Goal: Task Accomplishment & Management: Manage account settings

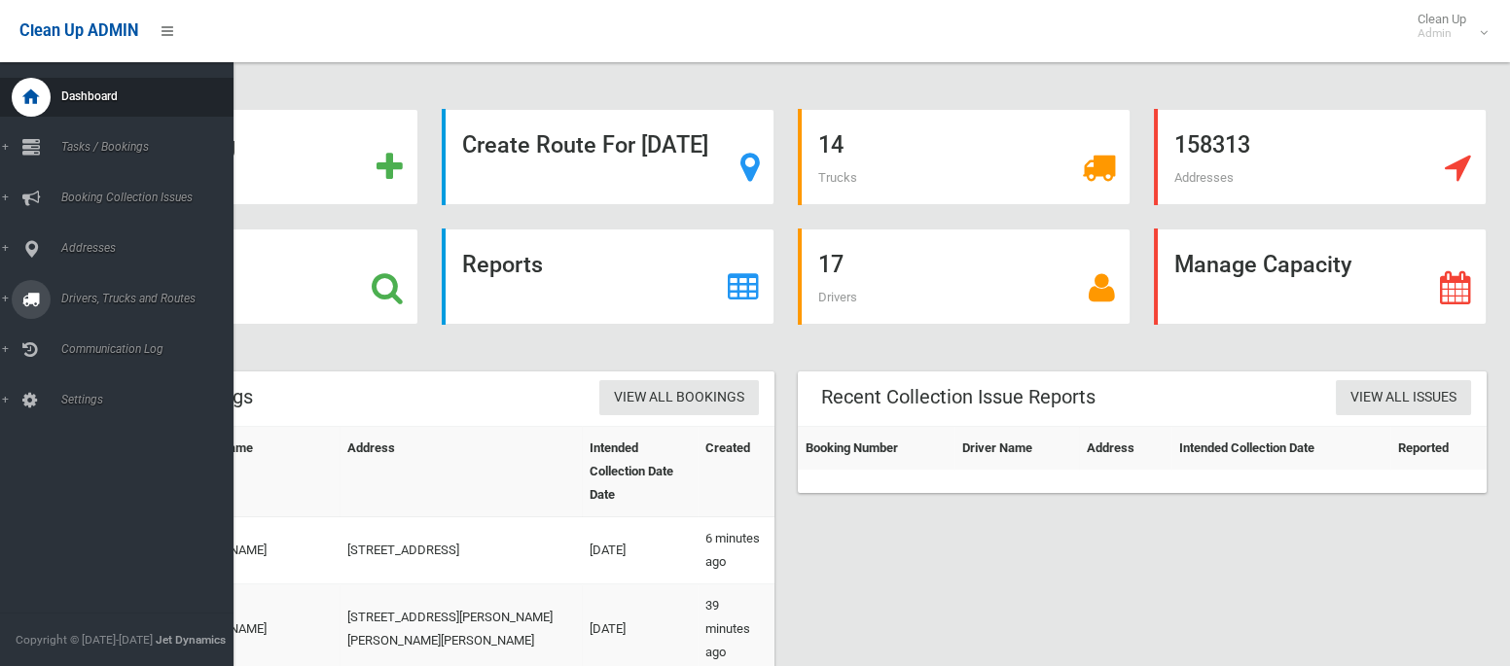
click at [79, 298] on span "Drivers, Trucks and Routes" at bounding box center [144, 299] width 178 height 14
click at [75, 415] on span "Routes" at bounding box center [135, 415] width 161 height 14
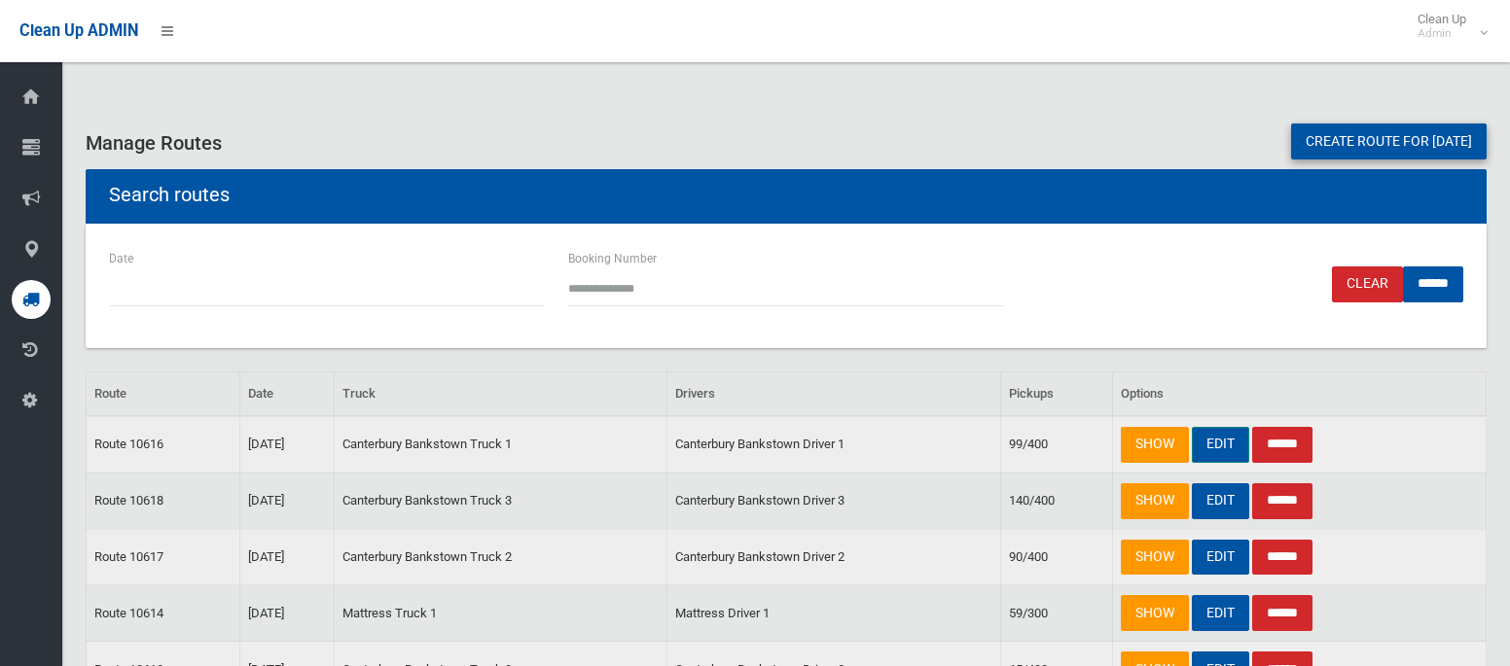
click at [1228, 447] on link "EDIT" at bounding box center [1220, 445] width 57 height 36
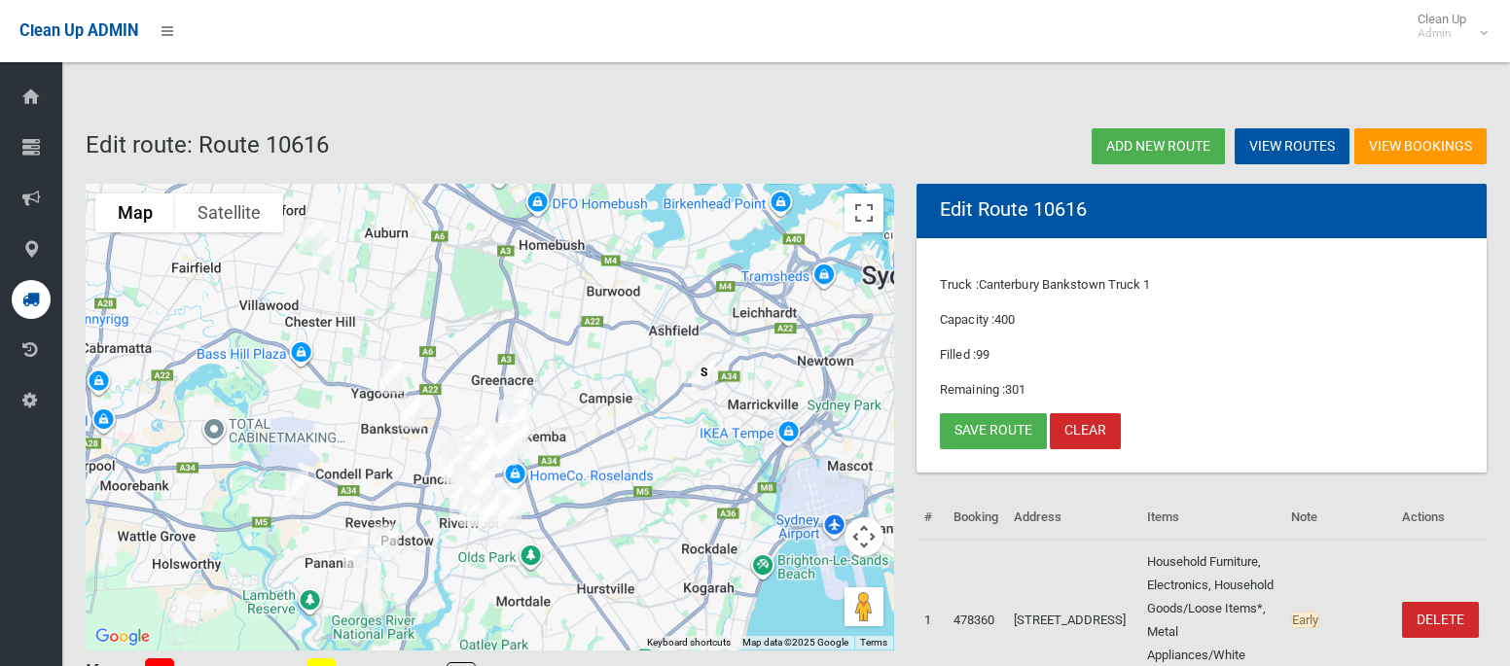
click at [507, 448] on img "86 Broadway, PUNCHBOWL NSW 2196" at bounding box center [504, 449] width 39 height 49
click at [567, 362] on button "Close" at bounding box center [543, 384] width 47 height 47
click at [946, 432] on link "Save route" at bounding box center [993, 431] width 107 height 36
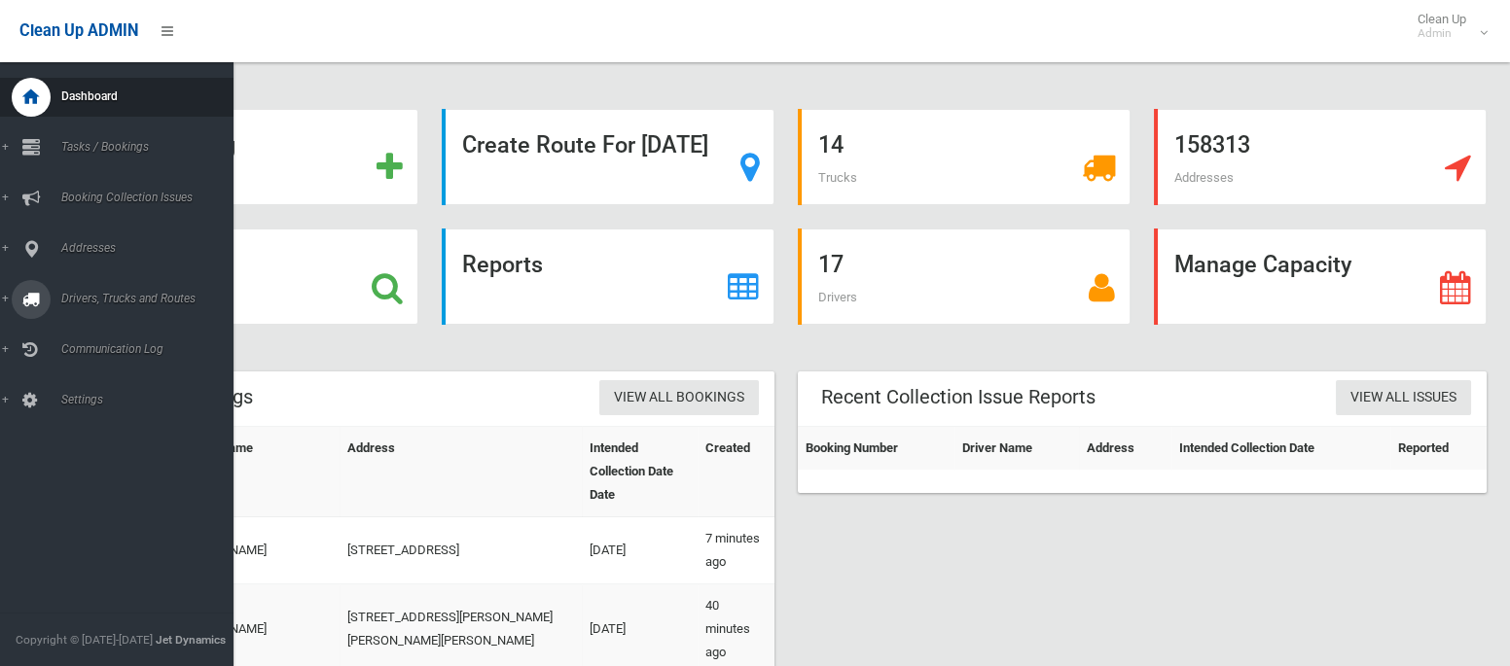
click at [98, 302] on span "Drivers, Trucks and Routes" at bounding box center [144, 299] width 178 height 14
click at [87, 153] on span "Tasks / Bookings" at bounding box center [144, 147] width 178 height 14
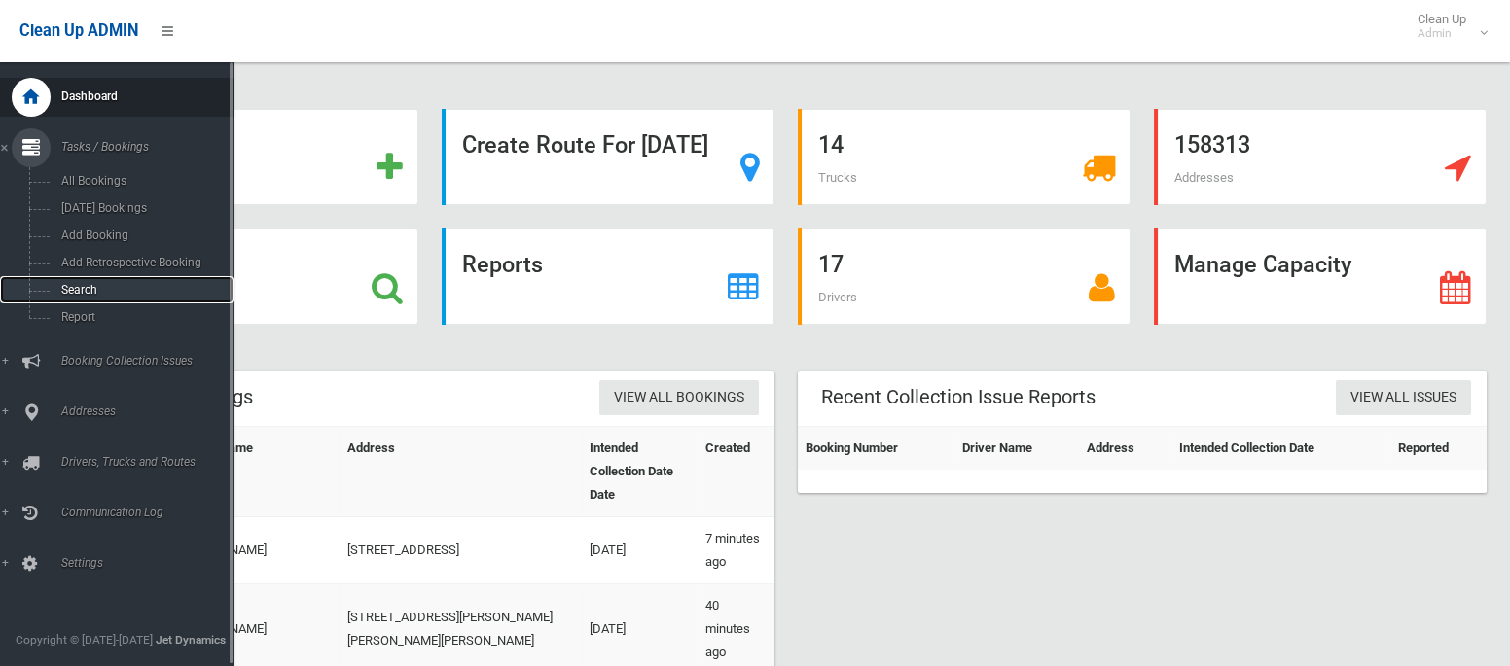
click at [85, 291] on span "Search" at bounding box center [135, 290] width 161 height 14
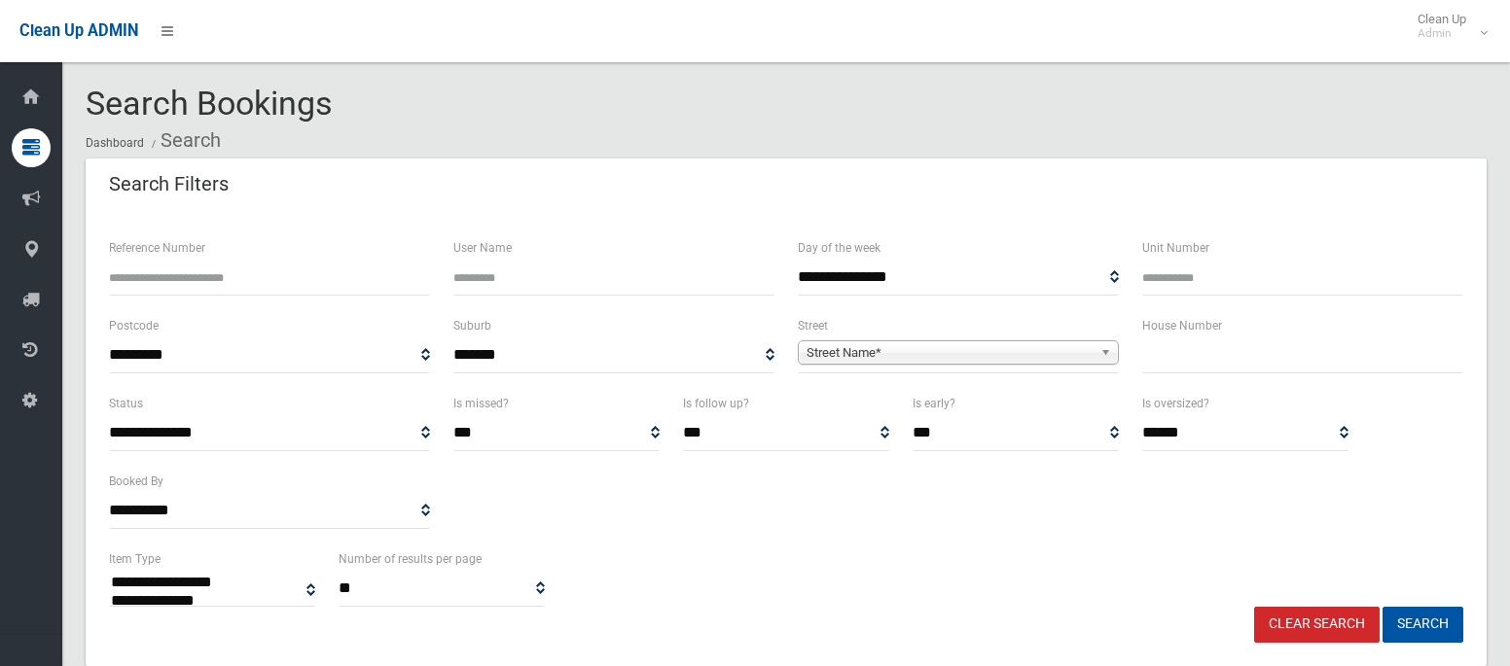
select select
click at [1206, 360] on input "text" at bounding box center [1302, 356] width 321 height 36
type input "***"
click at [997, 344] on span "Street Name*" at bounding box center [949, 352] width 286 height 23
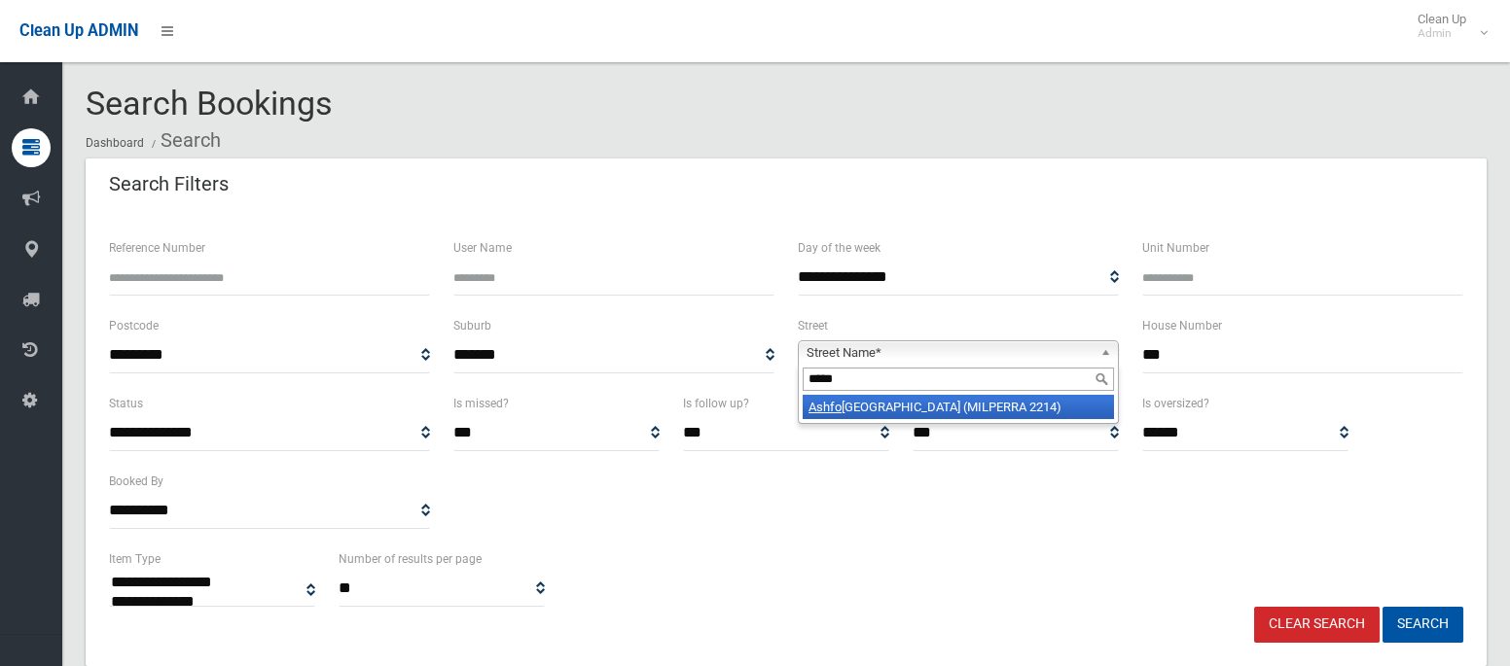
type input "*****"
click at [988, 410] on li "Ashfo rd Avenue (MILPERRA 2214)" at bounding box center [958, 407] width 311 height 24
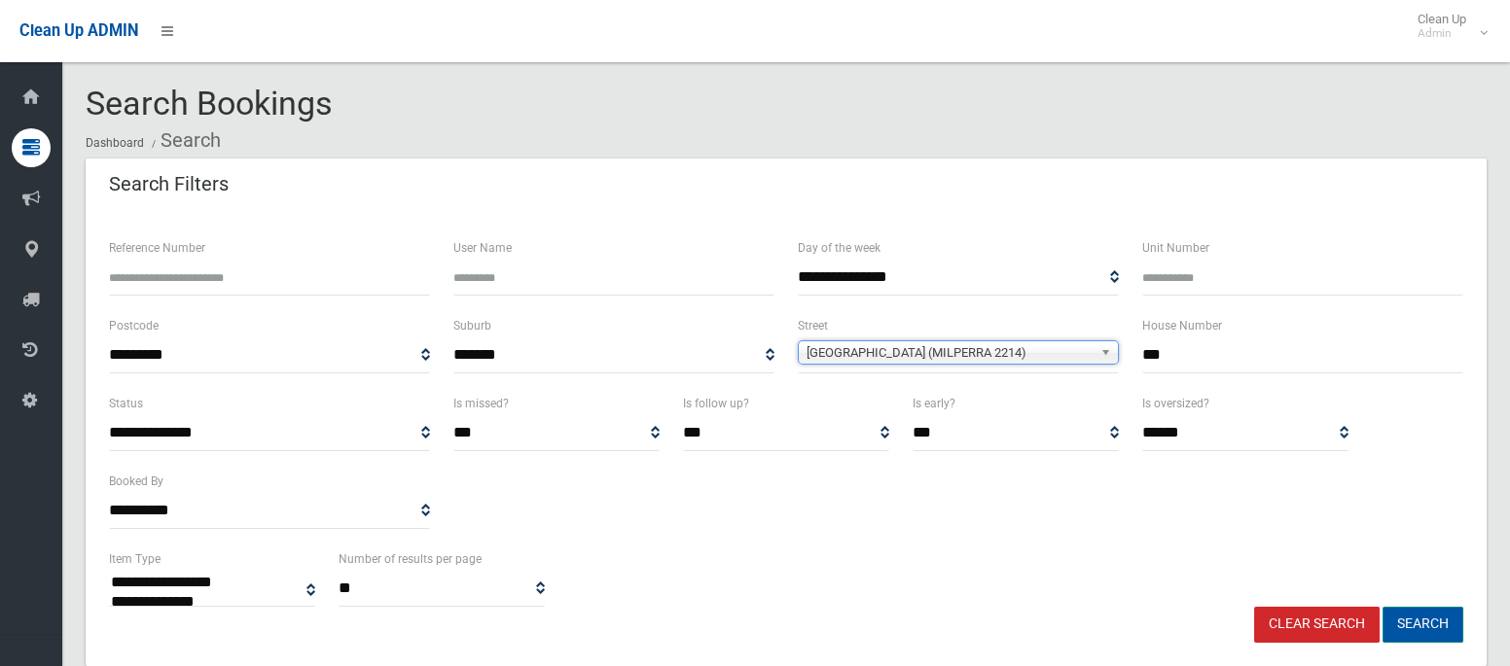
click at [1432, 624] on button "Search" at bounding box center [1422, 625] width 81 height 36
select select
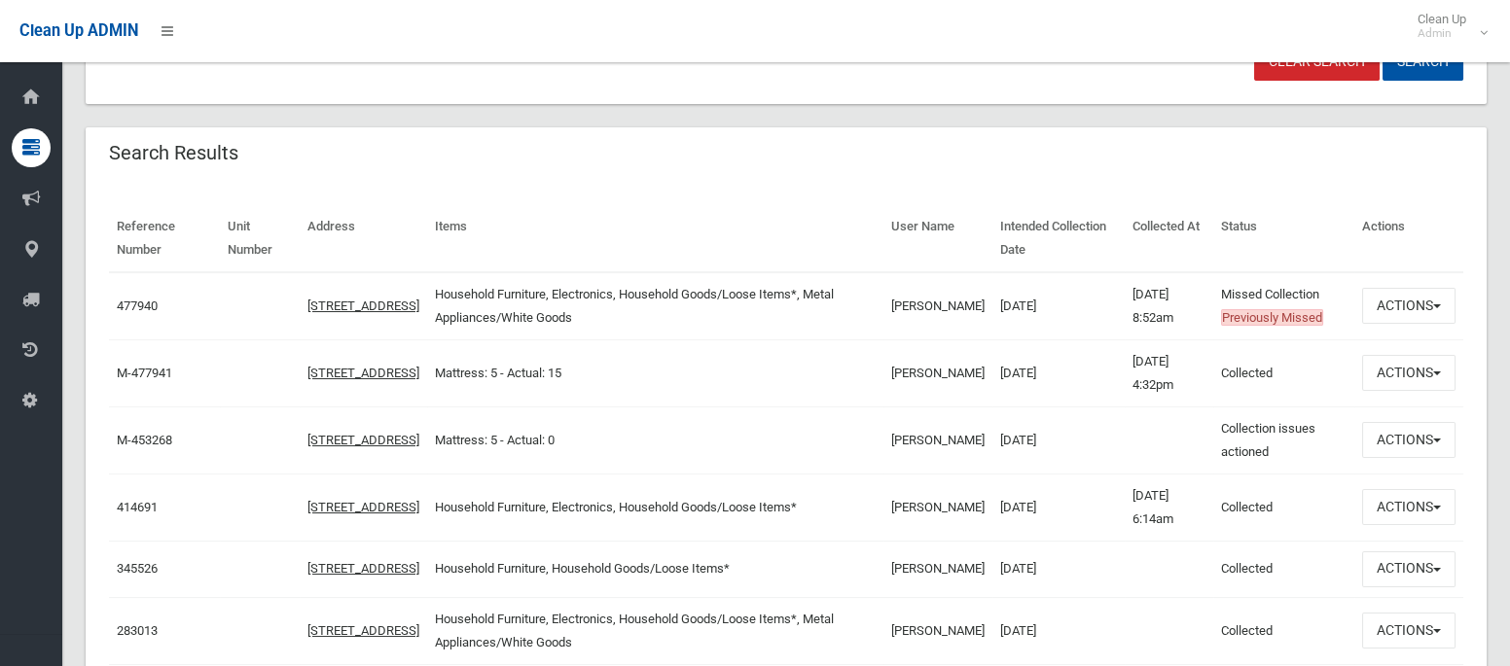
scroll to position [563, 0]
click at [1392, 298] on button "Actions" at bounding box center [1408, 305] width 93 height 36
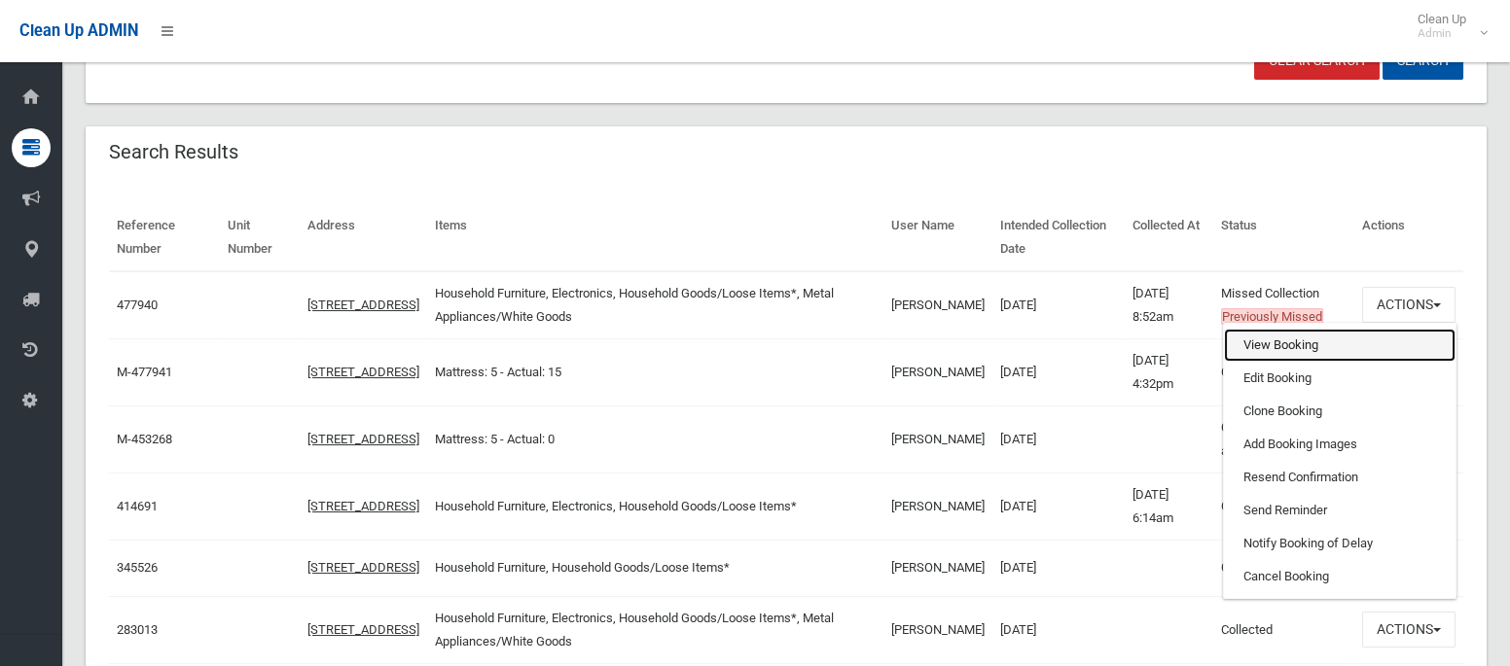
click at [1272, 340] on link "View Booking" at bounding box center [1340, 345] width 232 height 33
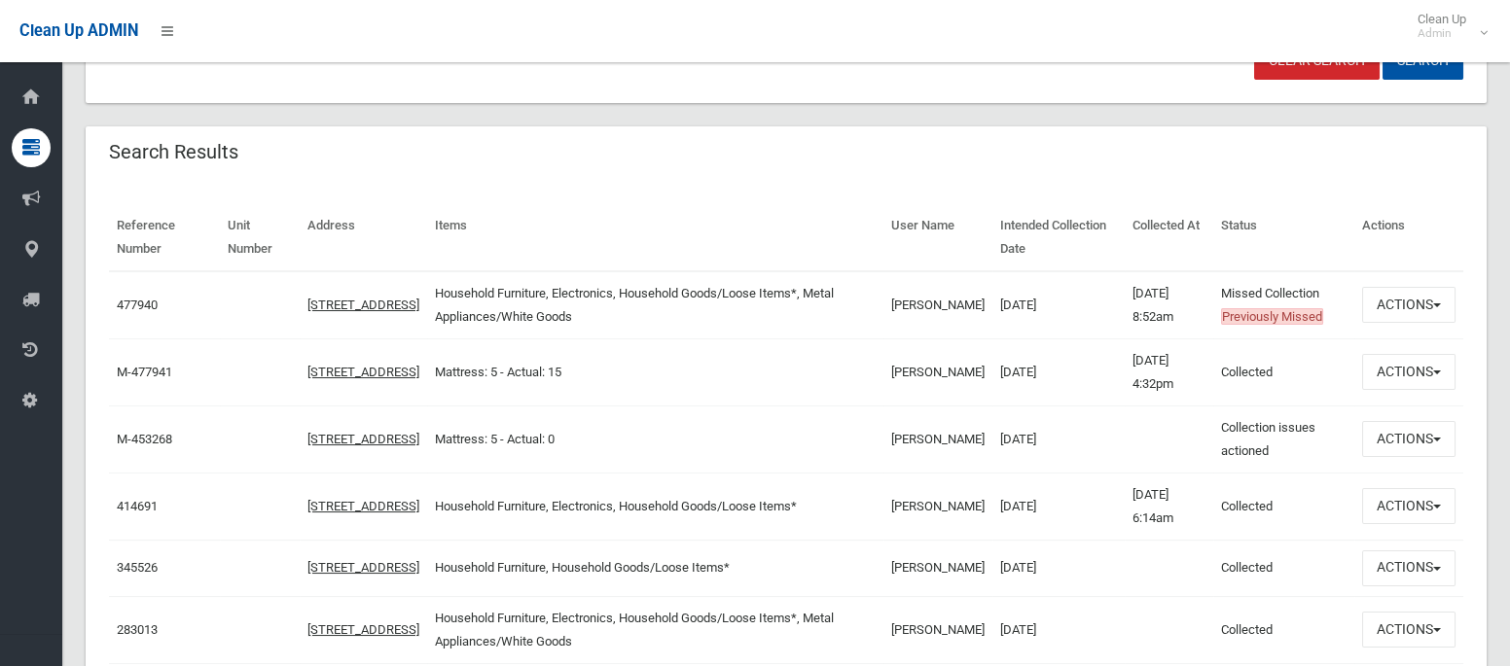
scroll to position [0, 0]
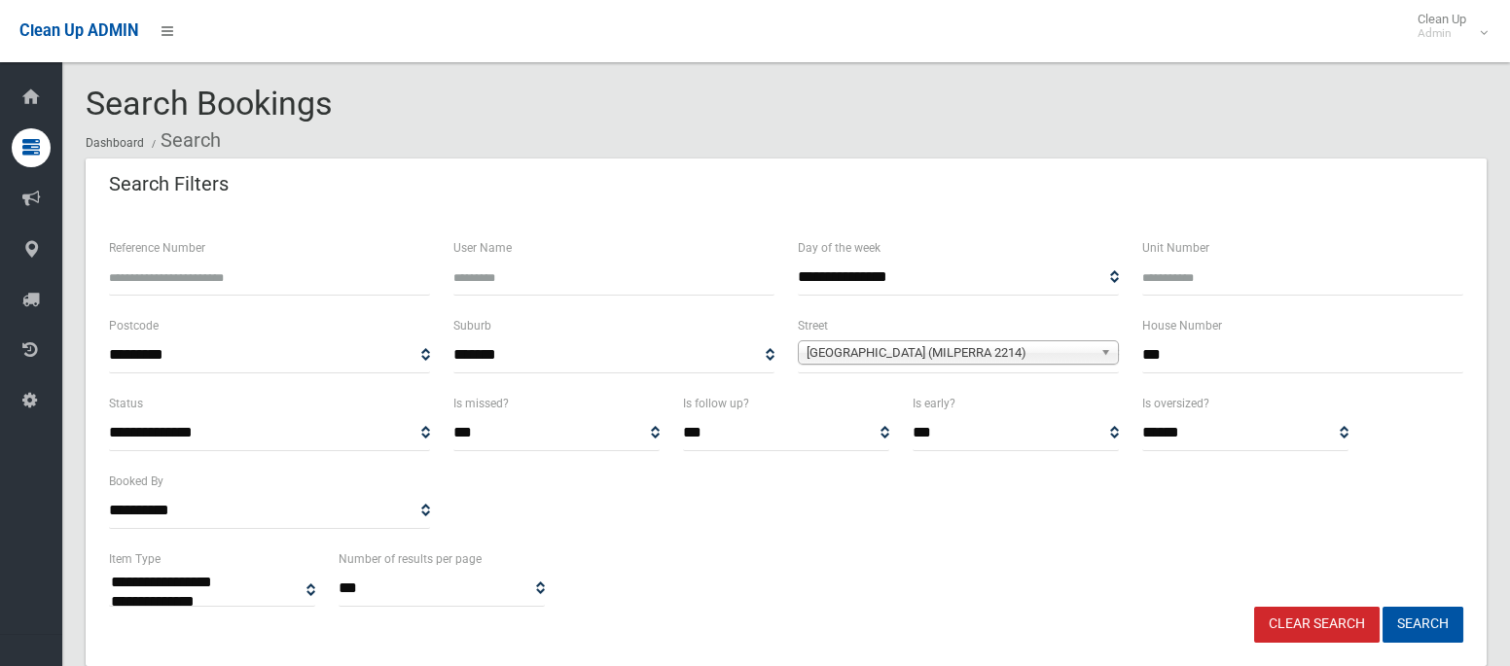
click at [1166, 347] on input "***" at bounding box center [1302, 356] width 321 height 36
type input "**"
click at [1001, 356] on span "Ashford Avenue (MILPERRA 2214)" at bounding box center [949, 352] width 286 height 23
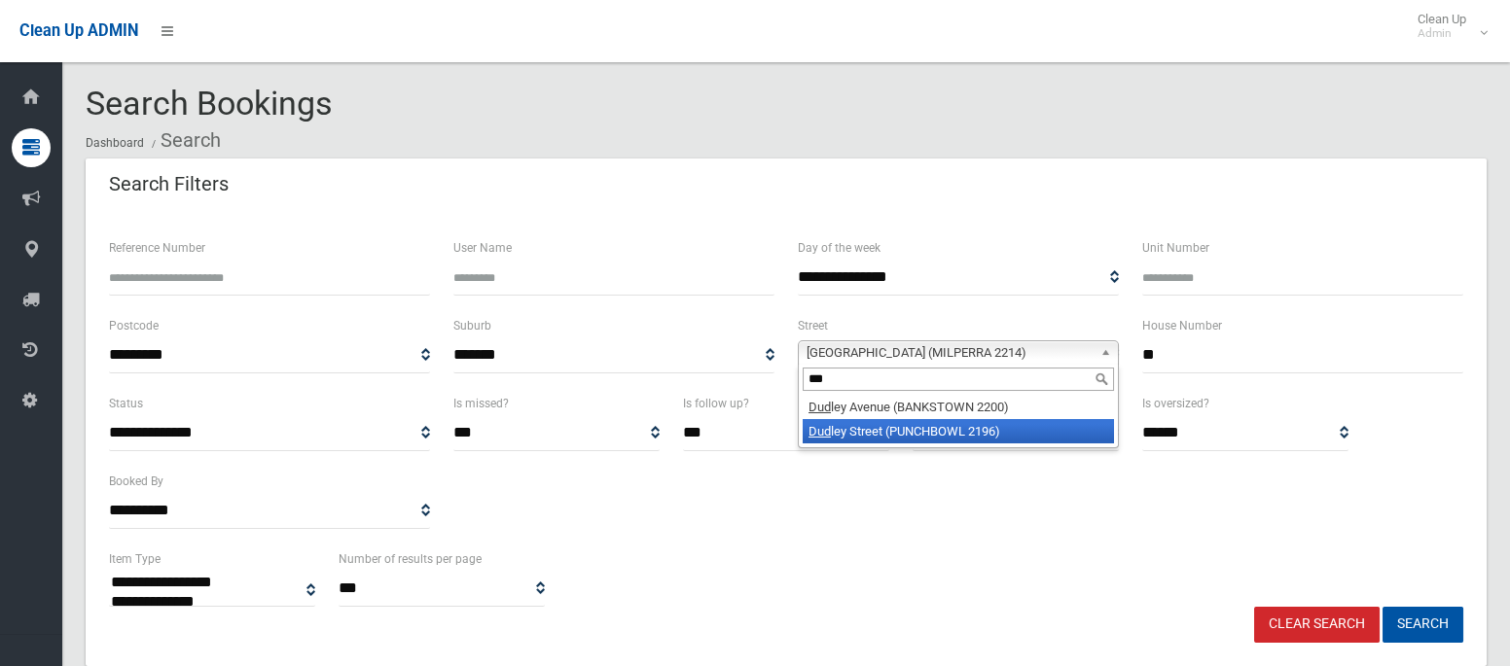
type input "***"
click at [978, 423] on li "Dud ley Street (PUNCHBOWL 2196)" at bounding box center [958, 431] width 311 height 24
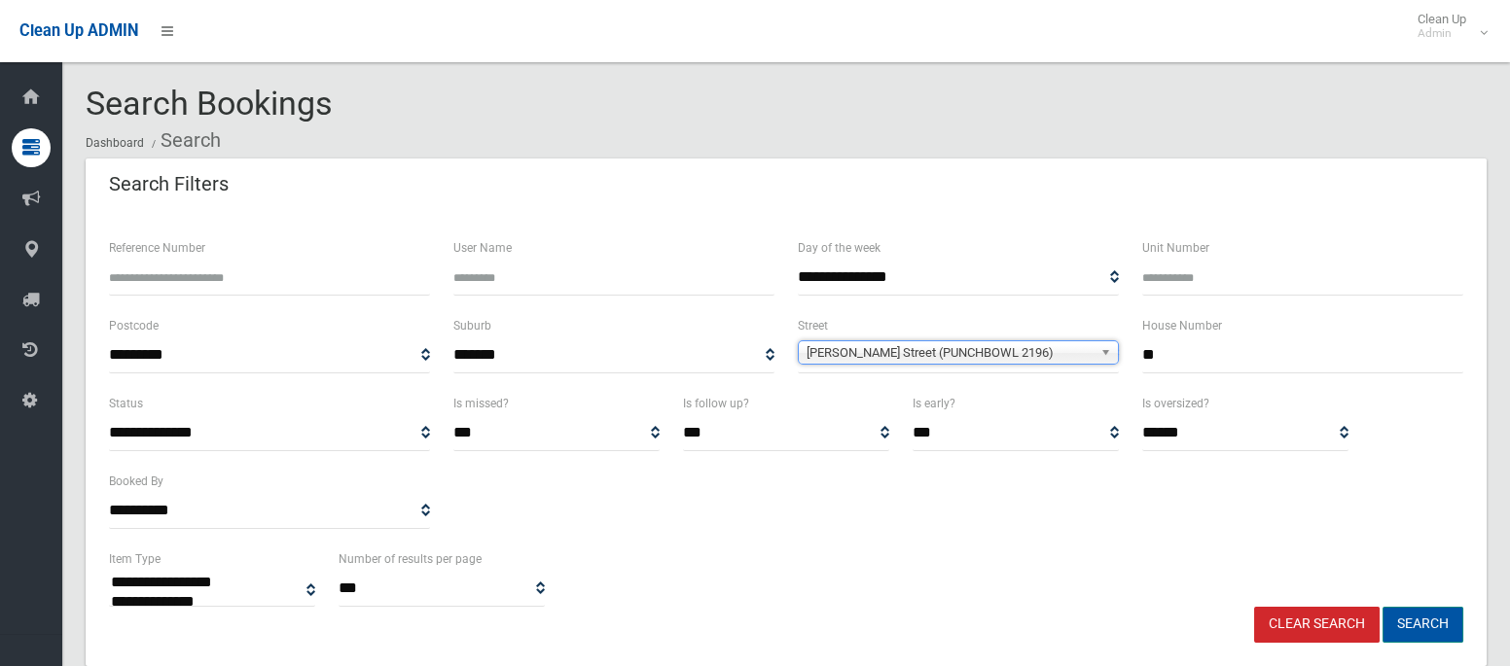
click at [1434, 633] on button "Search" at bounding box center [1422, 625] width 81 height 36
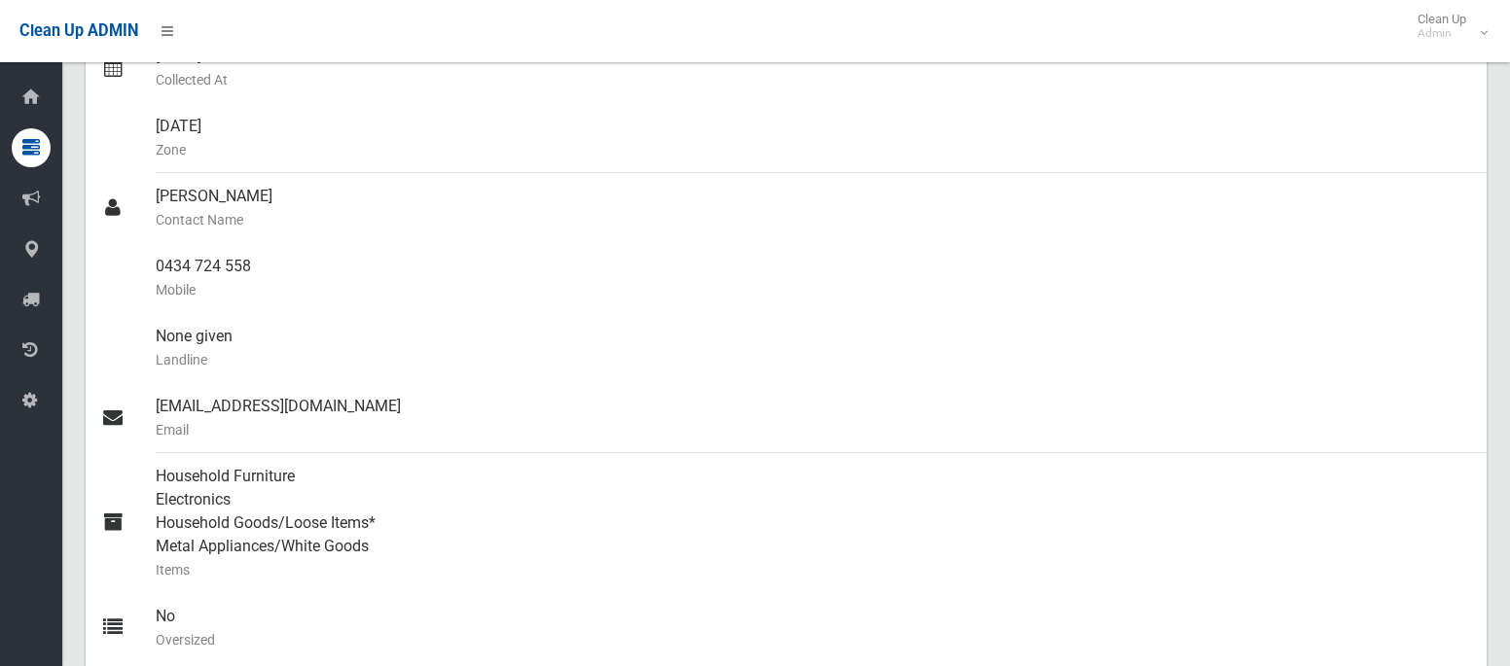
scroll to position [533, 0]
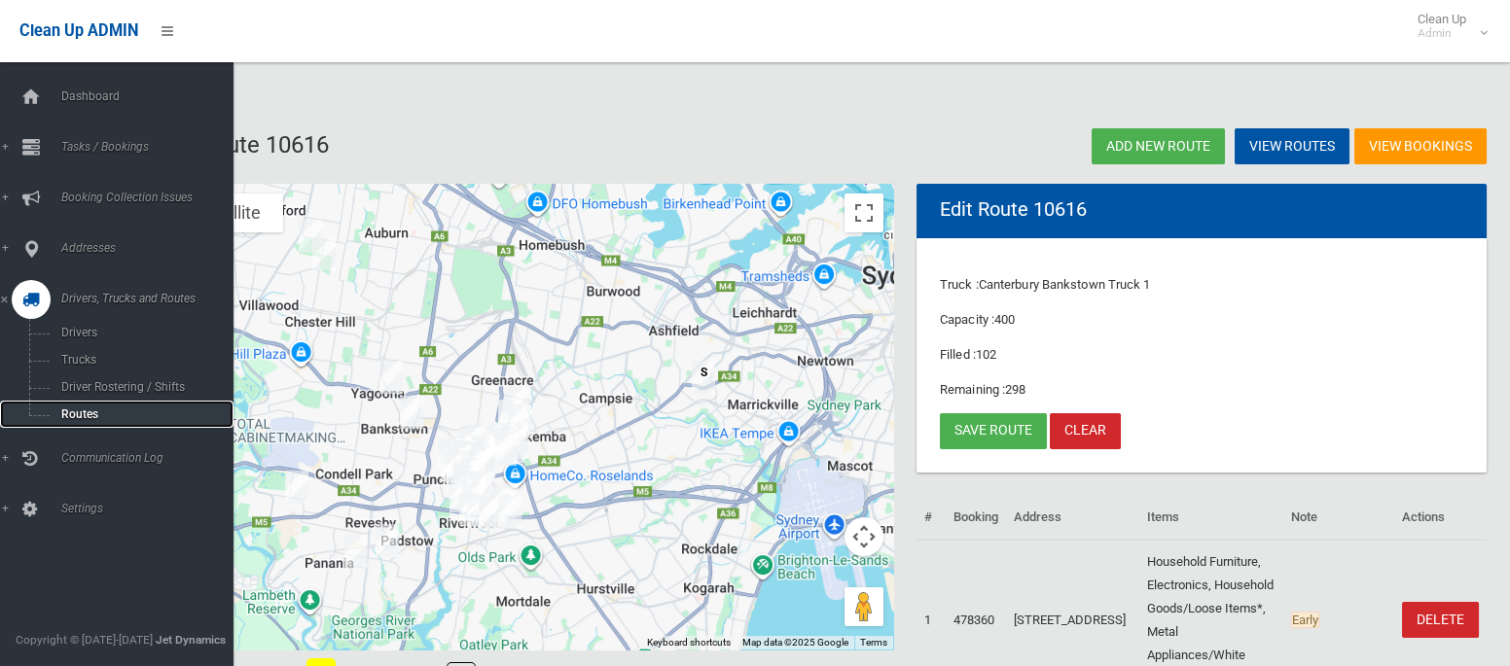
click at [67, 417] on span "Routes" at bounding box center [135, 415] width 161 height 14
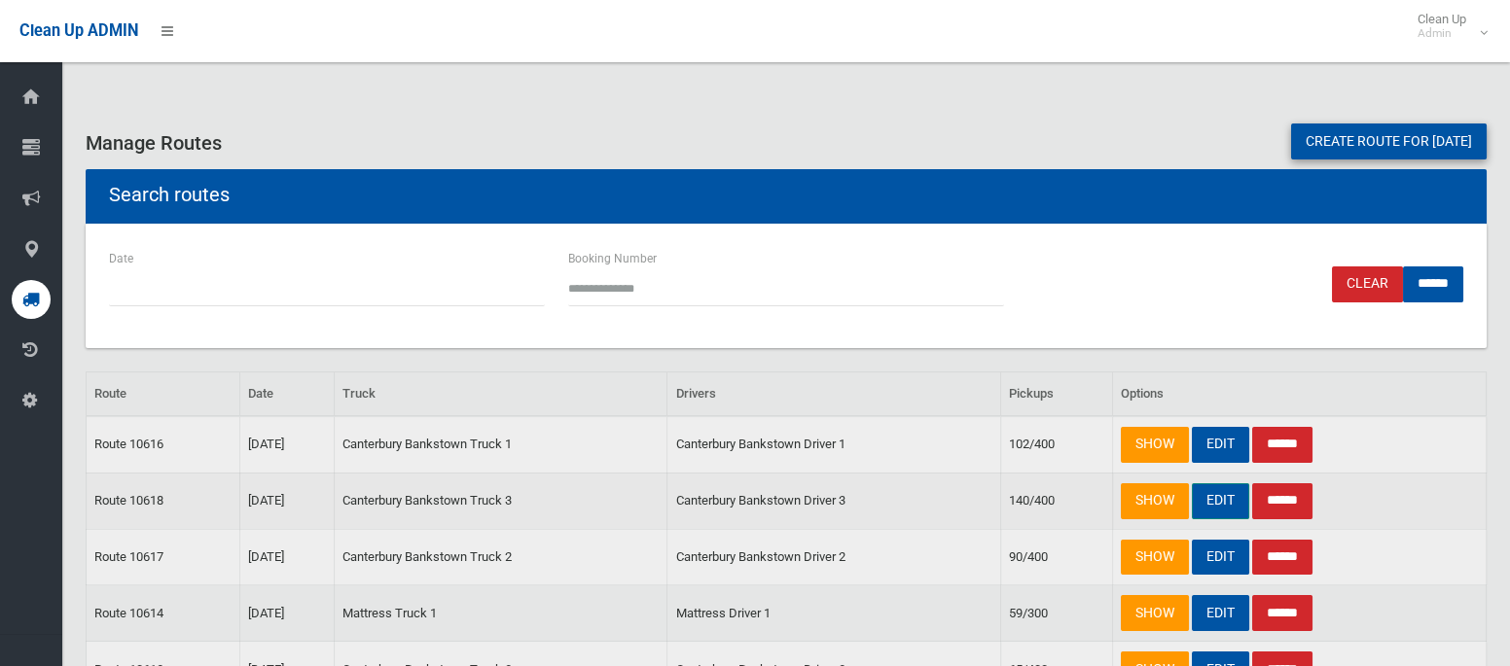
click at [1222, 500] on link "EDIT" at bounding box center [1220, 501] width 57 height 36
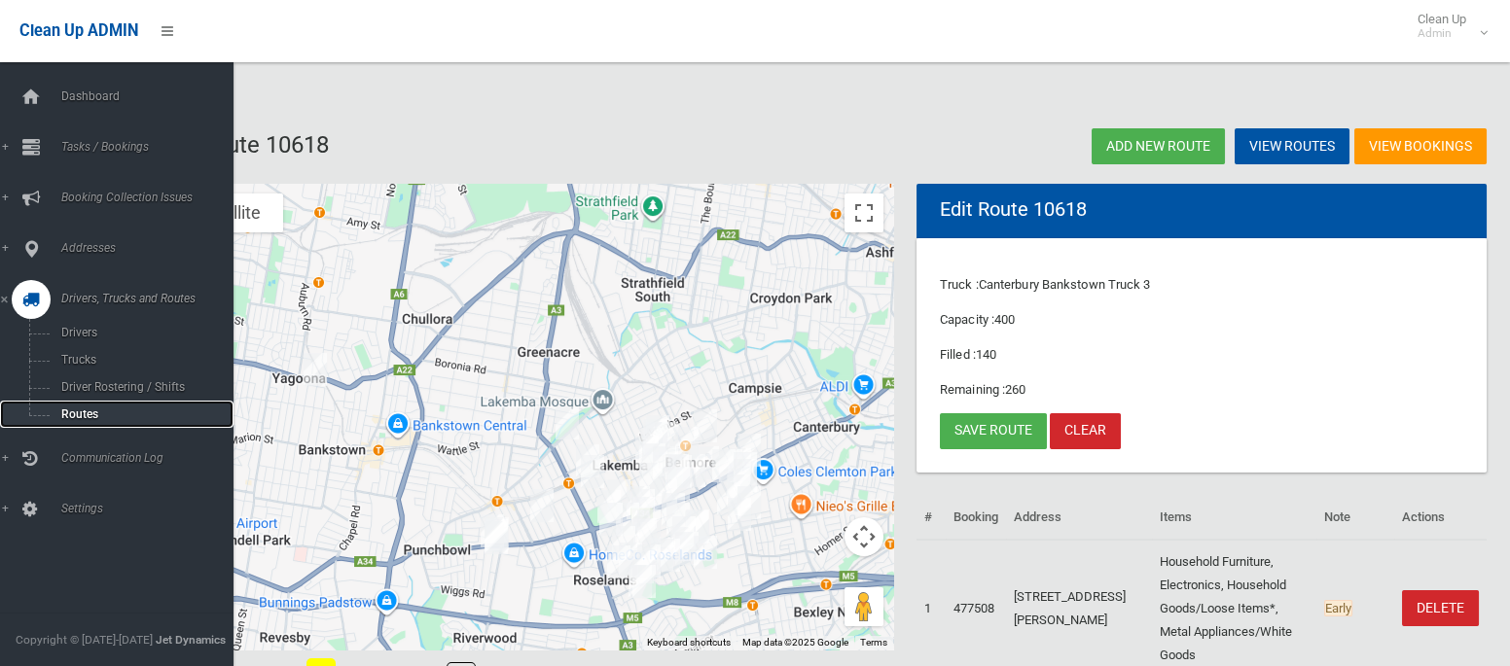
click at [74, 414] on span "Routes" at bounding box center [135, 415] width 161 height 14
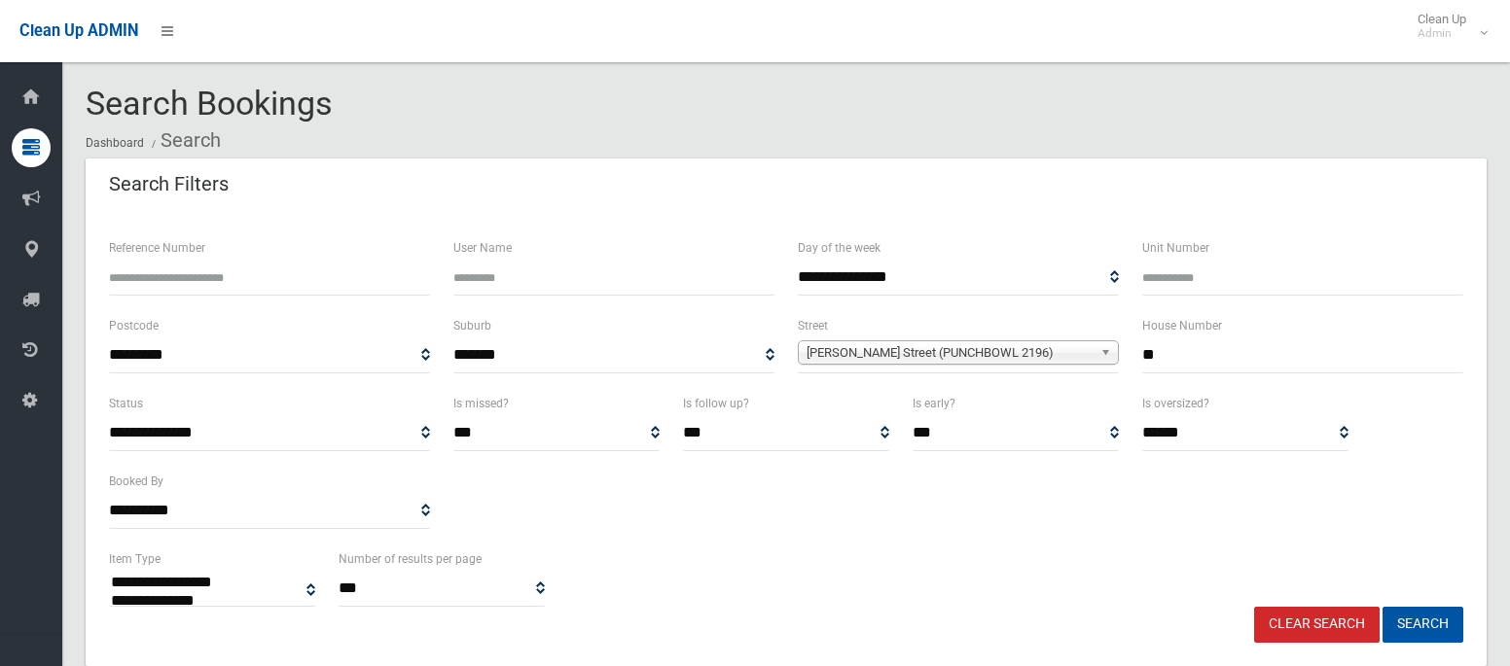
select select
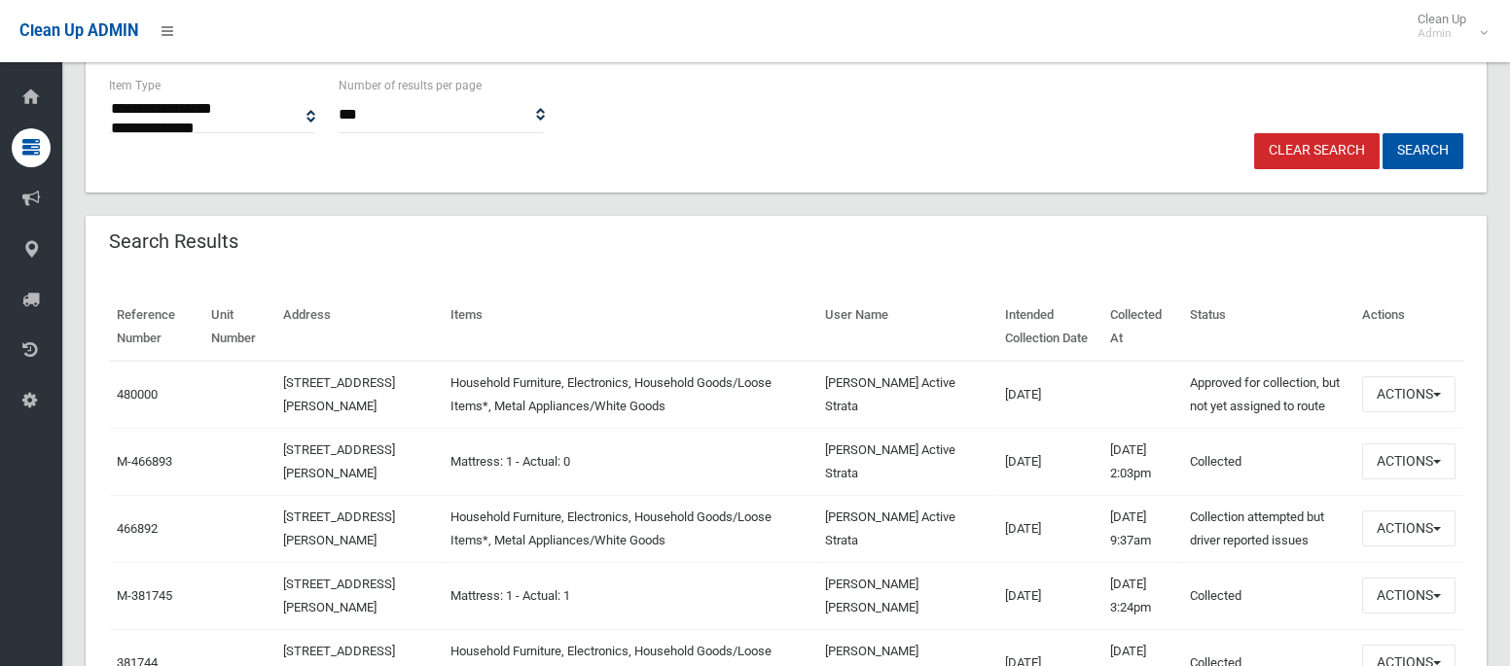
scroll to position [442, 0]
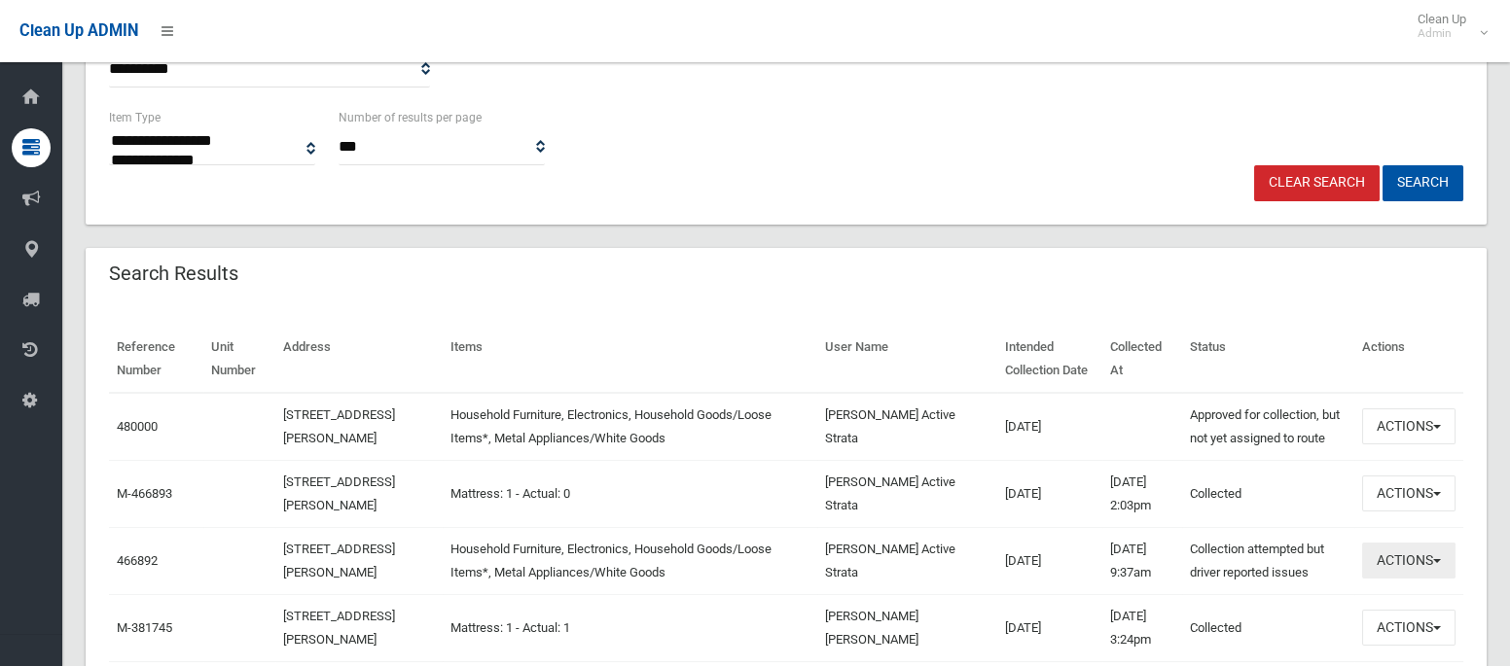
click at [1409, 567] on button "Actions" at bounding box center [1408, 561] width 93 height 36
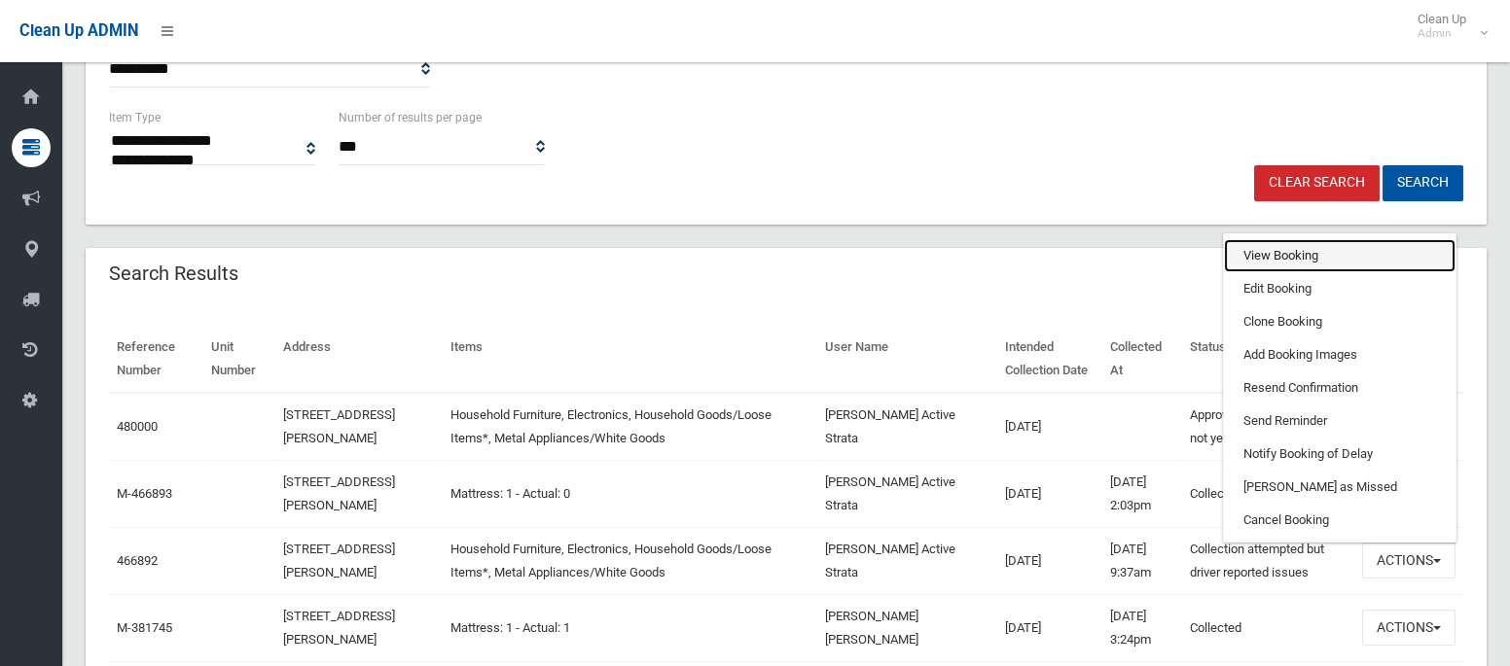
click at [1285, 252] on link "View Booking" at bounding box center [1340, 255] width 232 height 33
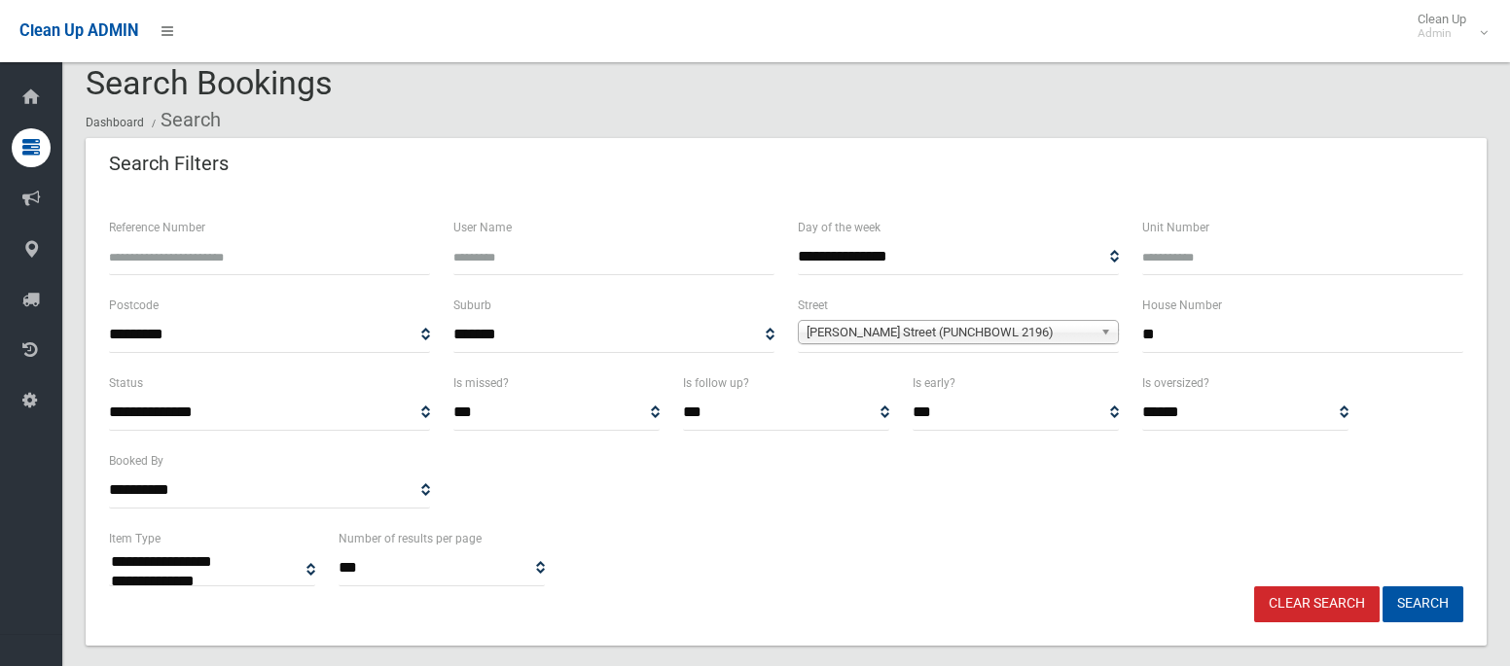
scroll to position [13, 0]
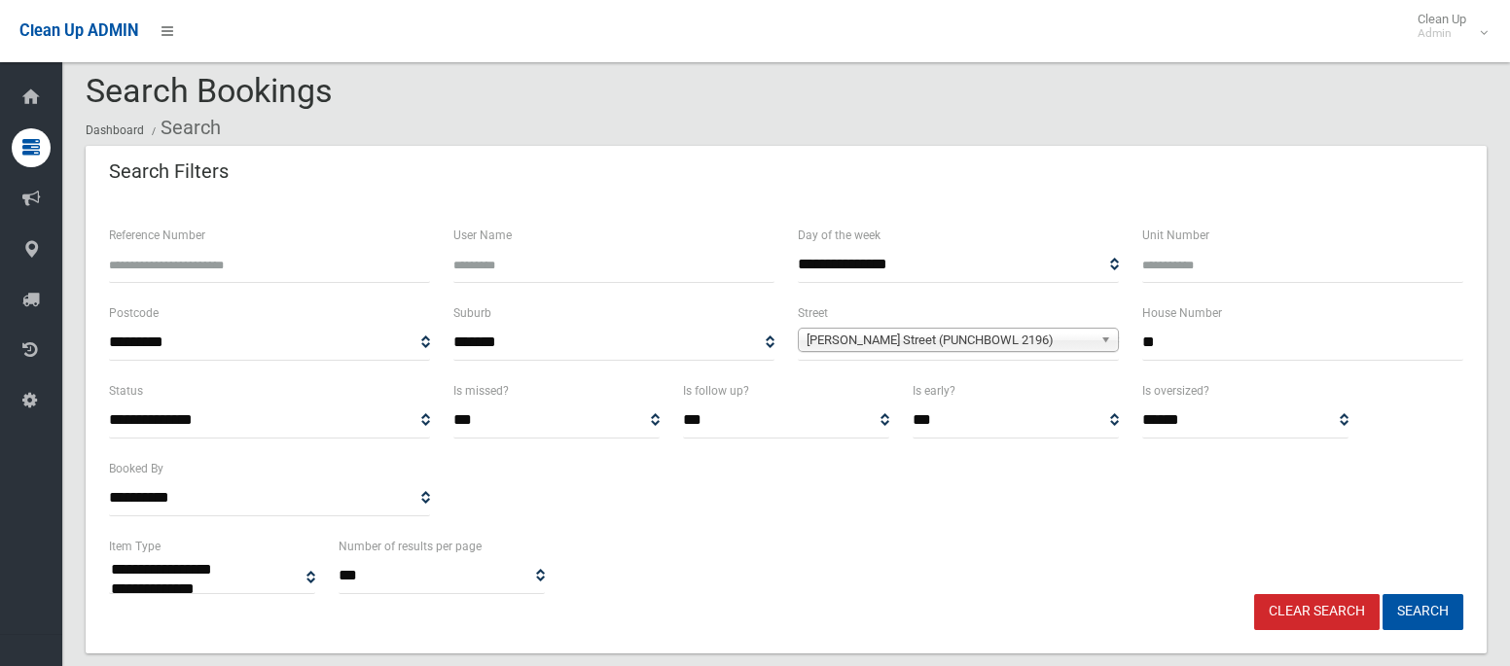
click at [1172, 334] on input "**" at bounding box center [1302, 343] width 321 height 36
type input "***"
click at [1052, 337] on span "[PERSON_NAME] Street (PUNCHBOWL 2196)" at bounding box center [949, 340] width 286 height 23
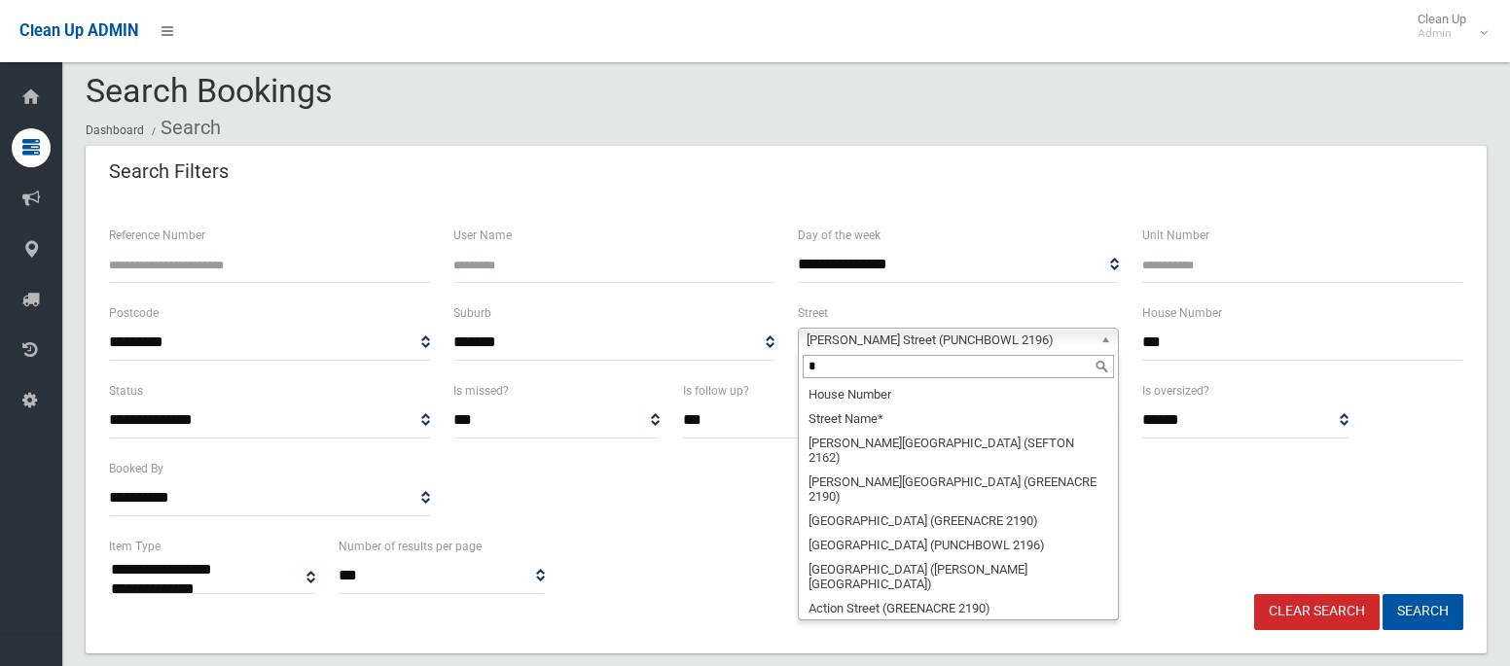
scroll to position [0, 0]
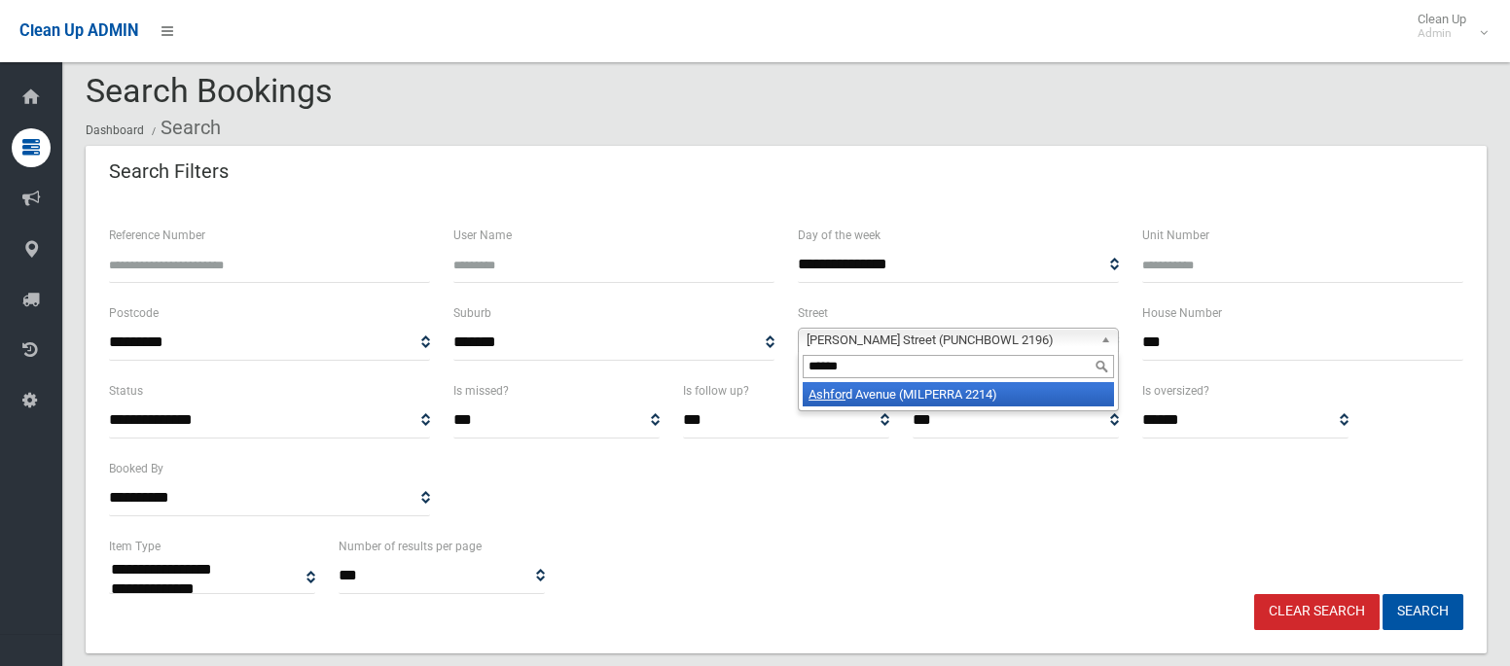
type input "******"
click at [1010, 398] on li "Ashfor d Avenue (MILPERRA 2214)" at bounding box center [958, 394] width 311 height 24
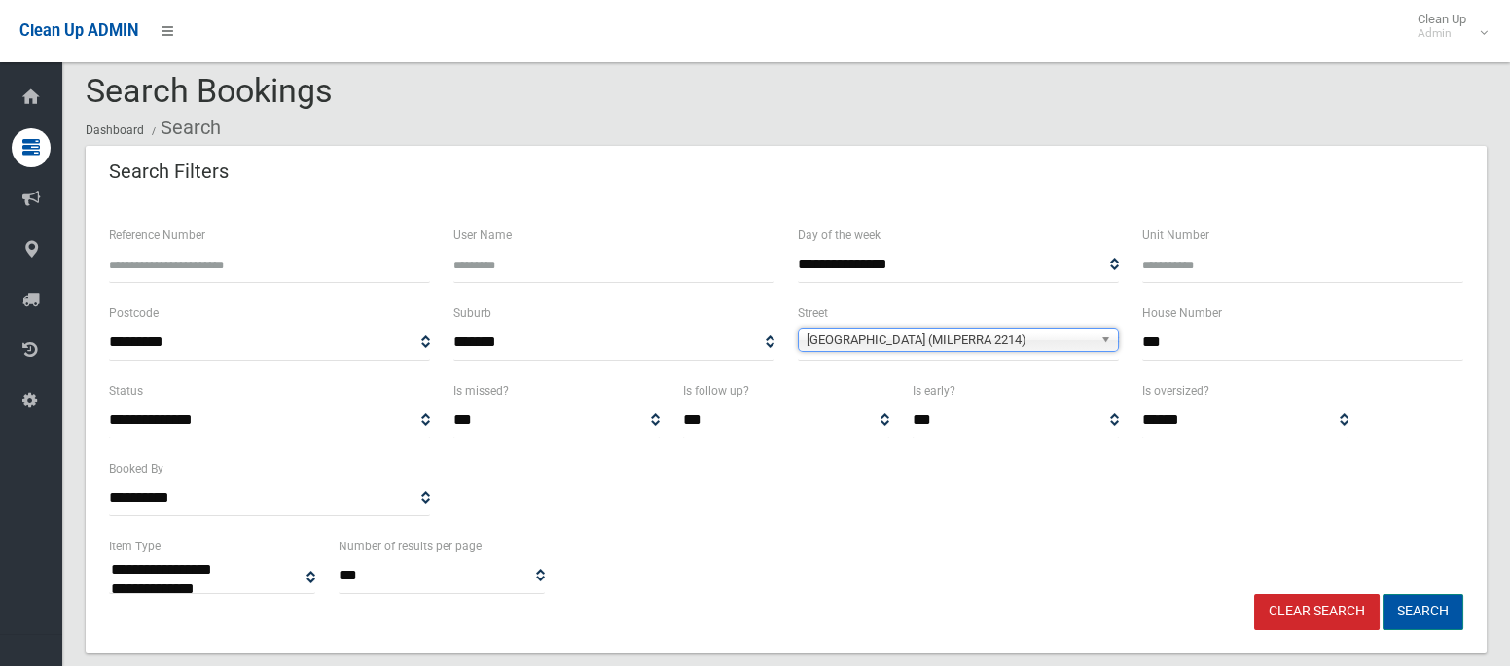
click at [1431, 599] on button "Search" at bounding box center [1422, 612] width 81 height 36
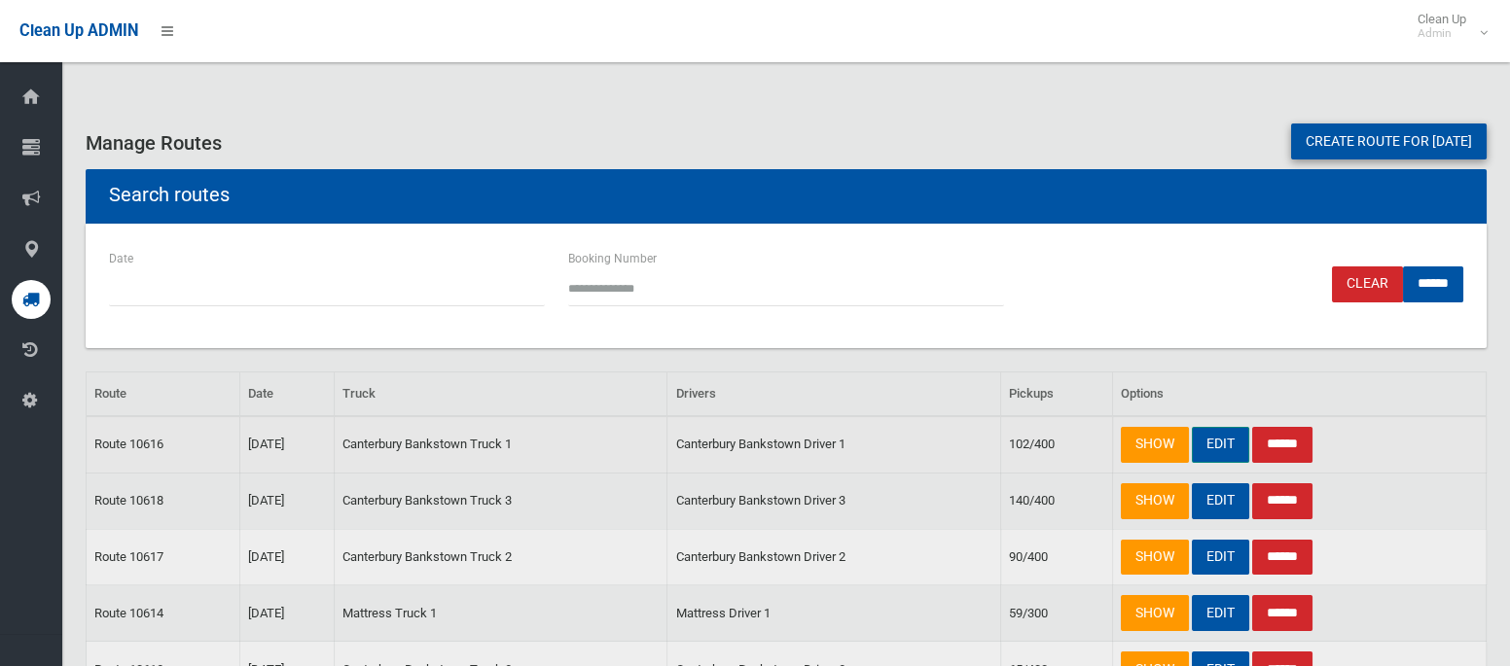
click at [1218, 449] on link "EDIT" at bounding box center [1220, 445] width 57 height 36
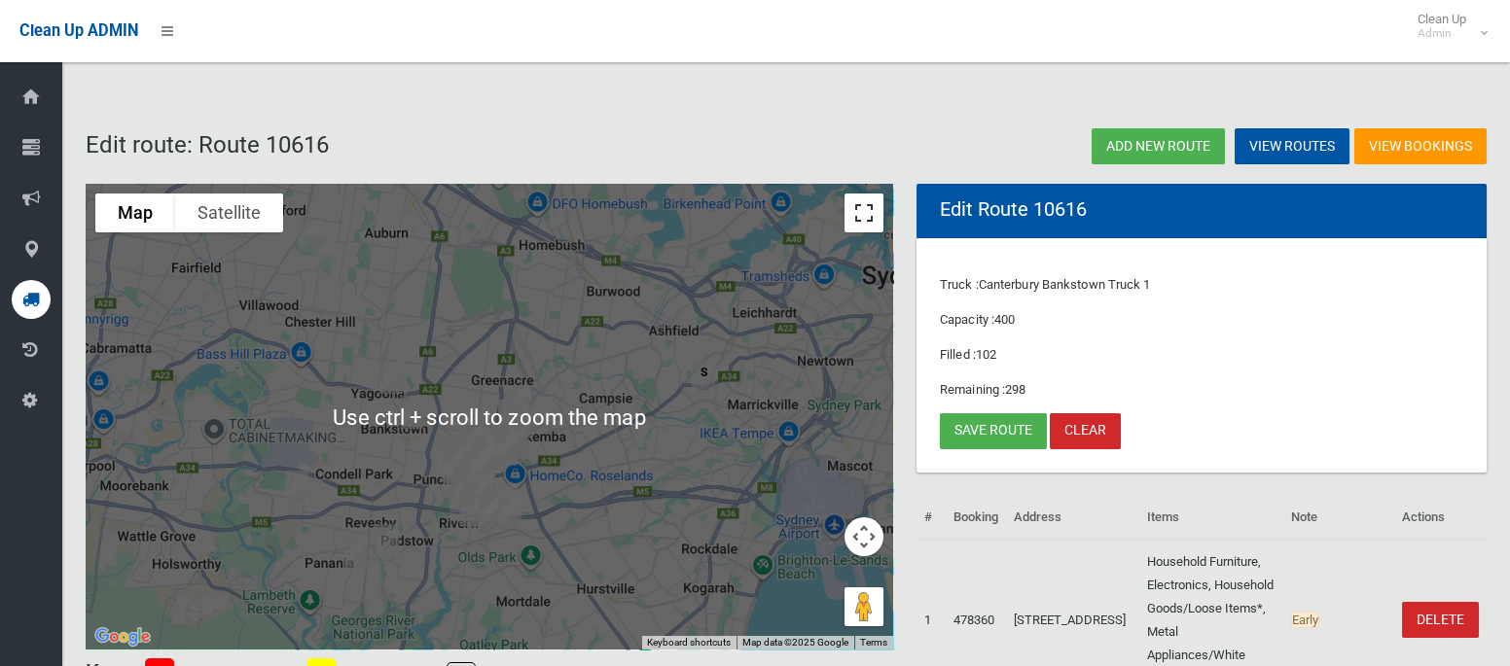
click at [864, 208] on button "Toggle fullscreen view" at bounding box center [863, 213] width 39 height 39
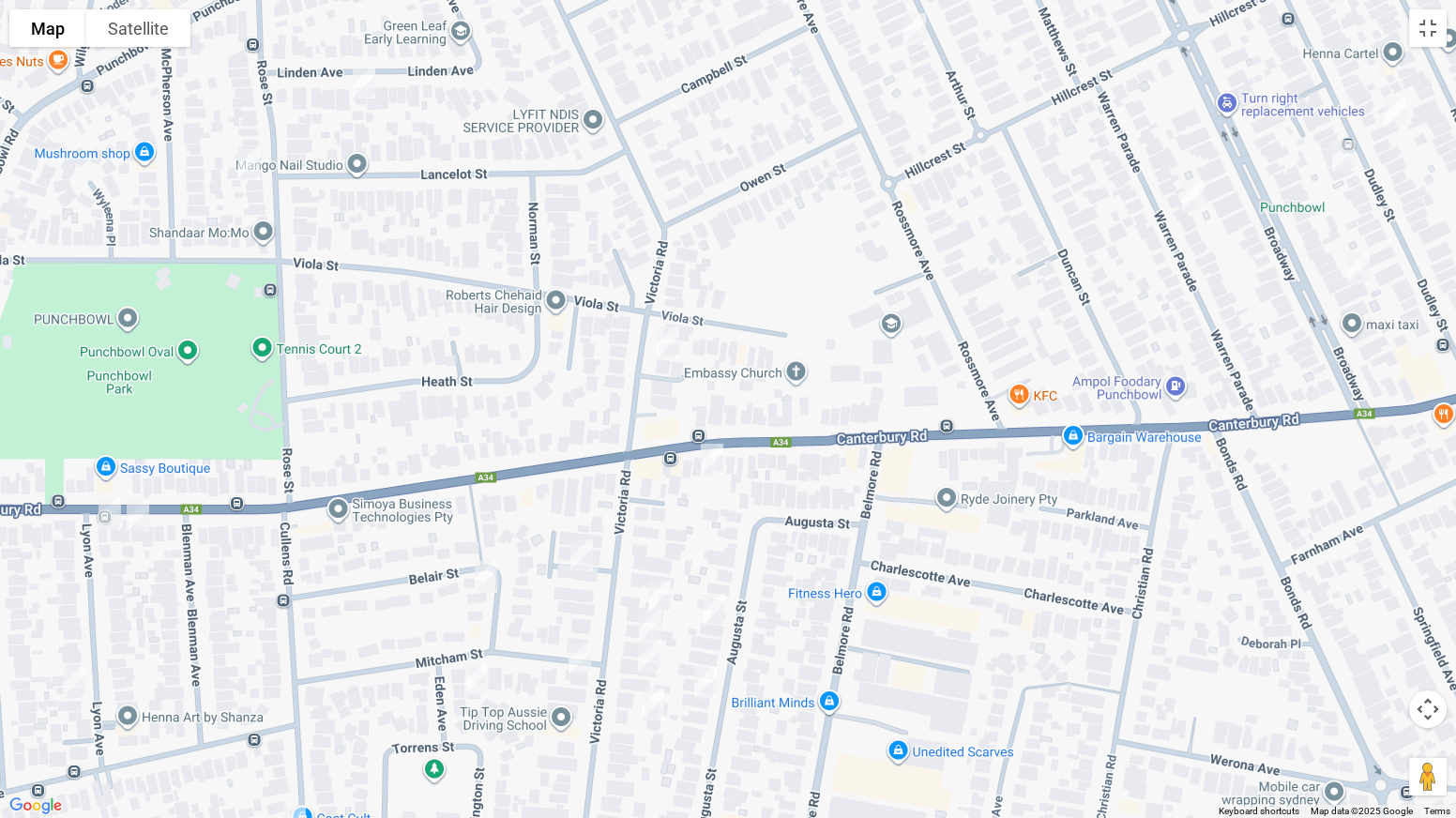
click at [579, 554] on img "97 Victoria Road, PUNCHBOWL NSW 2196" at bounding box center [581, 556] width 38 height 47
click at [667, 596] on img "98 Victoria Road, PUNCHBOWL NSW 2196" at bounding box center [659, 596] width 38 height 47
click at [645, 626] on img "104 Victoria Road, PUNCHBOWL NSW 2196" at bounding box center [650, 626] width 38 height 47
click at [650, 641] on img "112 Victoria Road, PUNCHBOWL NSW 2196" at bounding box center [649, 658] width 38 height 47
click at [1343, 152] on img "87 Dudley Street, PUNCHBOWL NSW 2196" at bounding box center [1343, 155] width 38 height 47
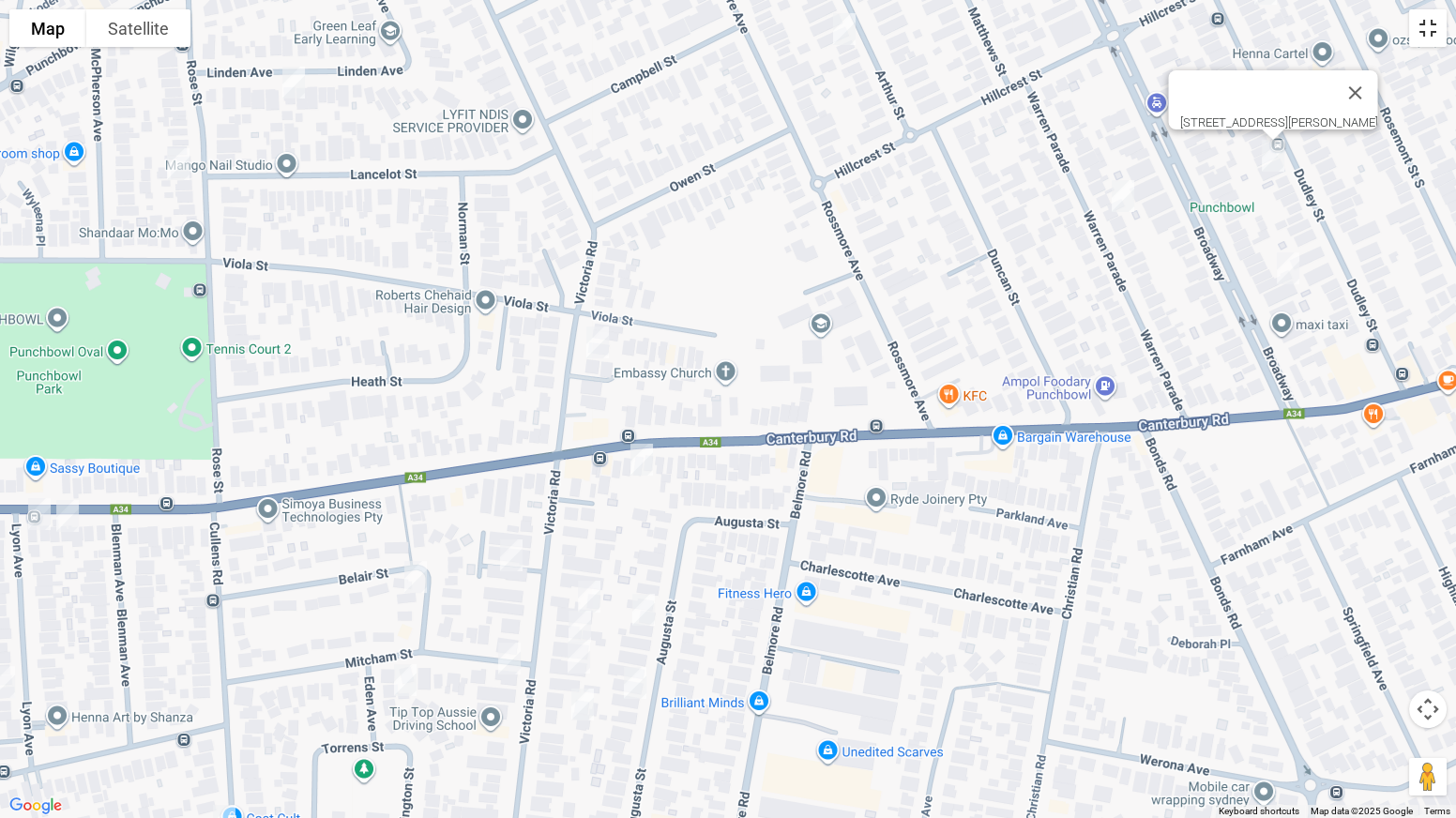
click at [1432, 30] on button "Toggle fullscreen view" at bounding box center [1427, 28] width 38 height 38
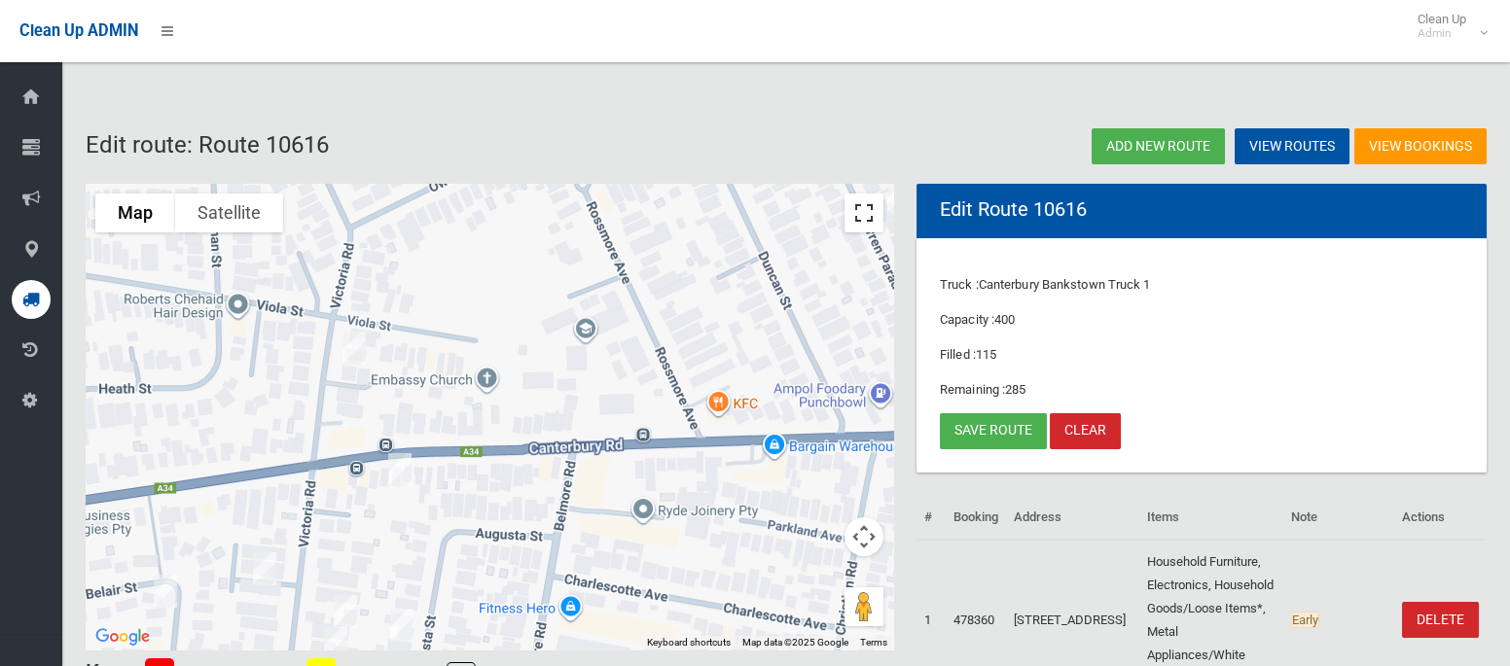
click at [869, 211] on button "Toggle fullscreen view" at bounding box center [863, 213] width 39 height 39
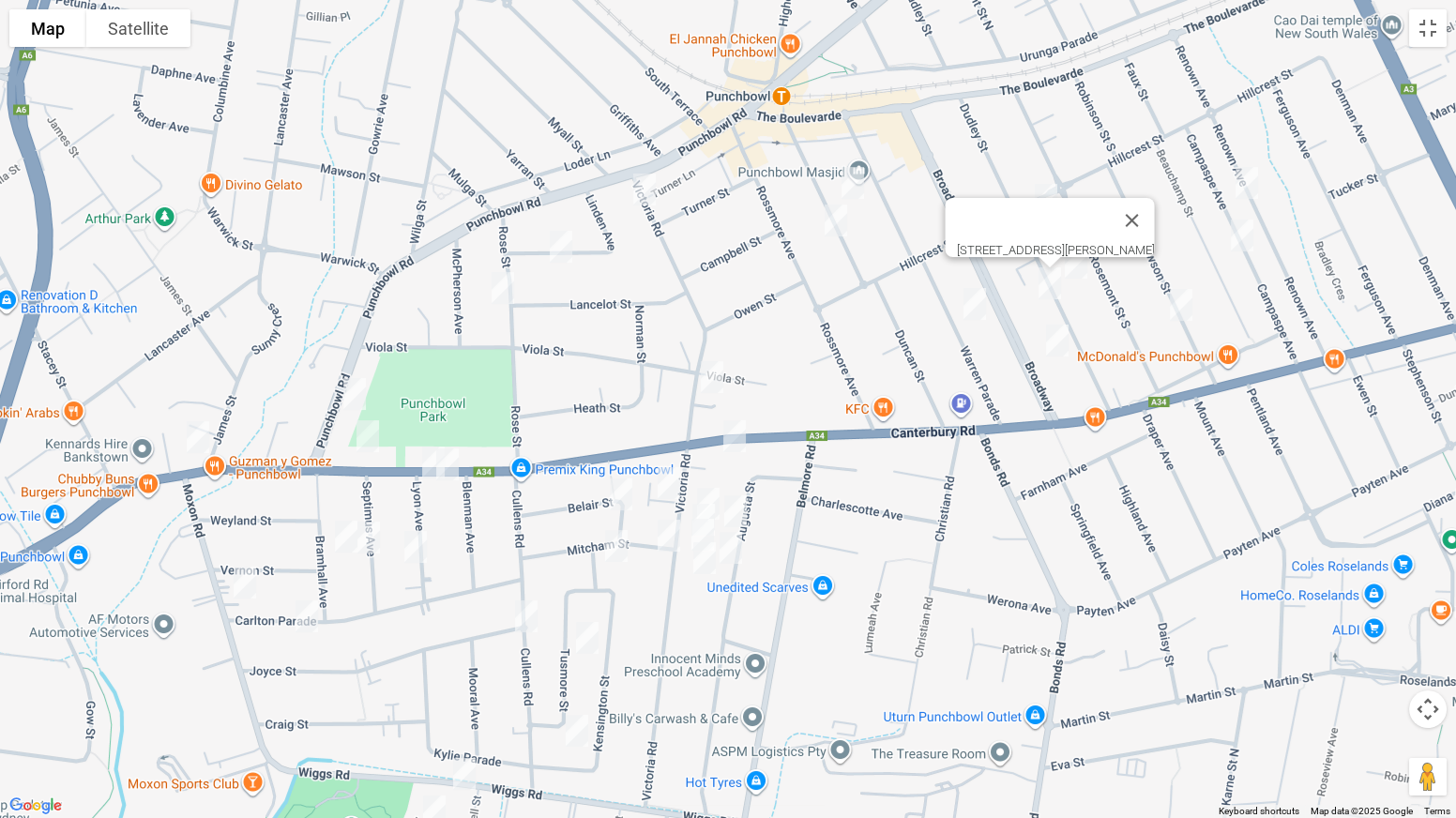
click at [1432, 52] on div "87 Dudley Street, PUNCHBOWL NSW 2196" at bounding box center [728, 409] width 1456 height 818
click at [1431, 43] on button "Toggle fullscreen view" at bounding box center [1427, 28] width 38 height 38
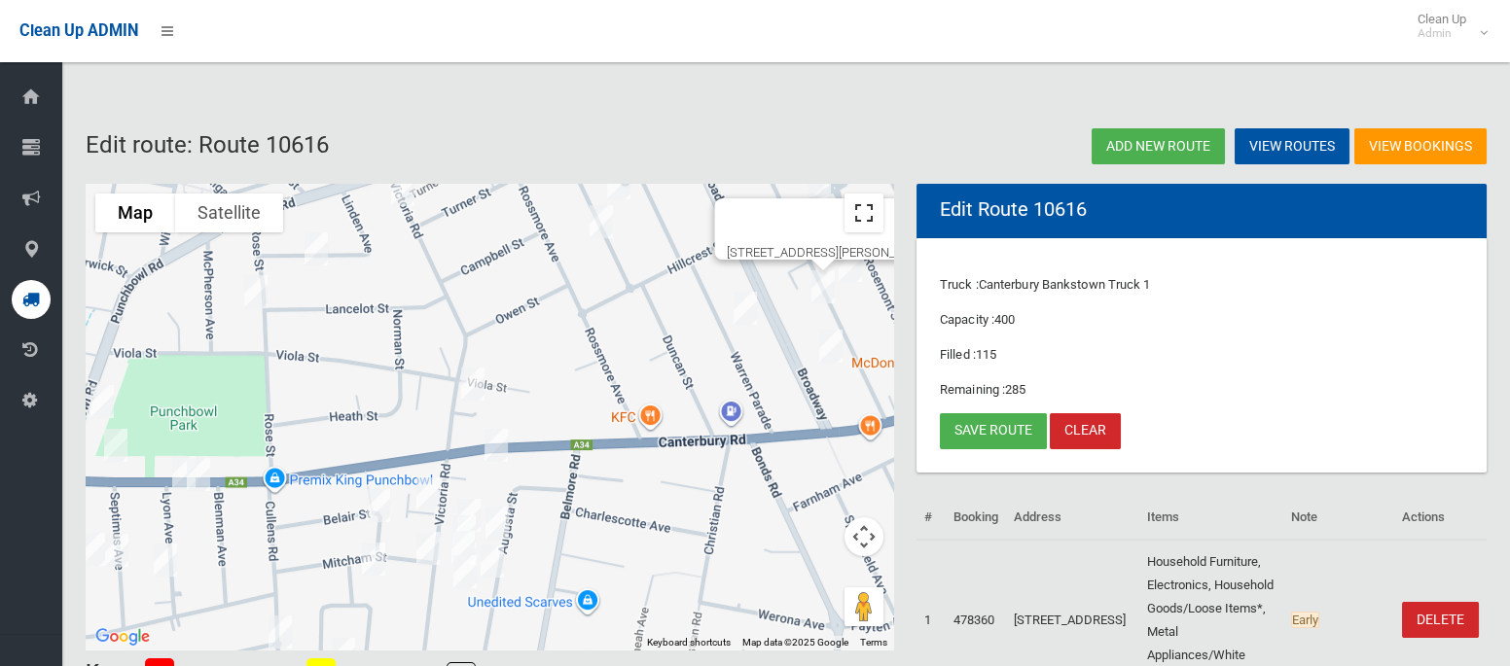
click at [859, 216] on button "Toggle fullscreen view" at bounding box center [863, 213] width 39 height 39
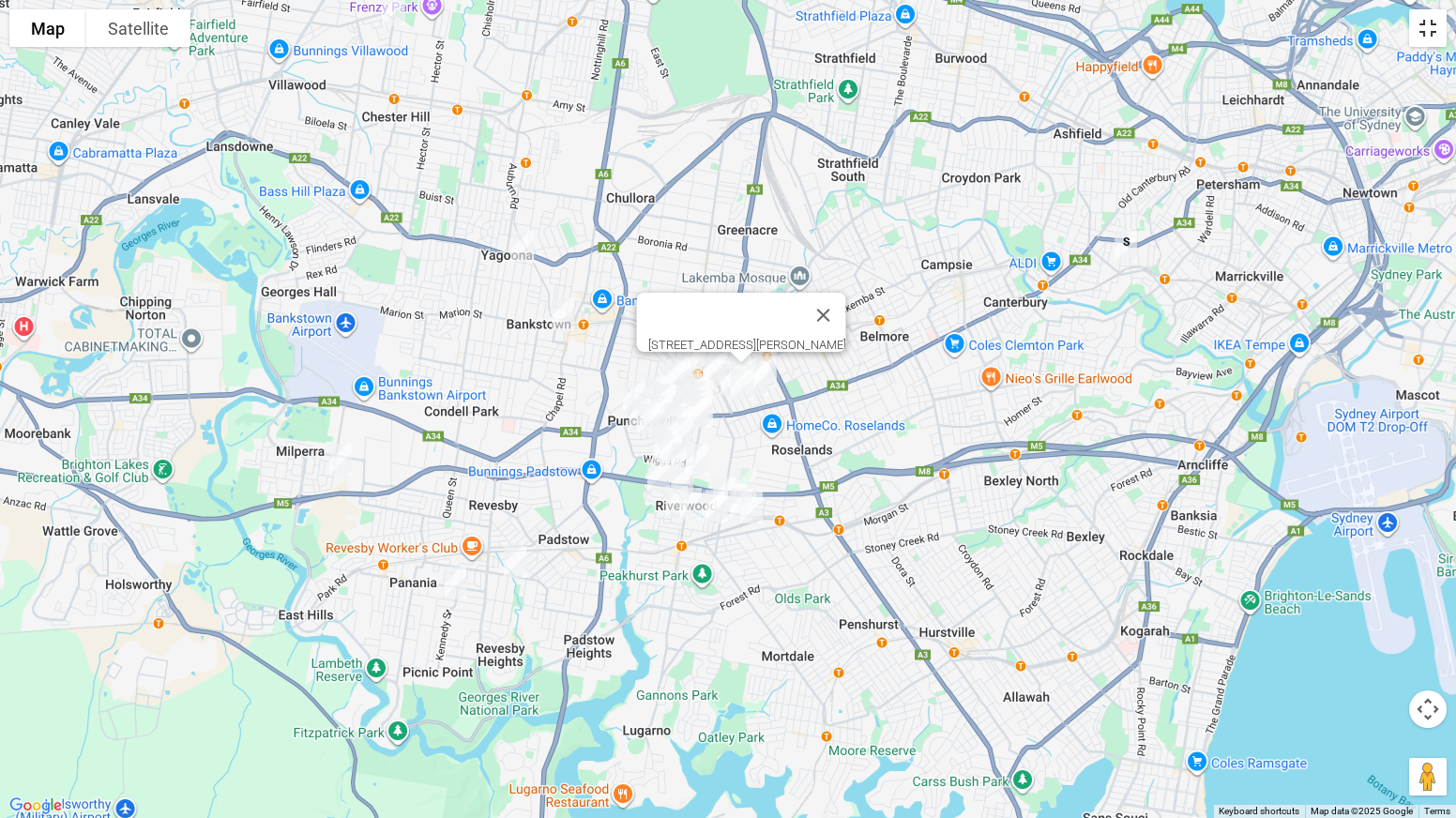
click at [1420, 26] on button "Toggle fullscreen view" at bounding box center [1427, 28] width 38 height 38
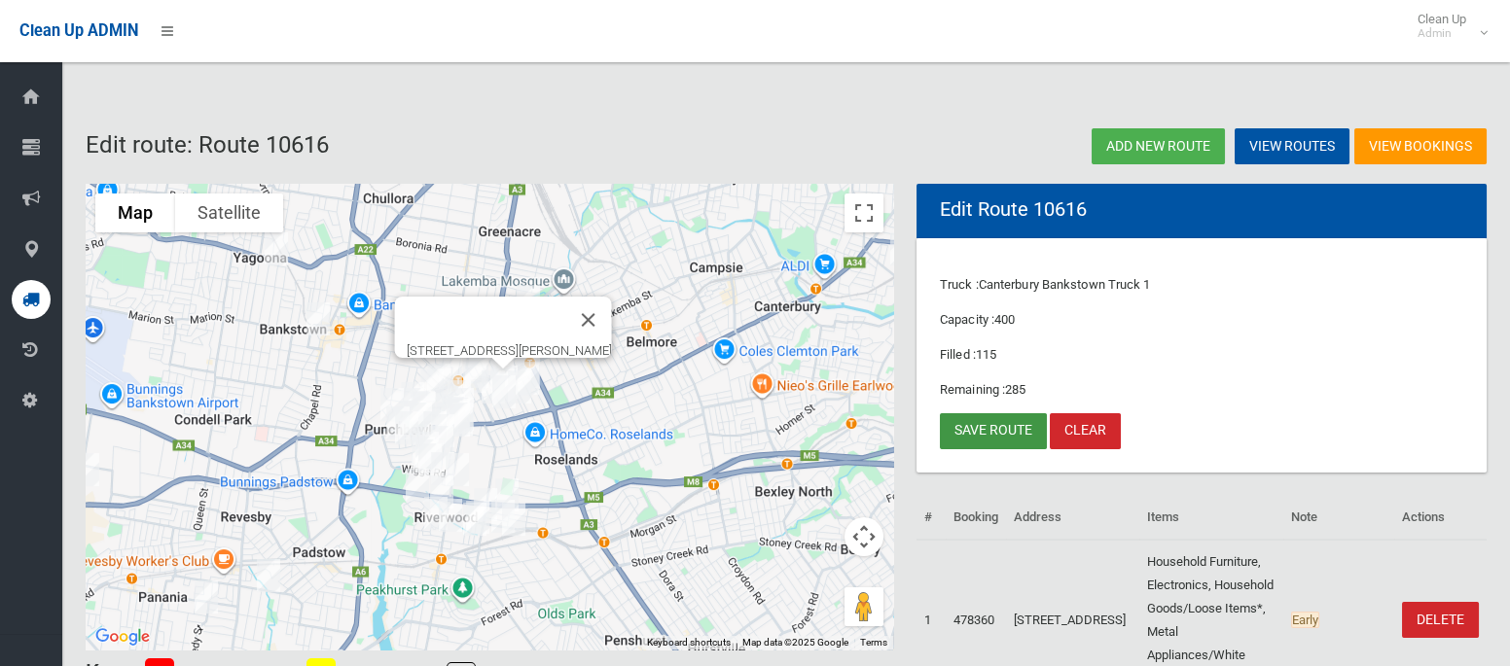
click at [987, 425] on link "Save route" at bounding box center [993, 431] width 107 height 36
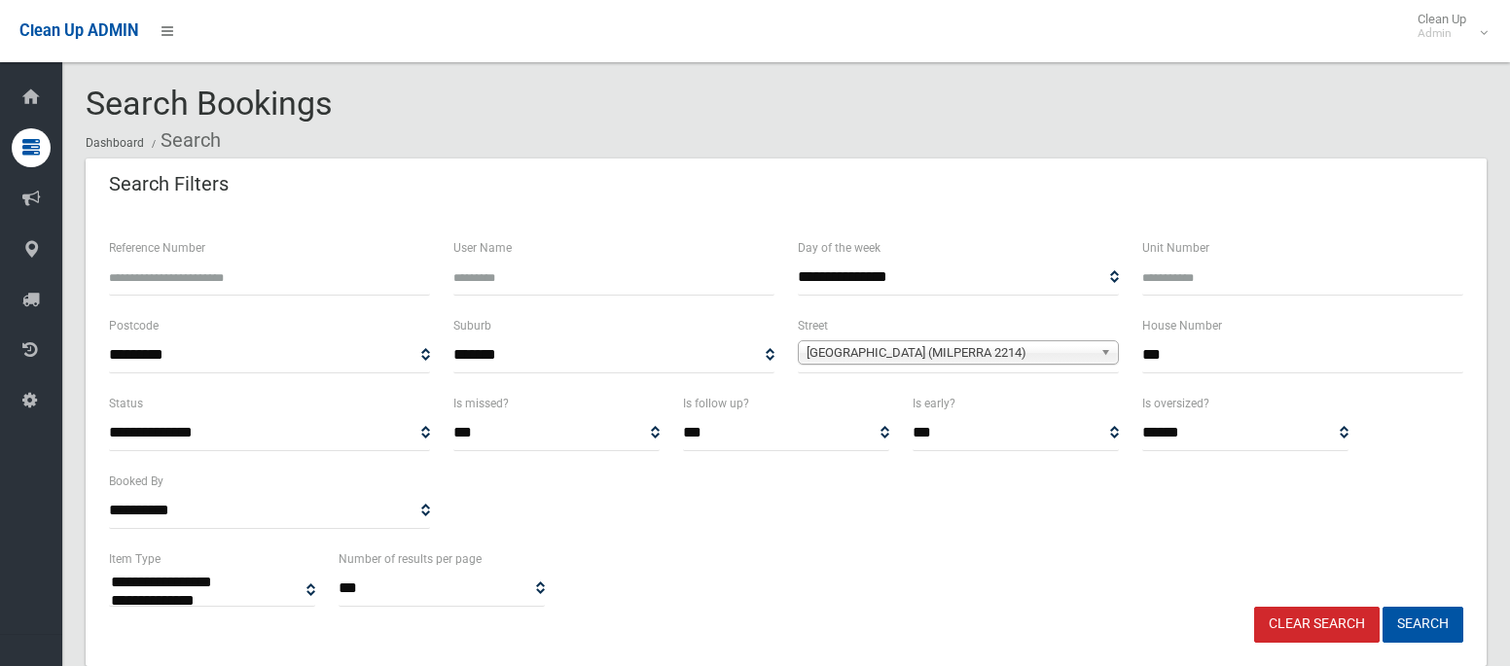
select select
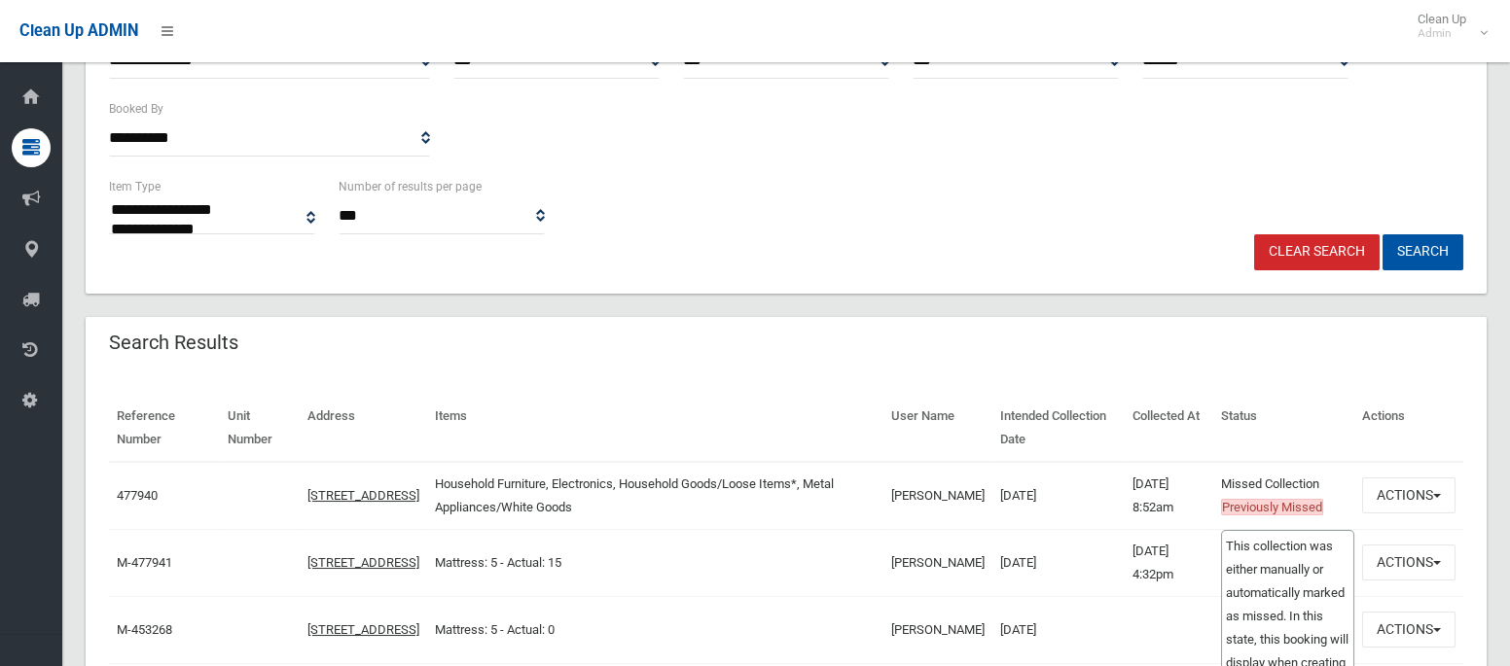
scroll to position [373, 0]
click at [1387, 502] on button "Actions" at bounding box center [1408, 496] width 93 height 36
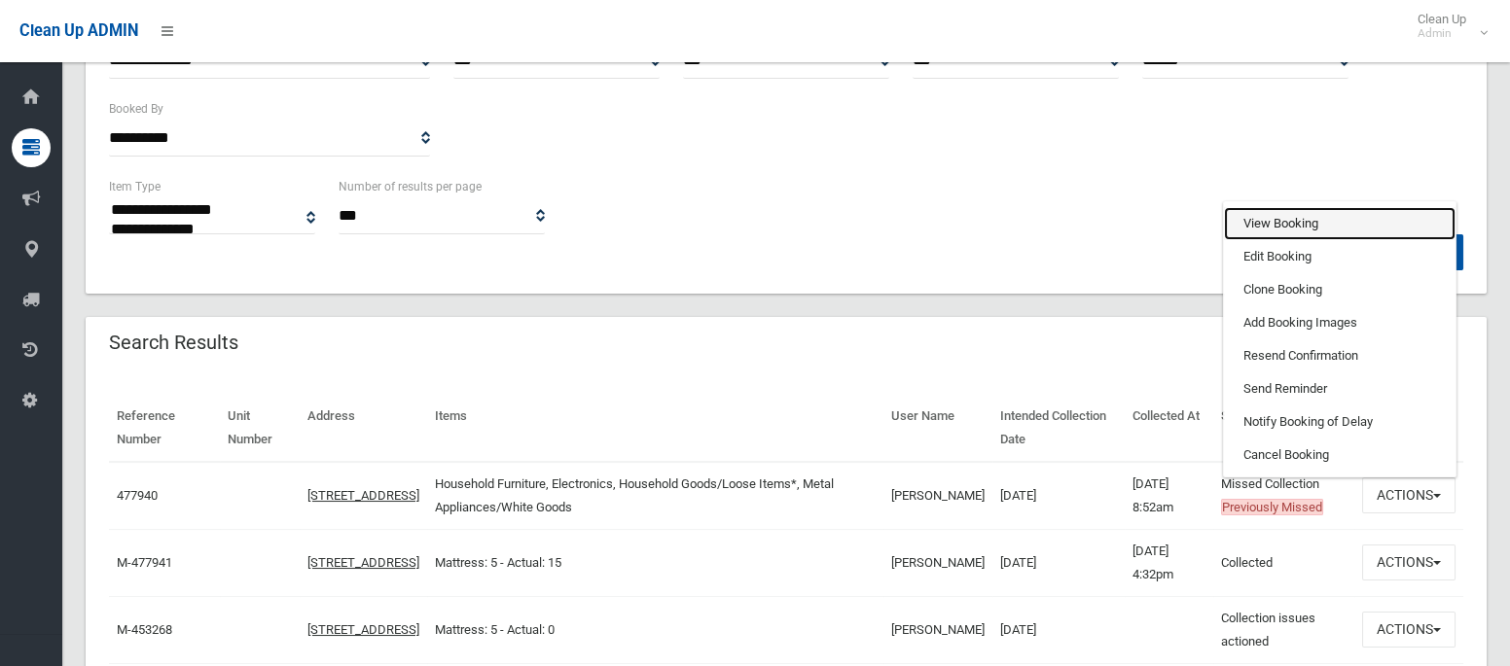
click at [1272, 210] on link "View Booking" at bounding box center [1340, 223] width 232 height 33
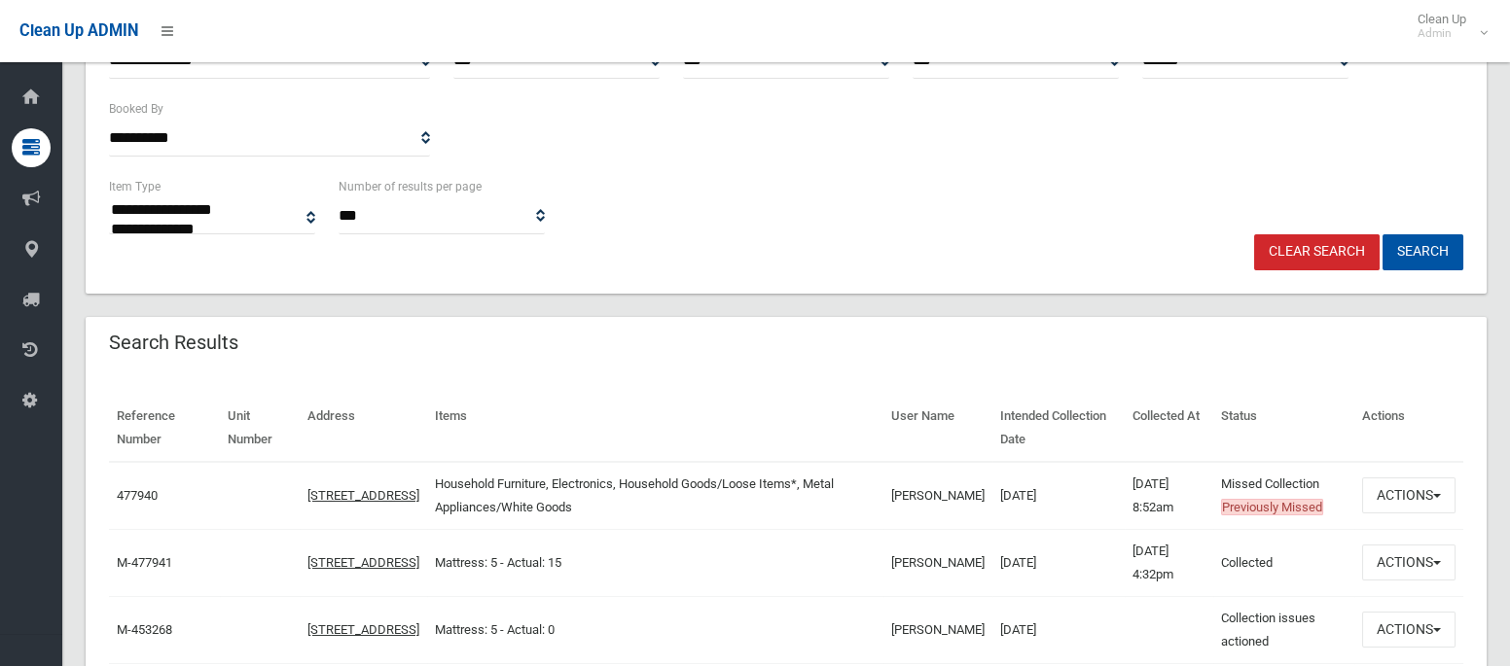
scroll to position [0, 0]
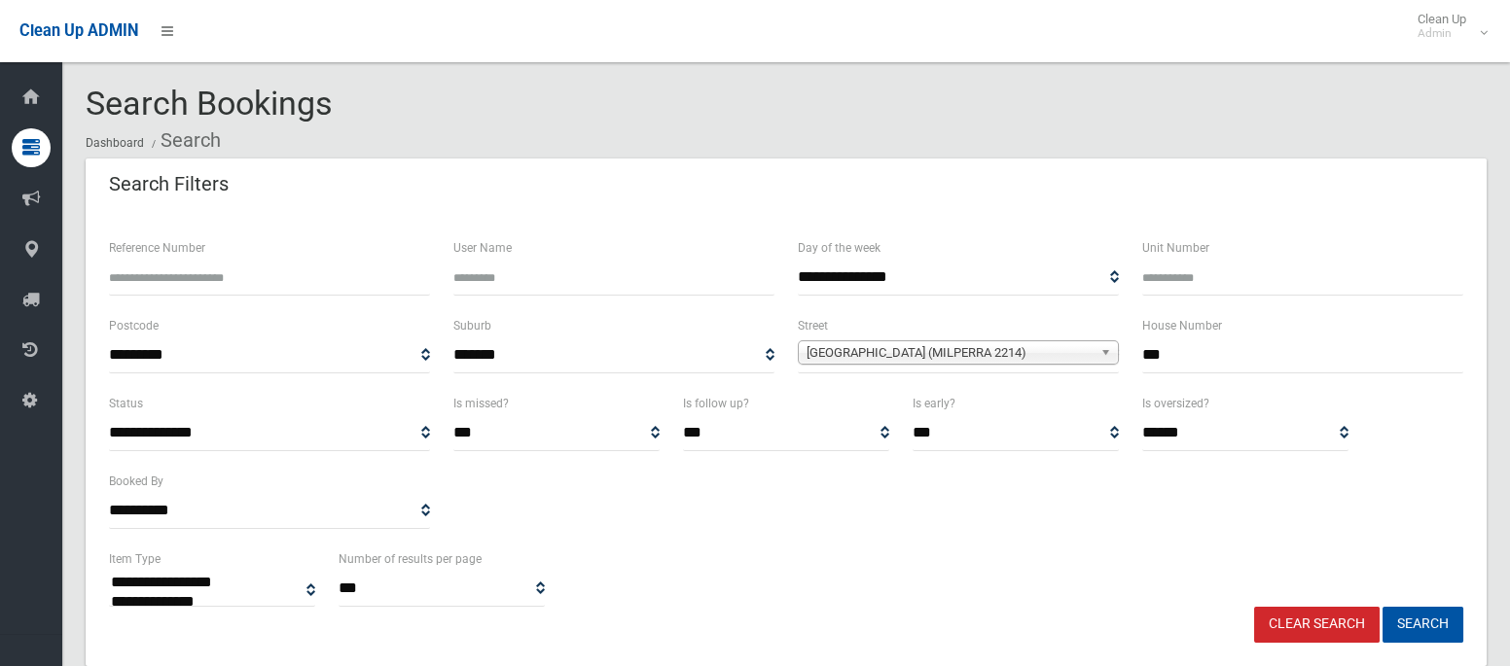
click at [1162, 356] on input "***" at bounding box center [1302, 356] width 321 height 36
type input "**"
click at [1015, 351] on span "Ashford Avenue (MILPERRA 2214)" at bounding box center [949, 352] width 286 height 23
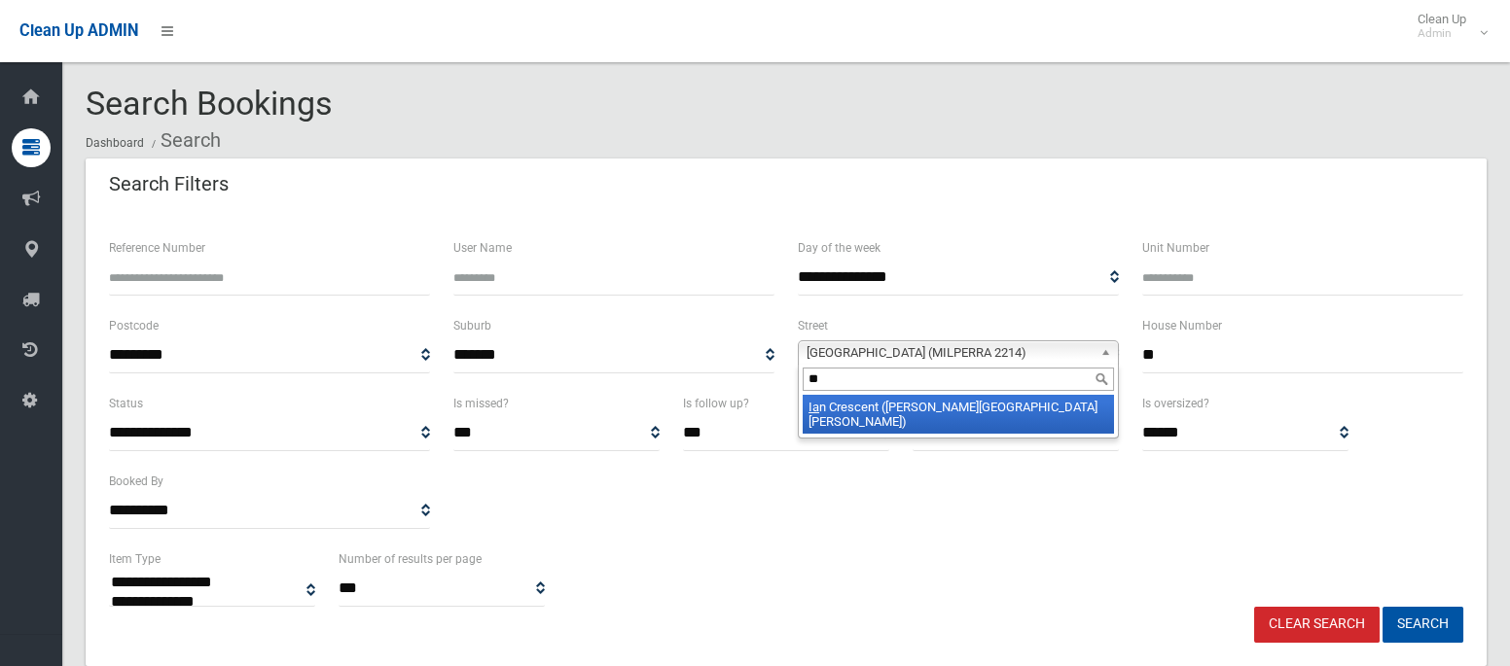
type input "**"
click at [1016, 412] on li "Ia n Crescent (CHESTER HILL 2162)" at bounding box center [958, 414] width 311 height 39
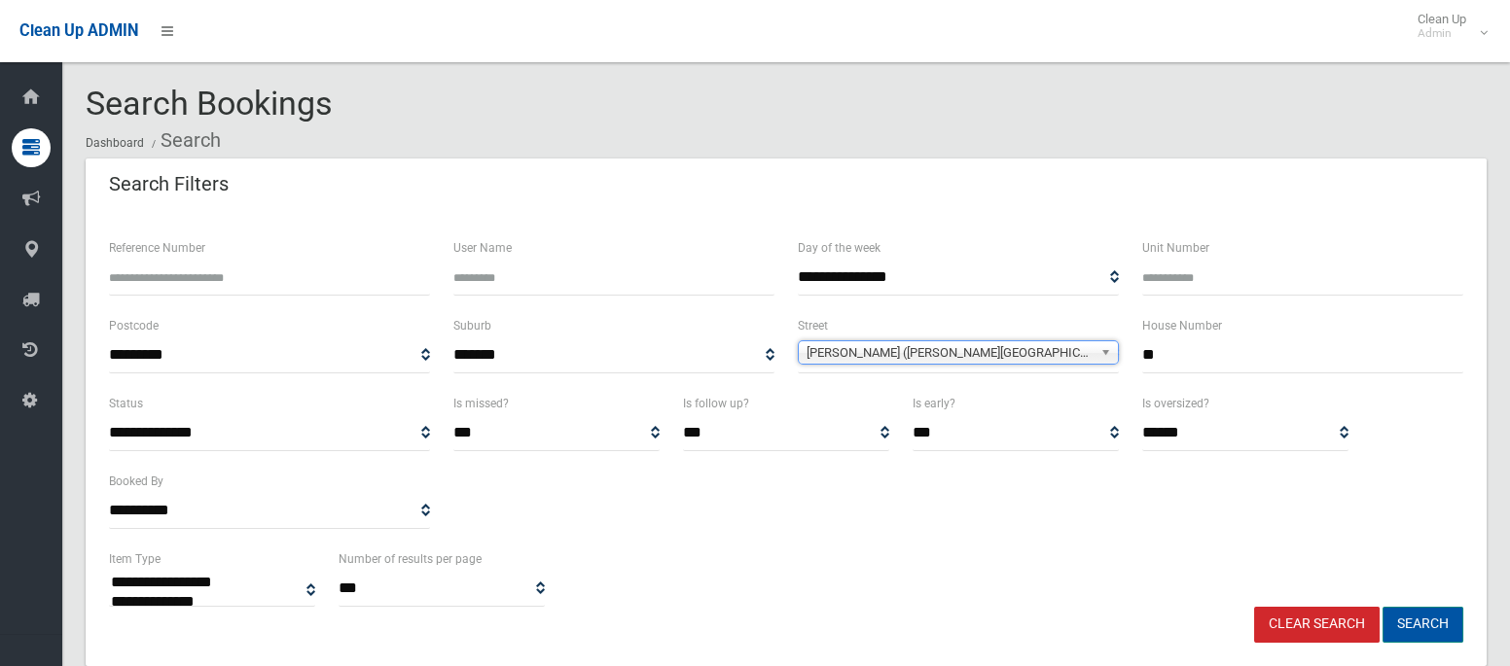
click at [1430, 615] on button "Search" at bounding box center [1422, 625] width 81 height 36
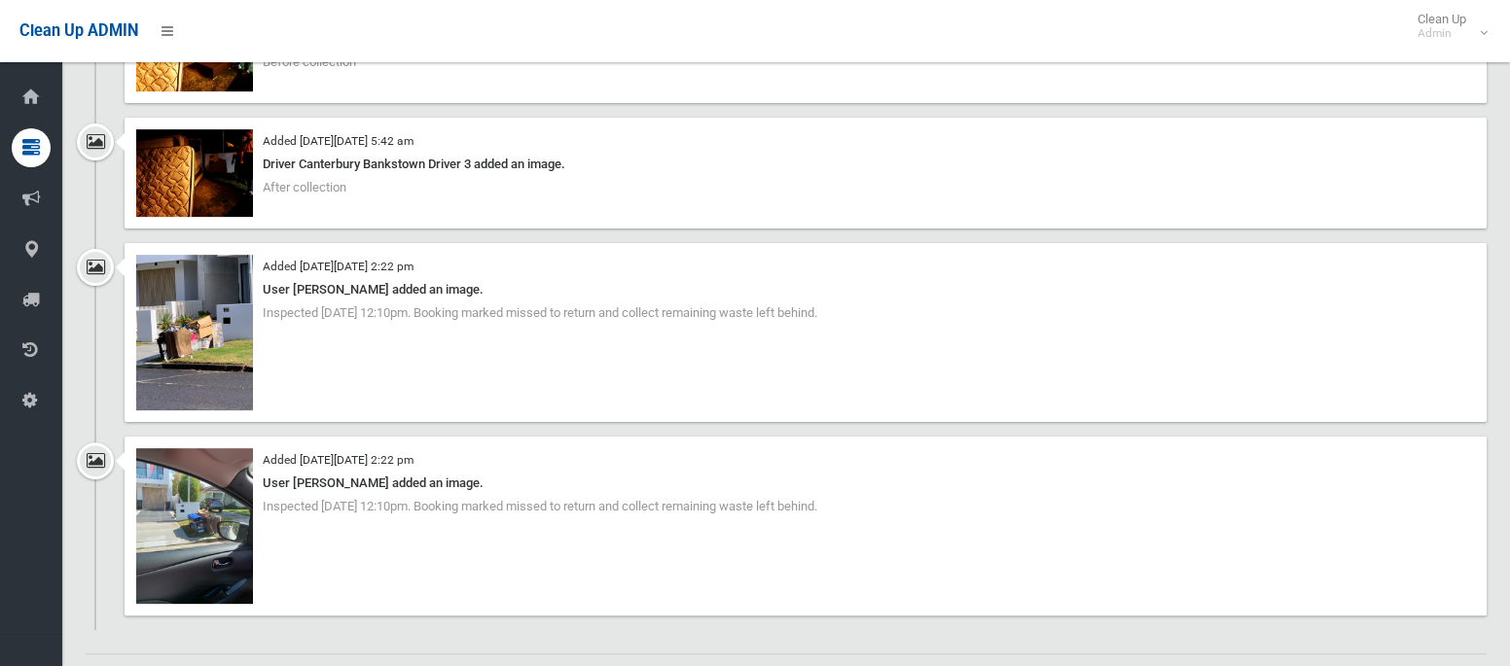
scroll to position [1882, 0]
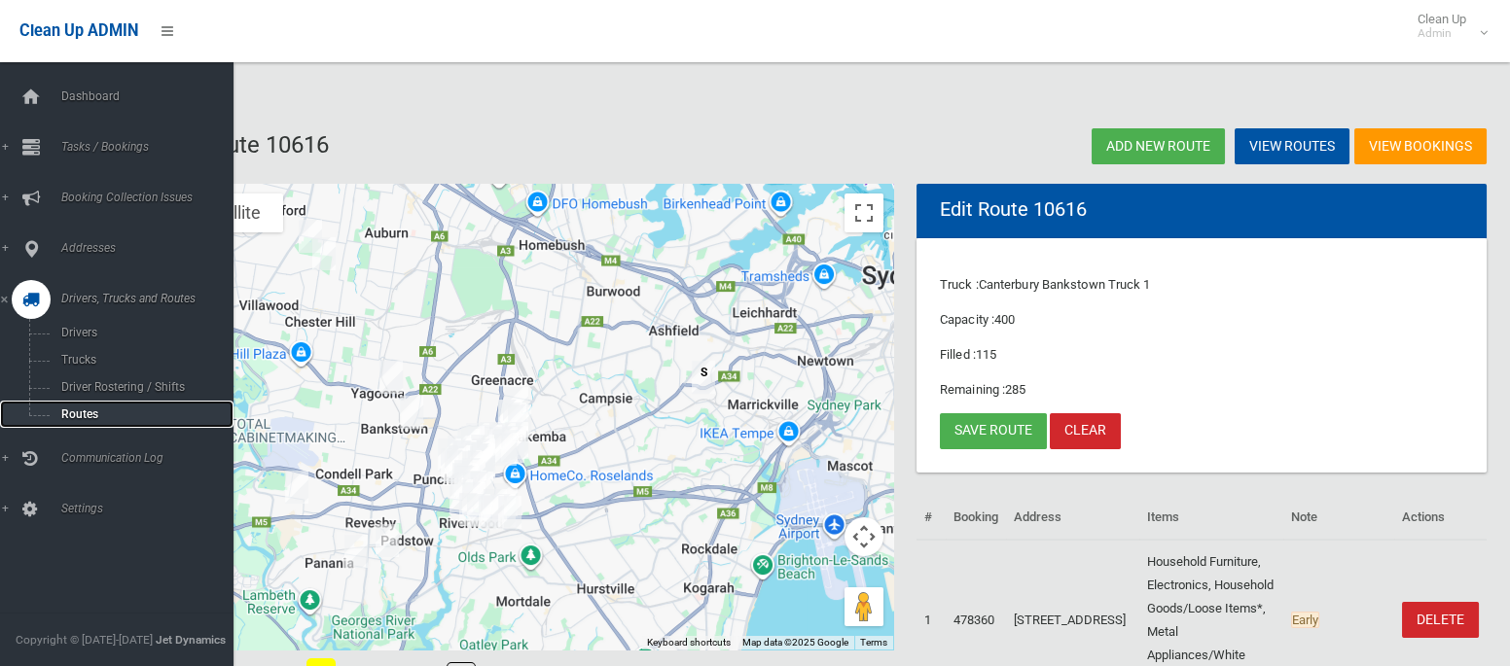
click at [90, 413] on span "Routes" at bounding box center [135, 415] width 161 height 14
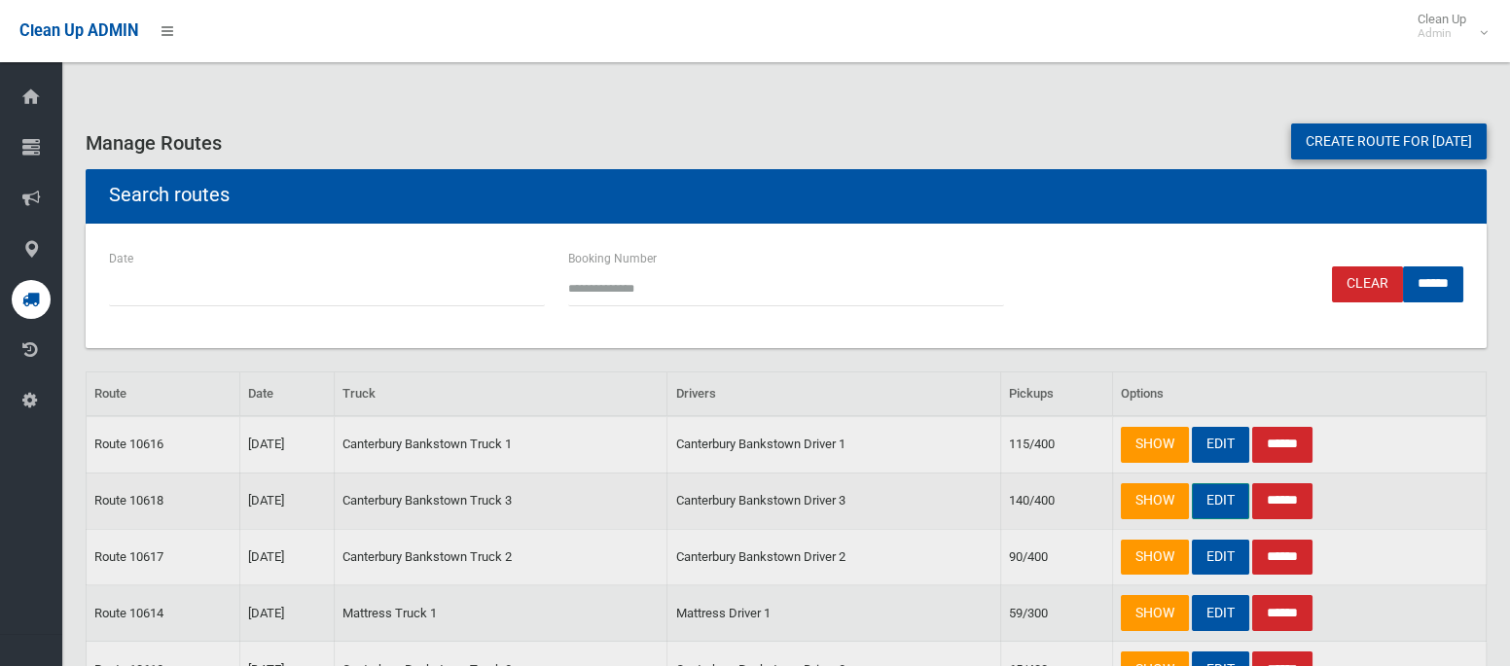
click at [1231, 504] on link "EDIT" at bounding box center [1220, 501] width 57 height 36
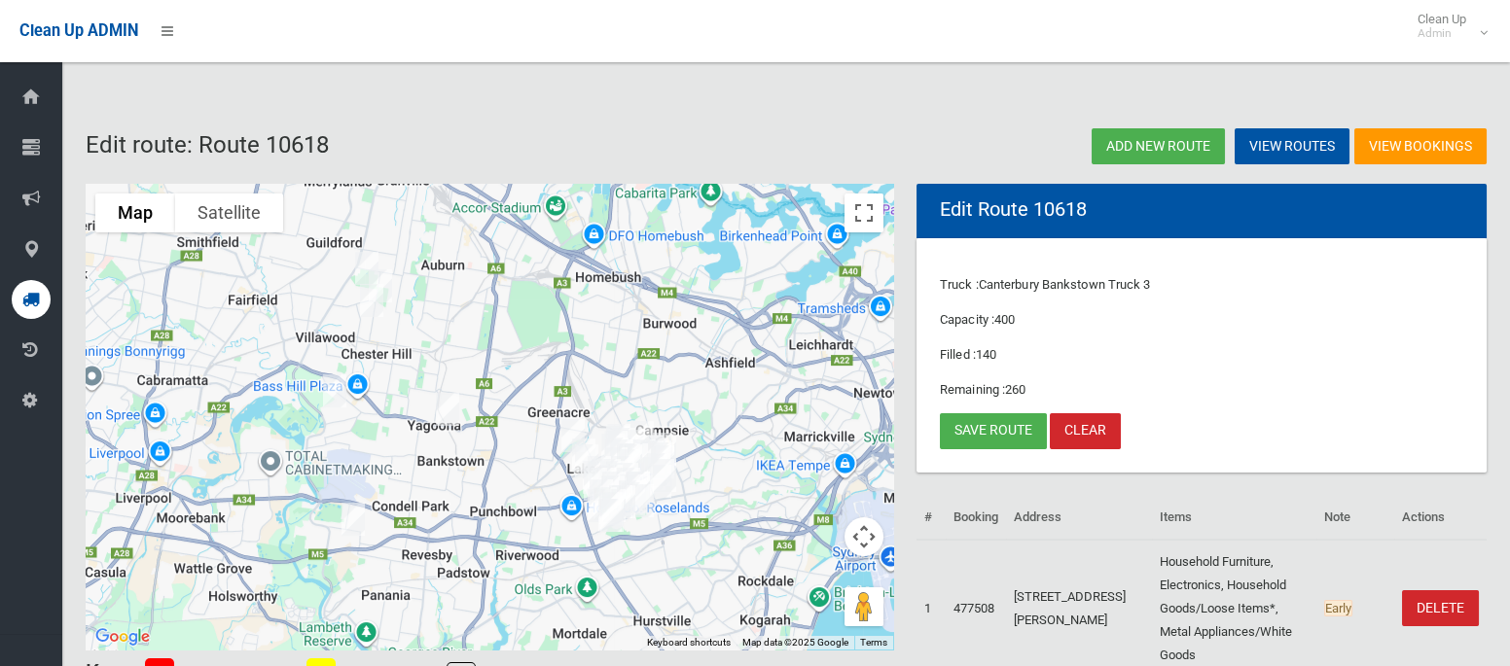
scroll to position [63, 0]
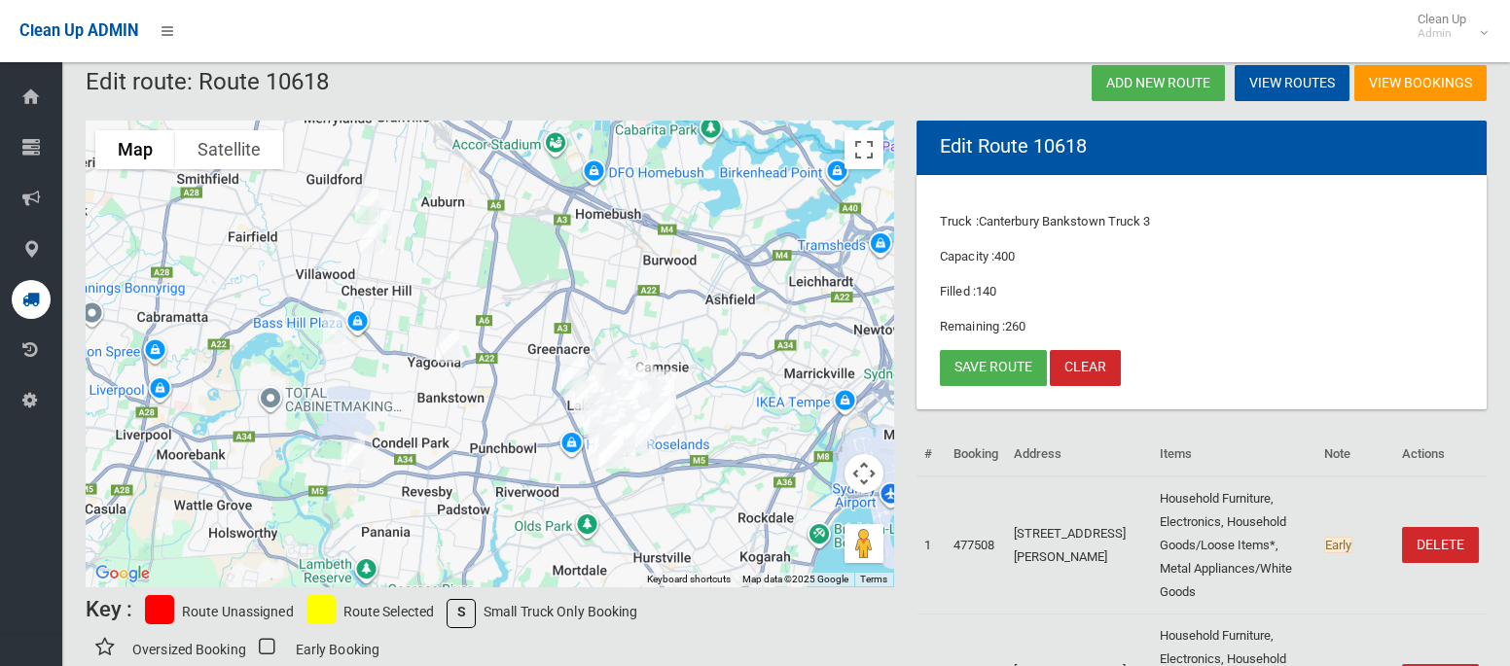
click at [352, 447] on img "188 Ashford Avenue, MILPERRA NSW 2214" at bounding box center [353, 456] width 39 height 49
click at [976, 364] on link "Save route" at bounding box center [993, 368] width 107 height 36
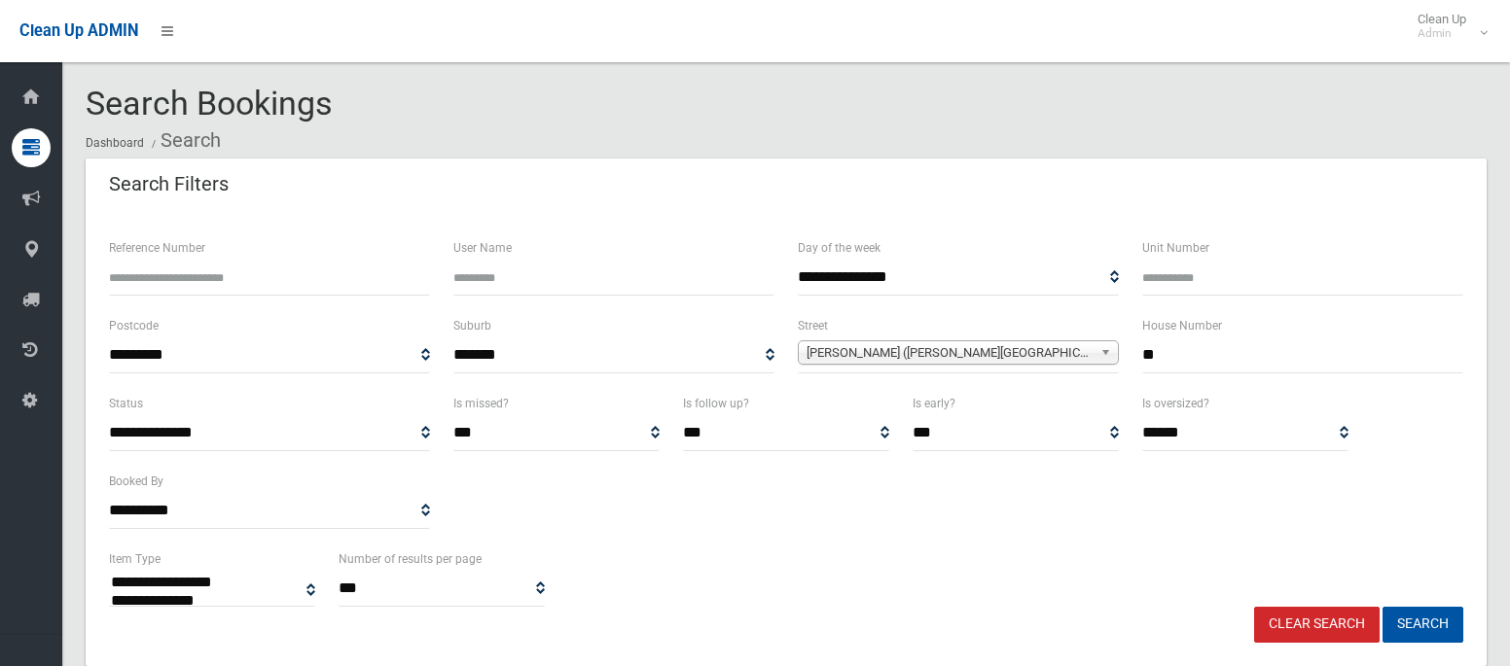
select select
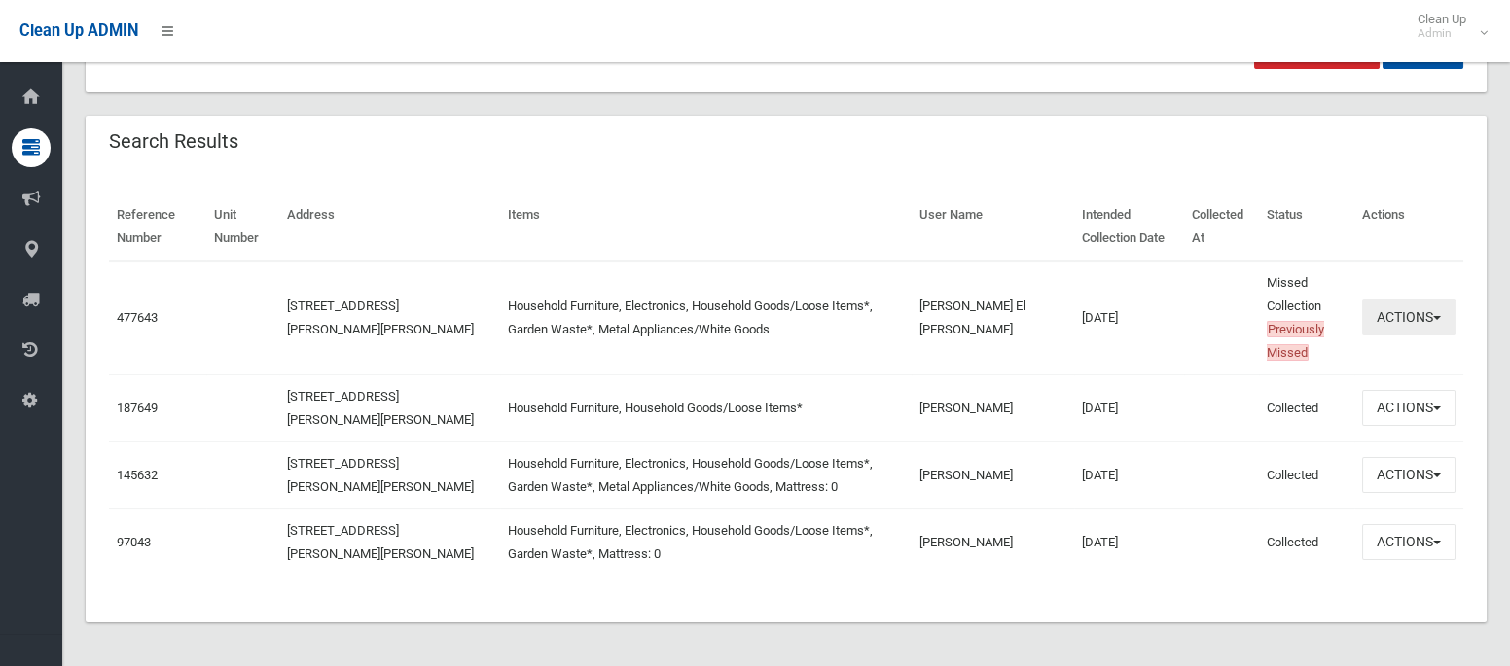
click at [1390, 311] on button "Actions" at bounding box center [1408, 318] width 93 height 36
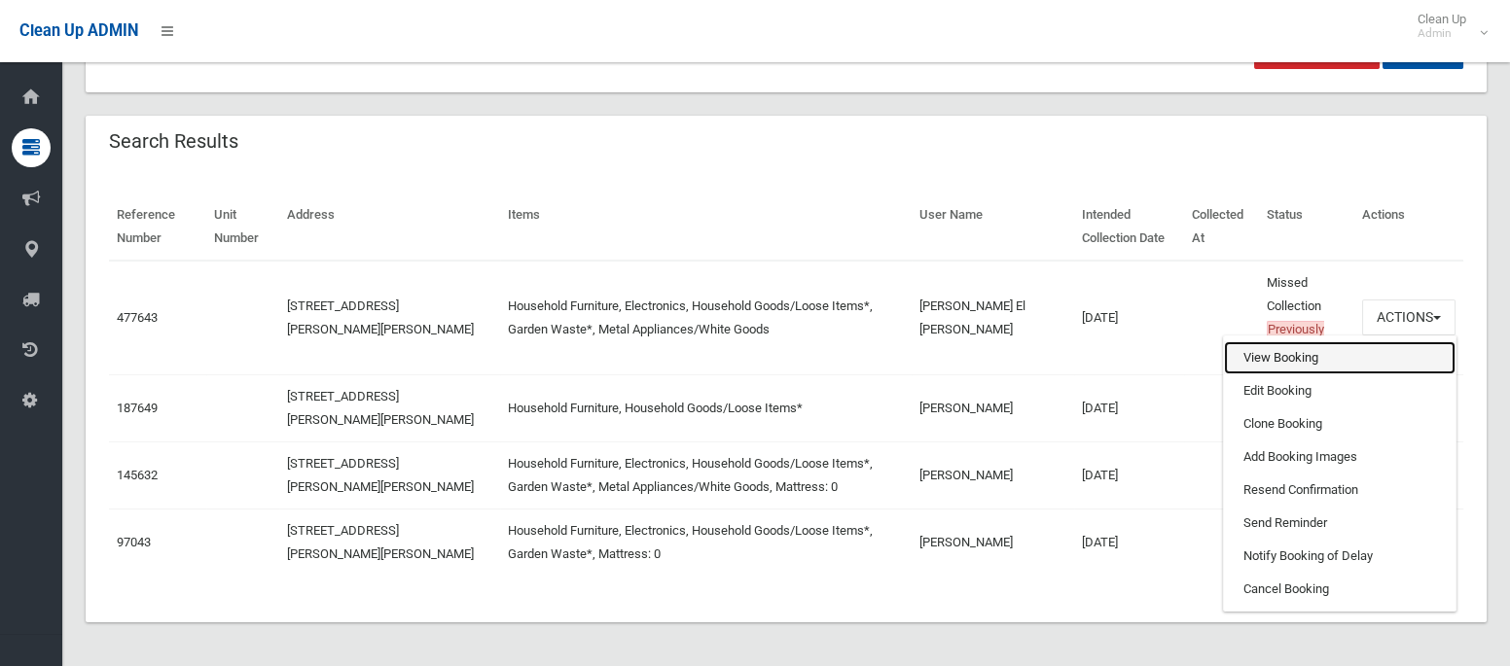
click at [1284, 355] on link "View Booking" at bounding box center [1340, 357] width 232 height 33
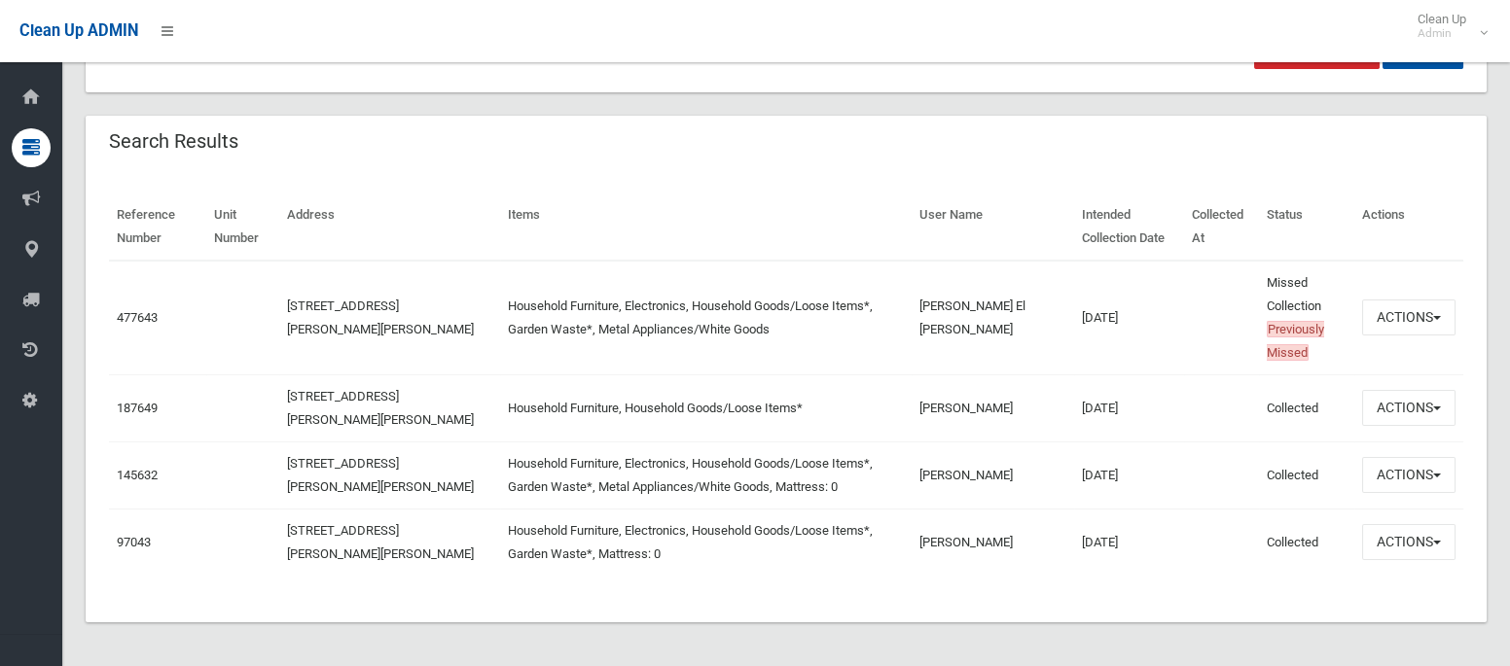
scroll to position [0, 0]
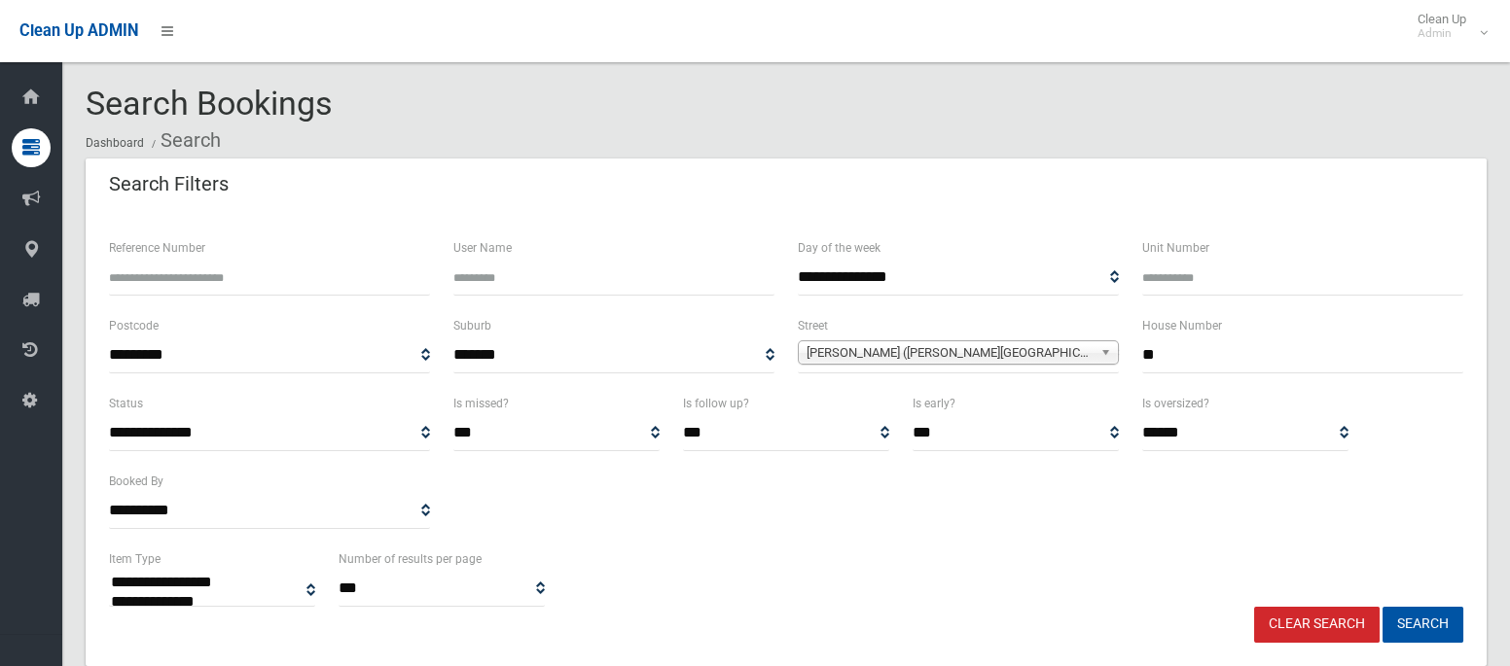
click at [1160, 358] on input "**" at bounding box center [1302, 356] width 321 height 36
type input "***"
click at [865, 361] on span "Ian Crescent (CHESTER HILL 2162)" at bounding box center [949, 352] width 286 height 23
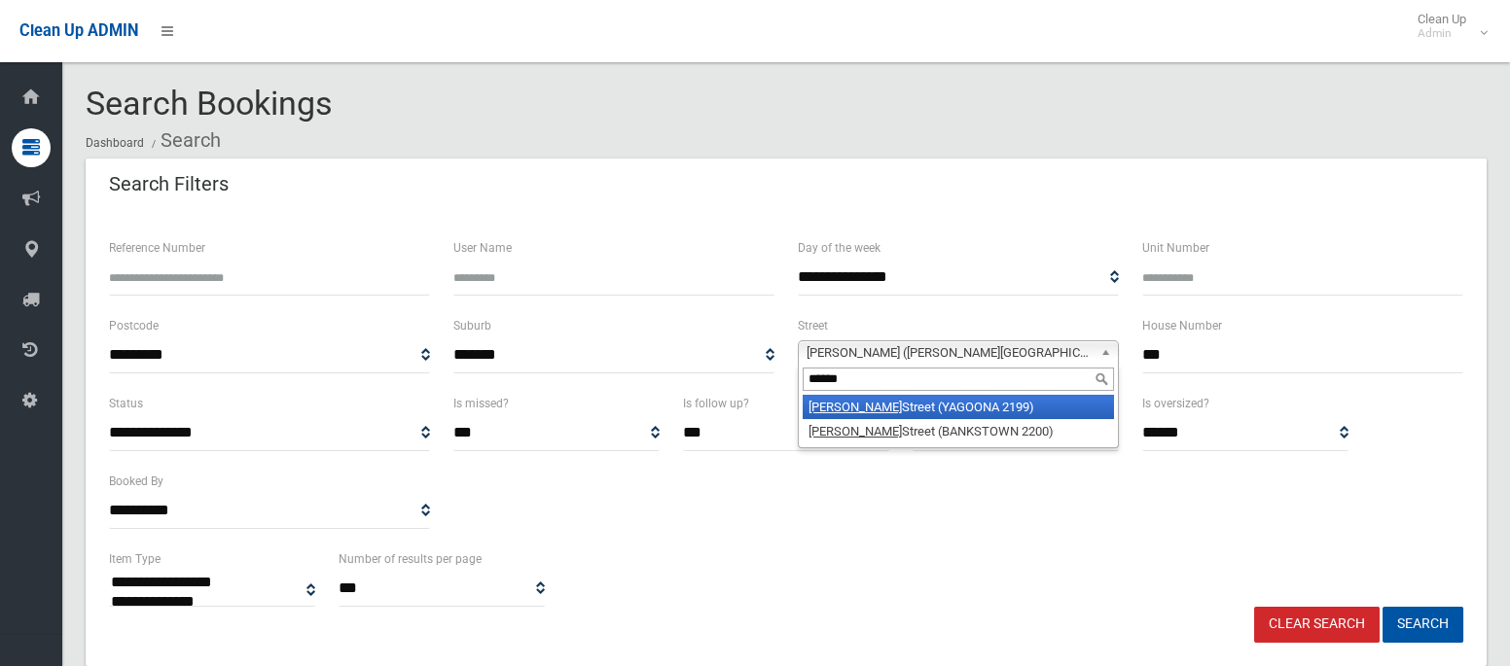
type input "******"
click at [872, 412] on li "Dutton Street (YAGOONA 2199)" at bounding box center [958, 407] width 311 height 24
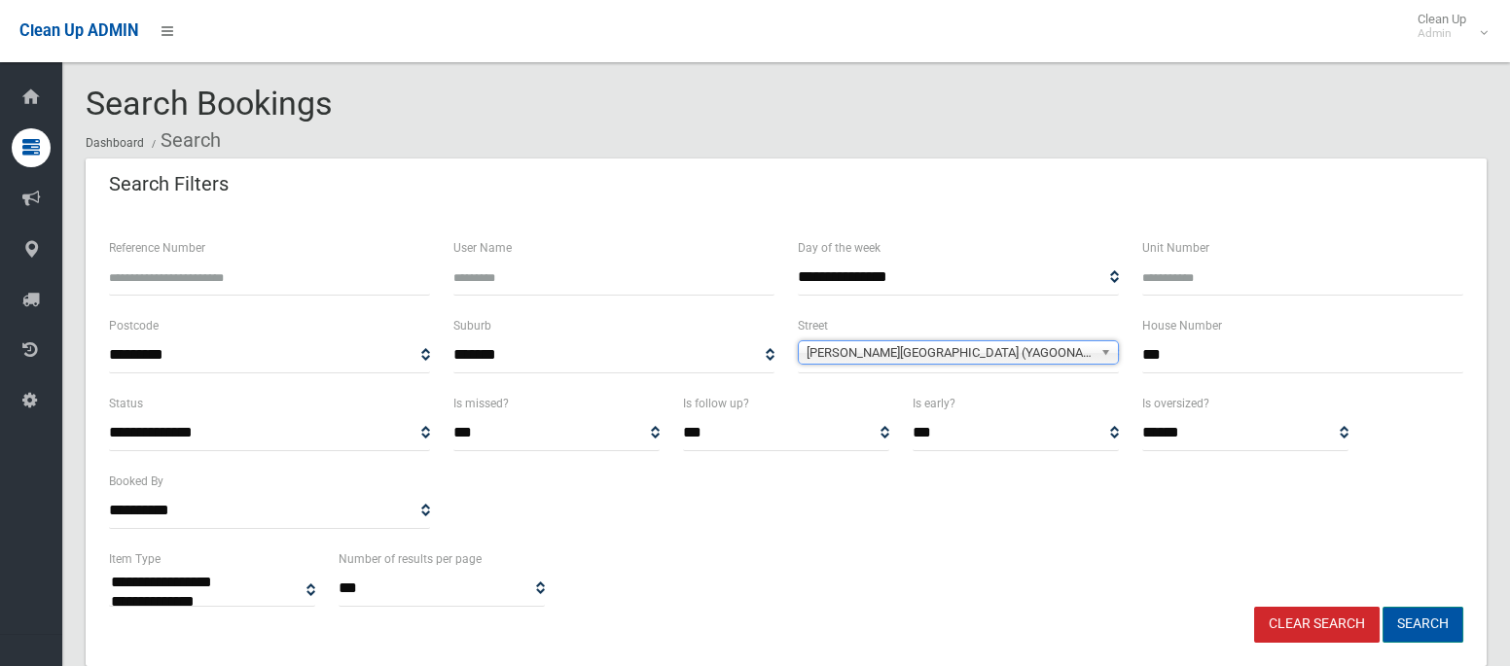
click at [1421, 631] on button "Search" at bounding box center [1422, 625] width 81 height 36
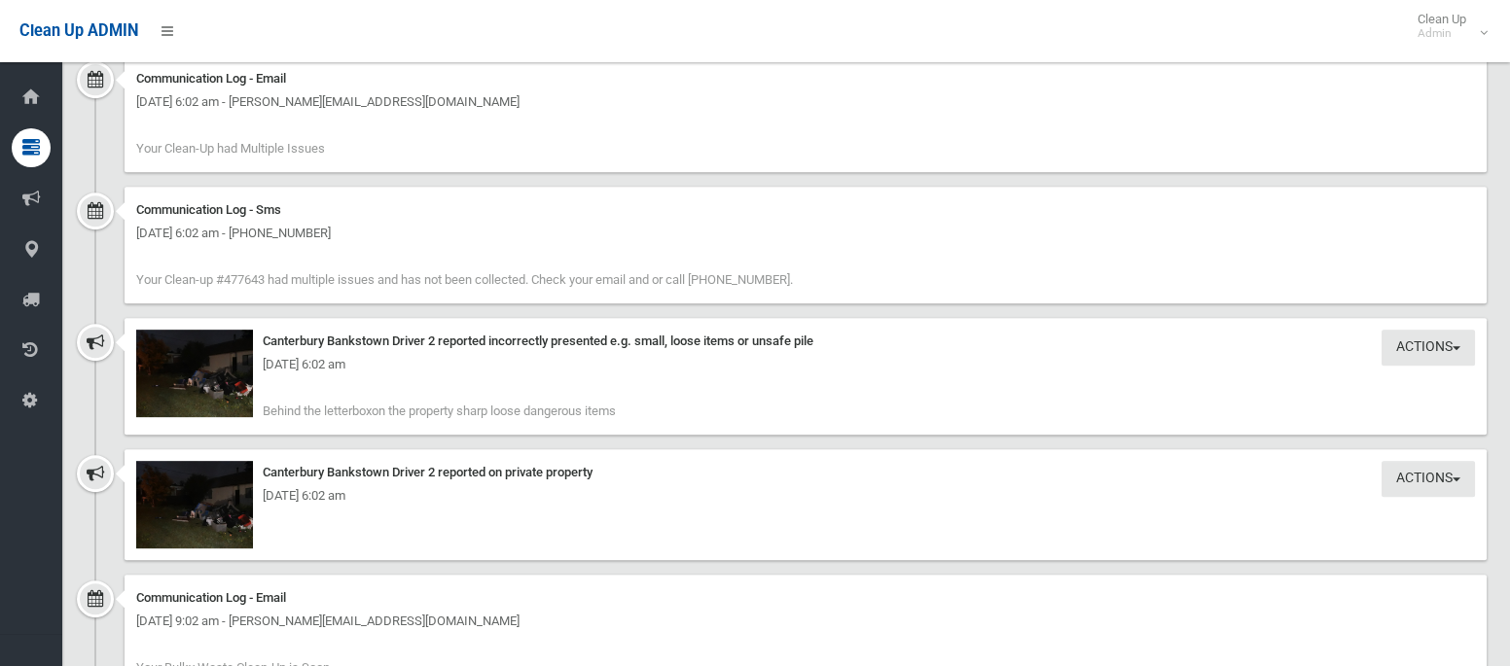
scroll to position [2281, 0]
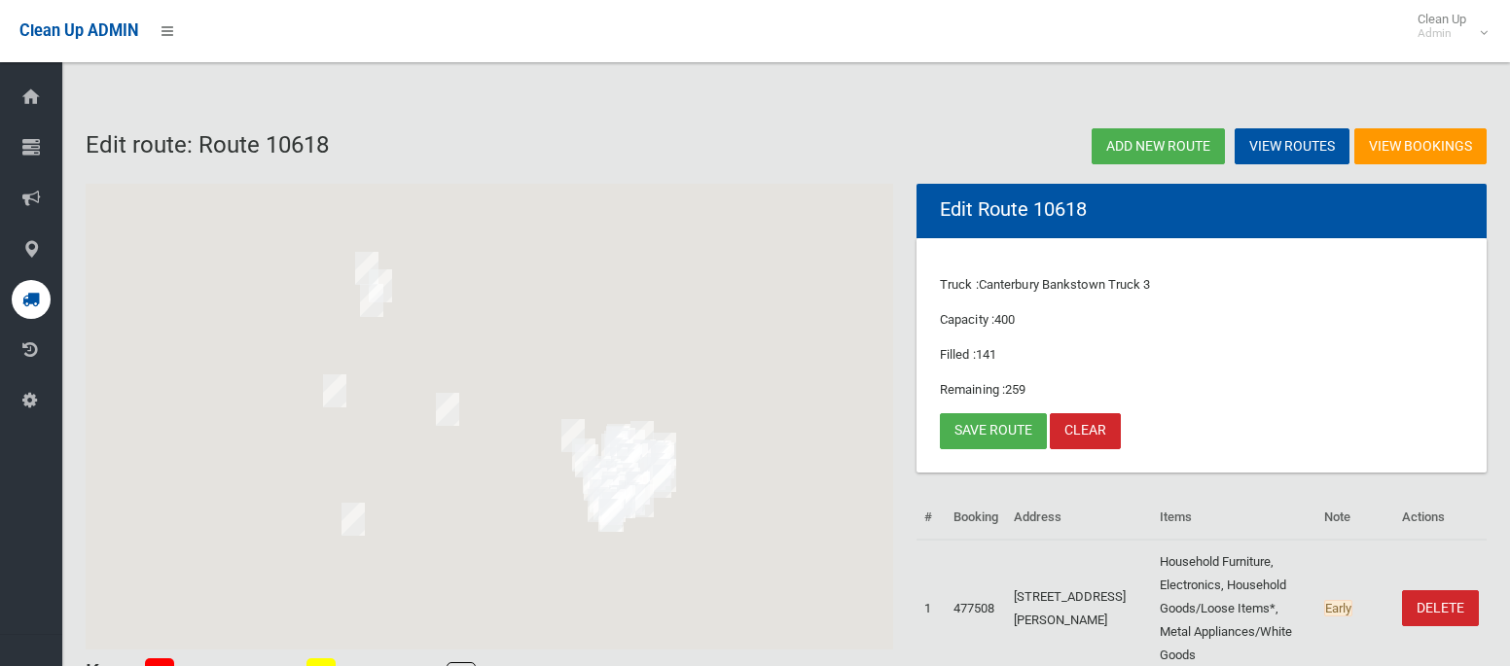
scroll to position [63, 0]
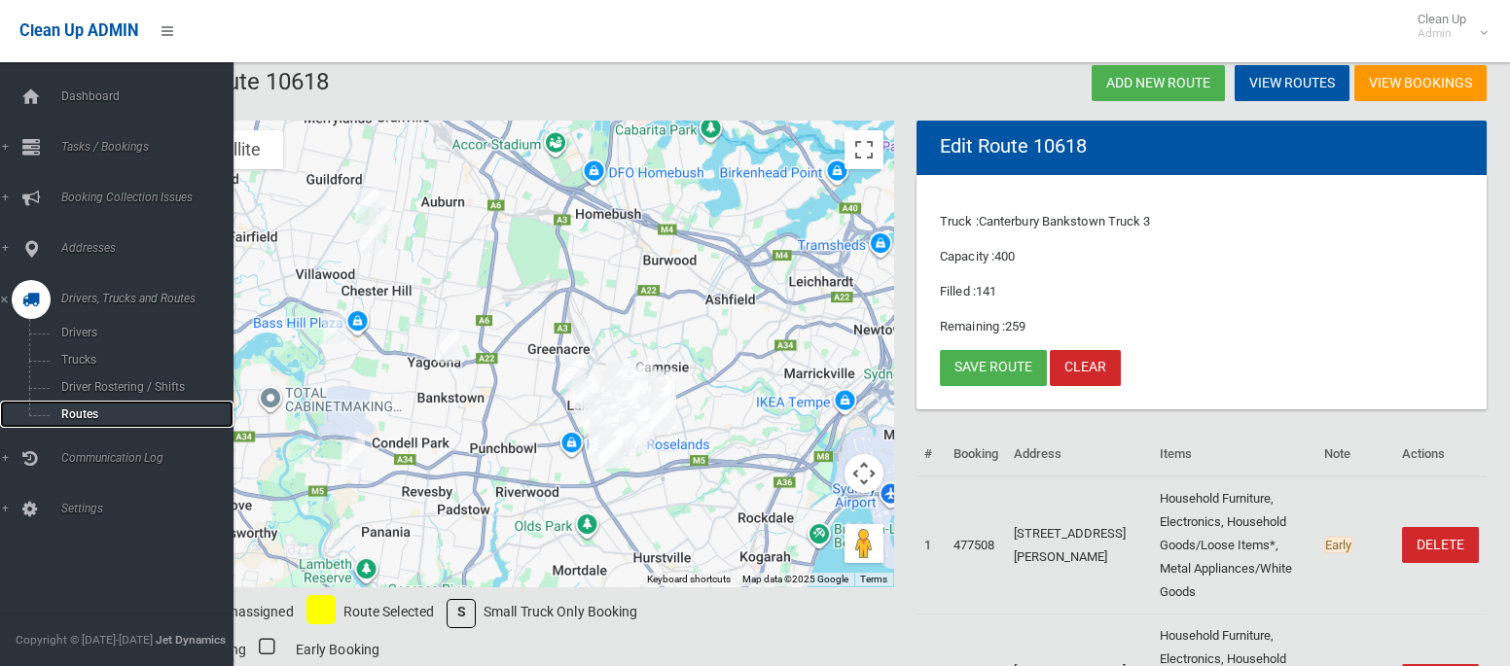
click at [88, 410] on span "Routes" at bounding box center [135, 415] width 161 height 14
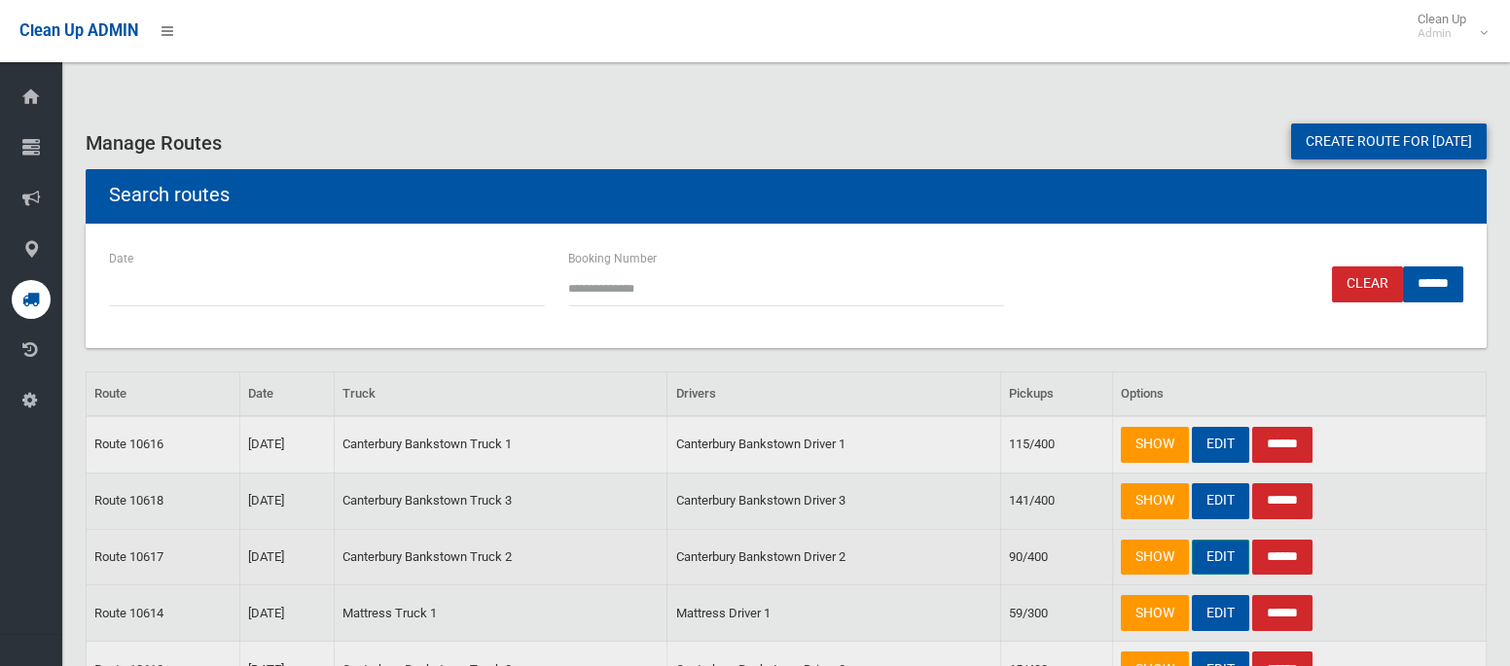
click at [1222, 561] on link "EDIT" at bounding box center [1220, 558] width 57 height 36
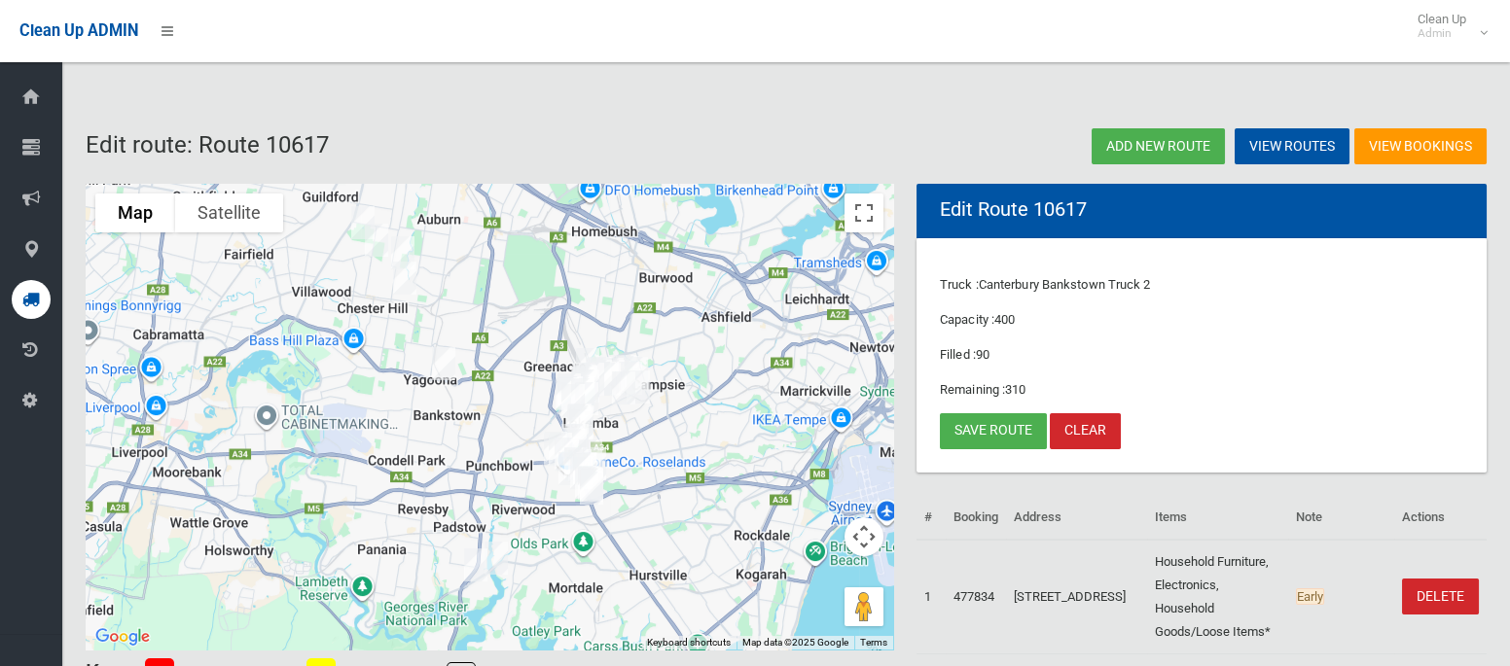
click at [361, 212] on img "48 Ian Crescent, CHESTER HILL NSW 2162" at bounding box center [362, 222] width 39 height 49
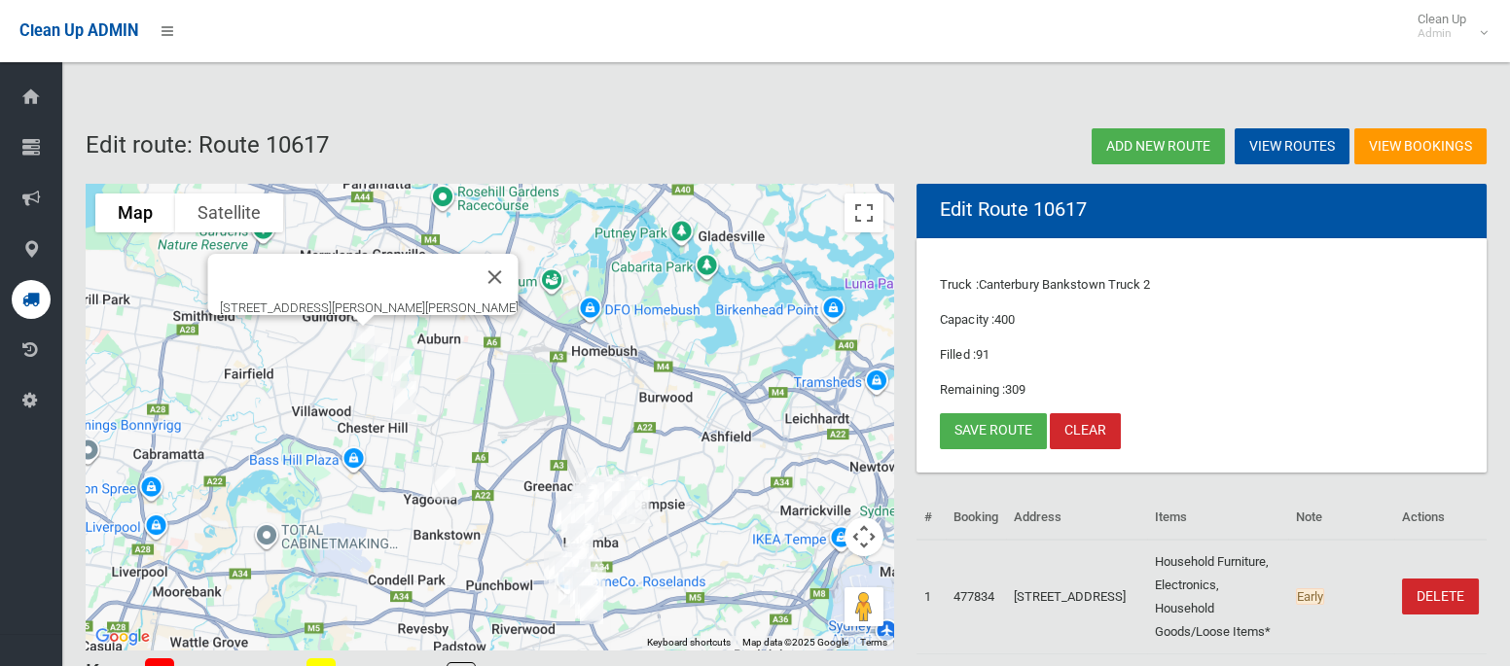
click at [375, 363] on img "11 Burrows Avenue, CHESTER HILL NSW 2162" at bounding box center [376, 360] width 39 height 49
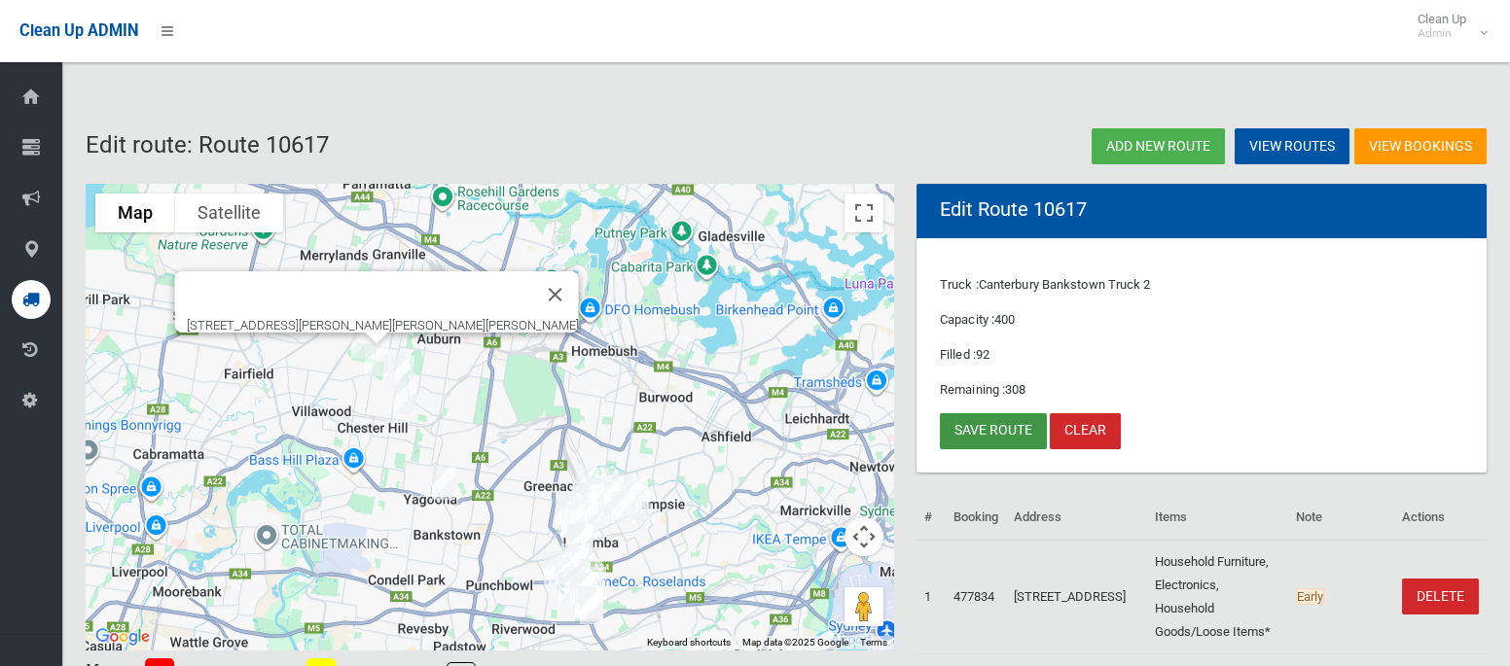
click at [989, 439] on link "Save route" at bounding box center [993, 431] width 107 height 36
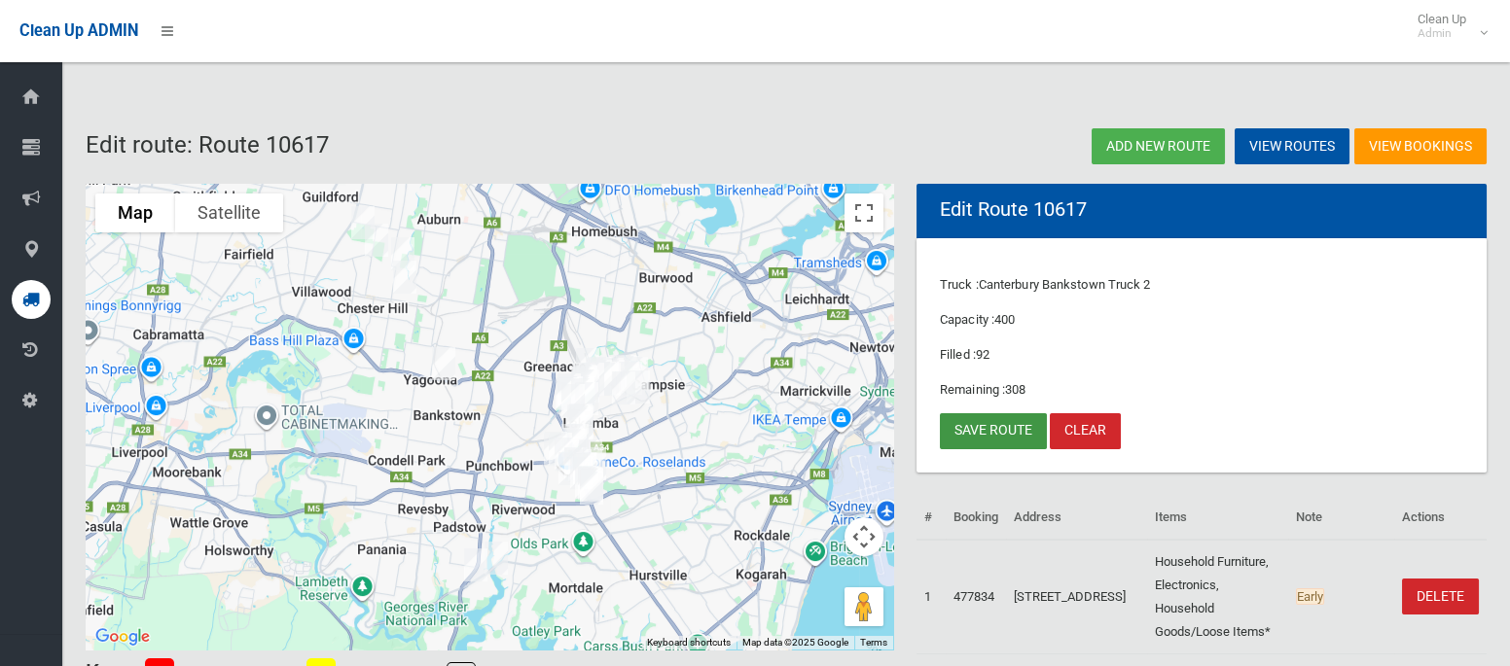
click at [977, 425] on link "Save route" at bounding box center [993, 431] width 107 height 36
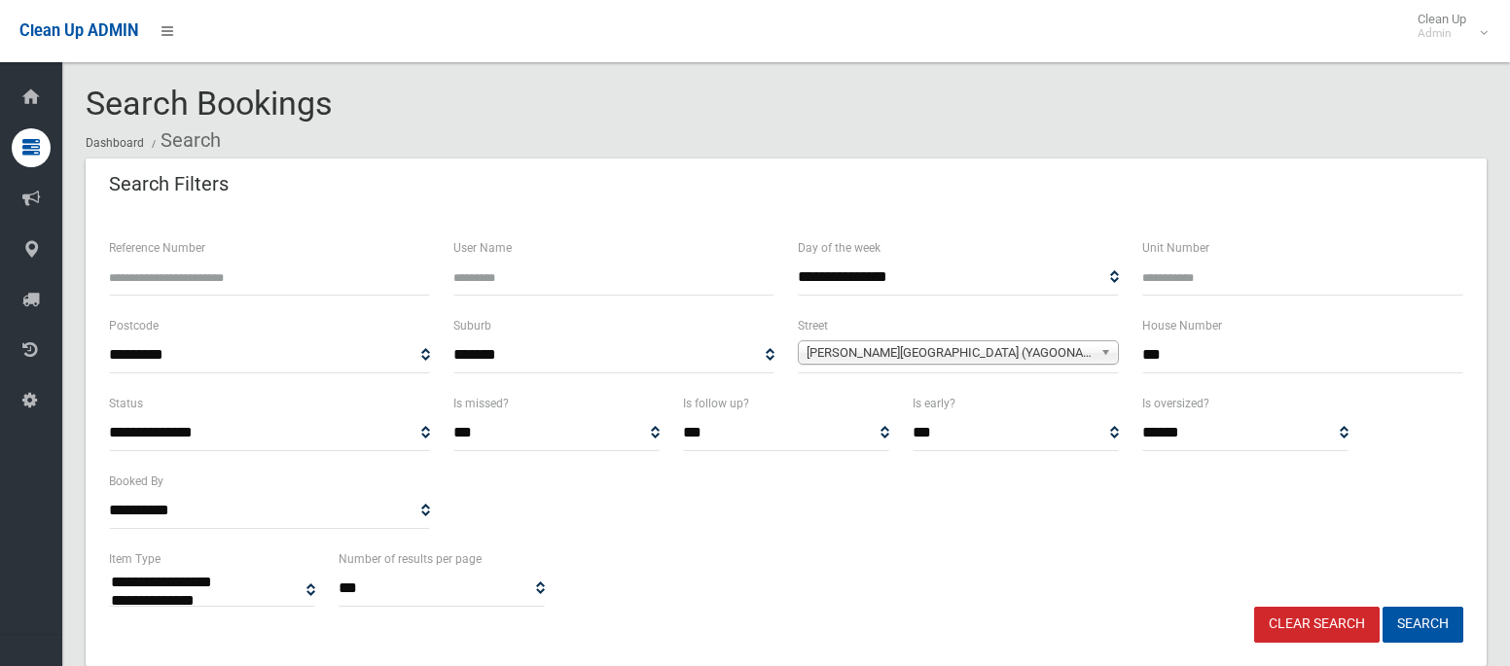
select select
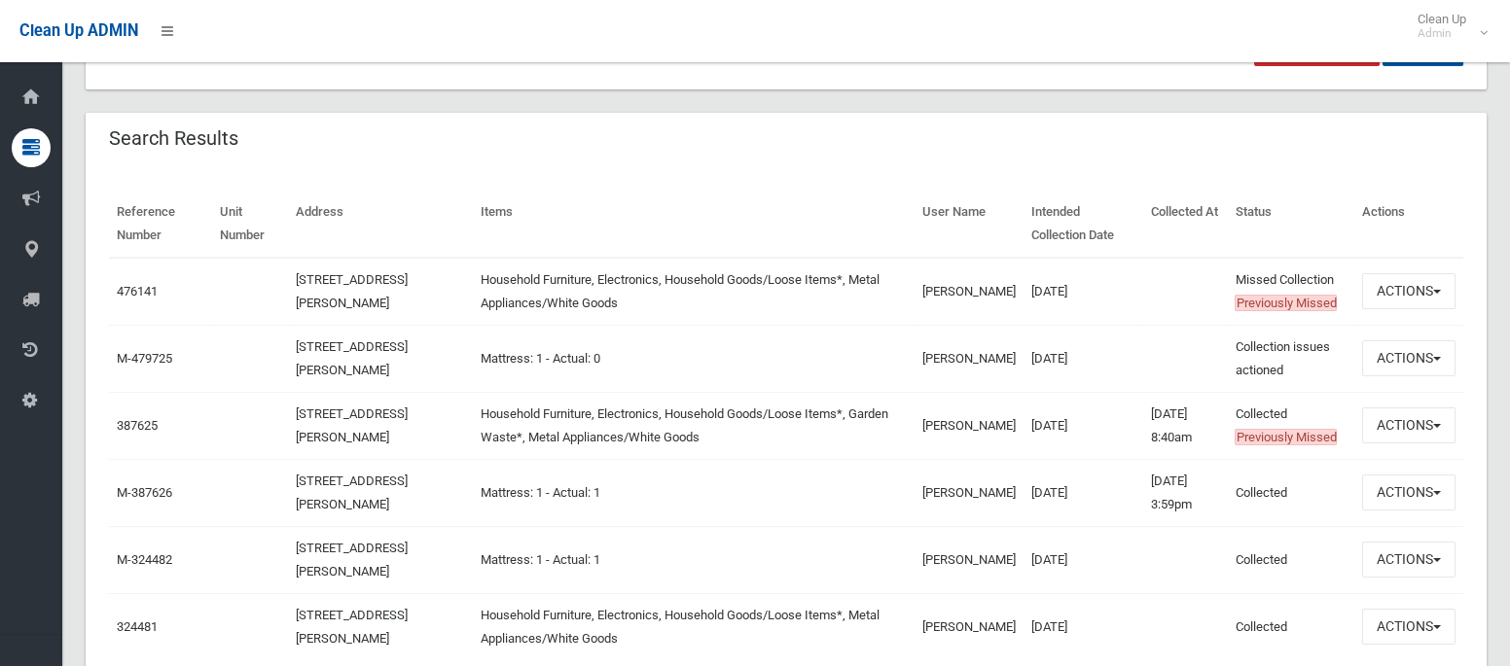
scroll to position [585, 0]
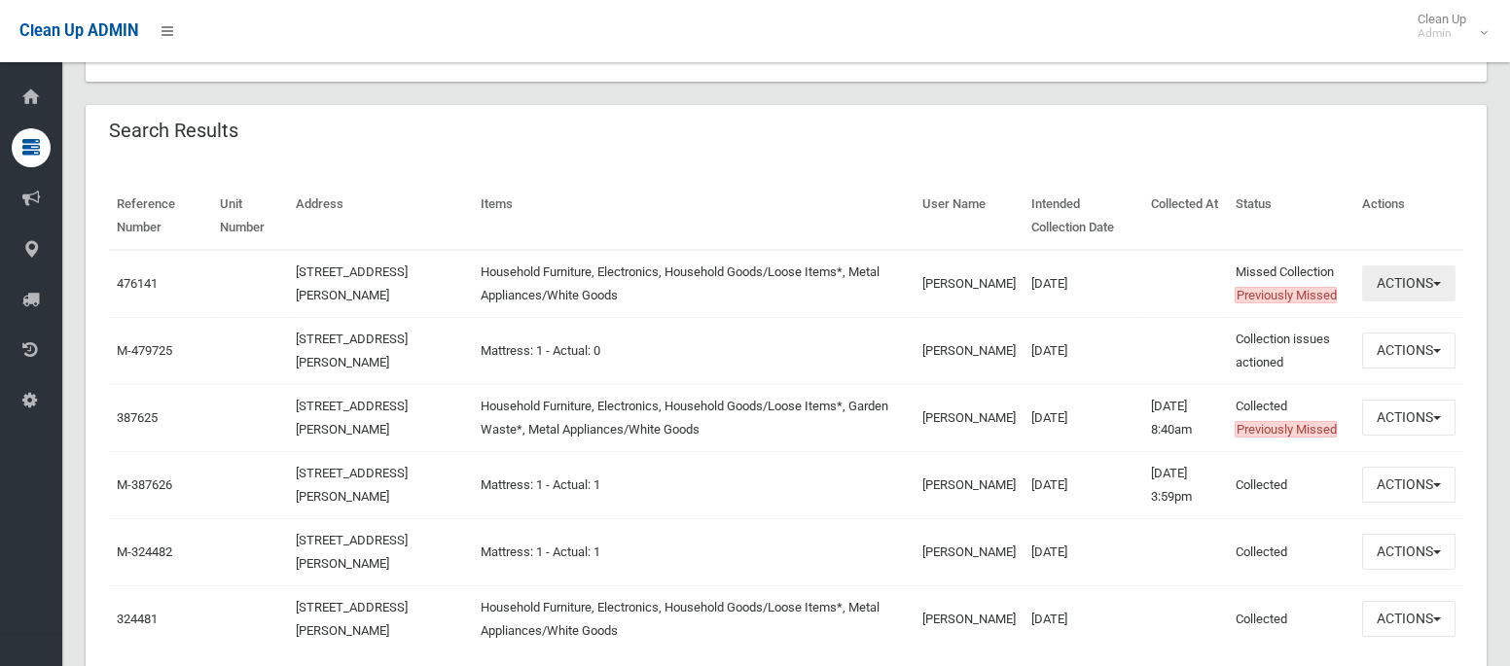
click at [1396, 285] on button "Actions" at bounding box center [1408, 284] width 93 height 36
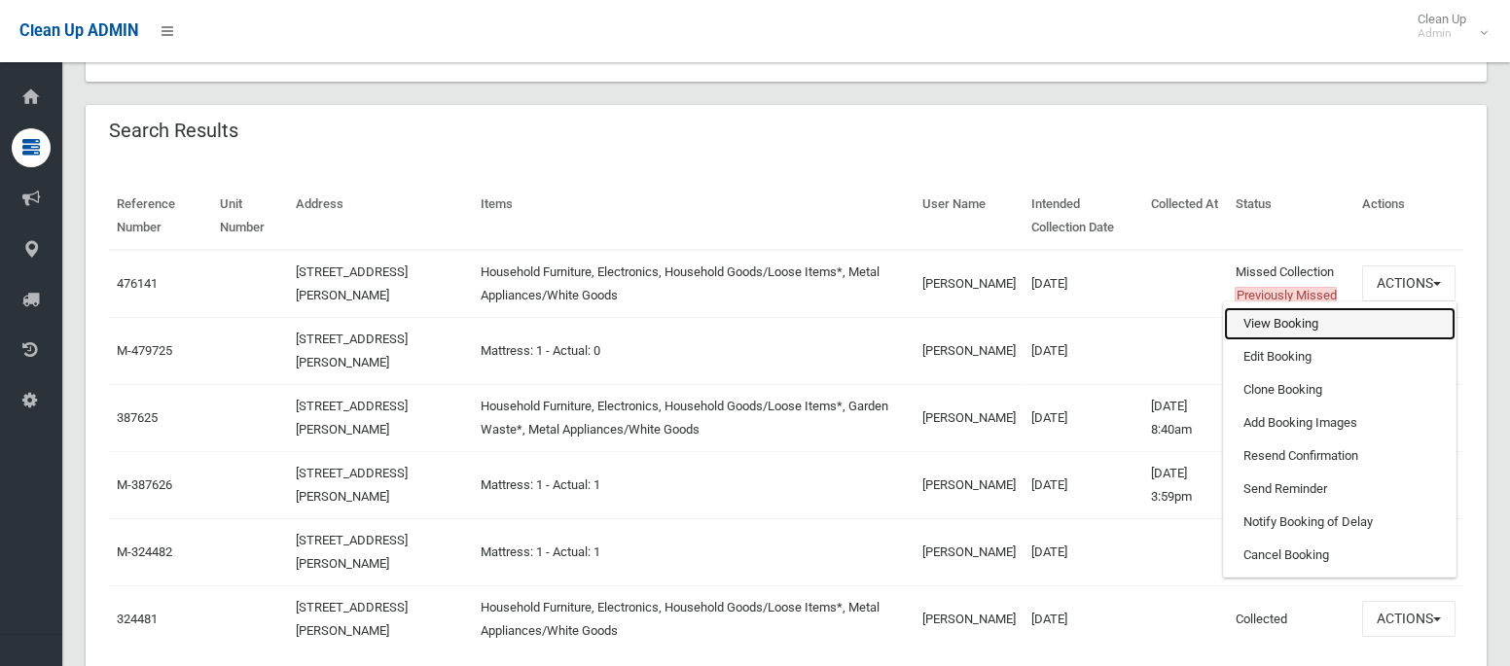
click at [1289, 322] on link "View Booking" at bounding box center [1340, 323] width 232 height 33
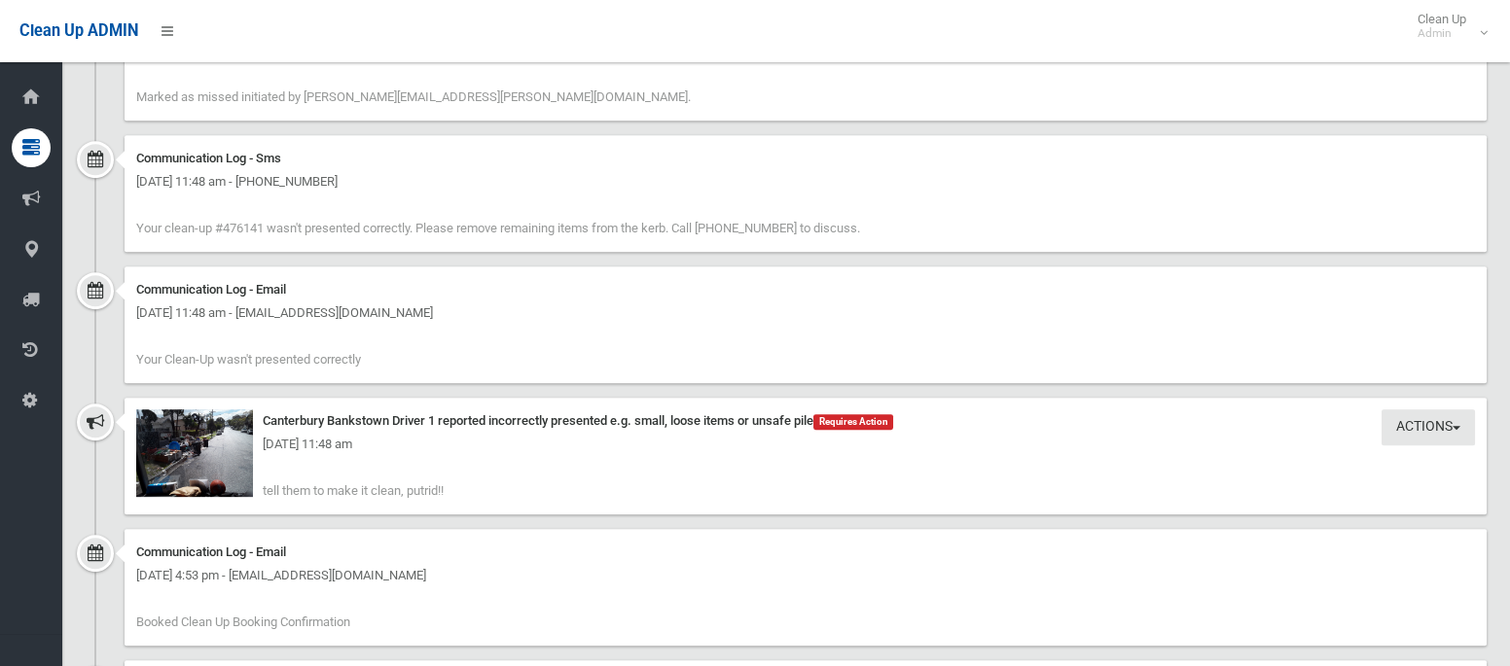
scroll to position [2360, 0]
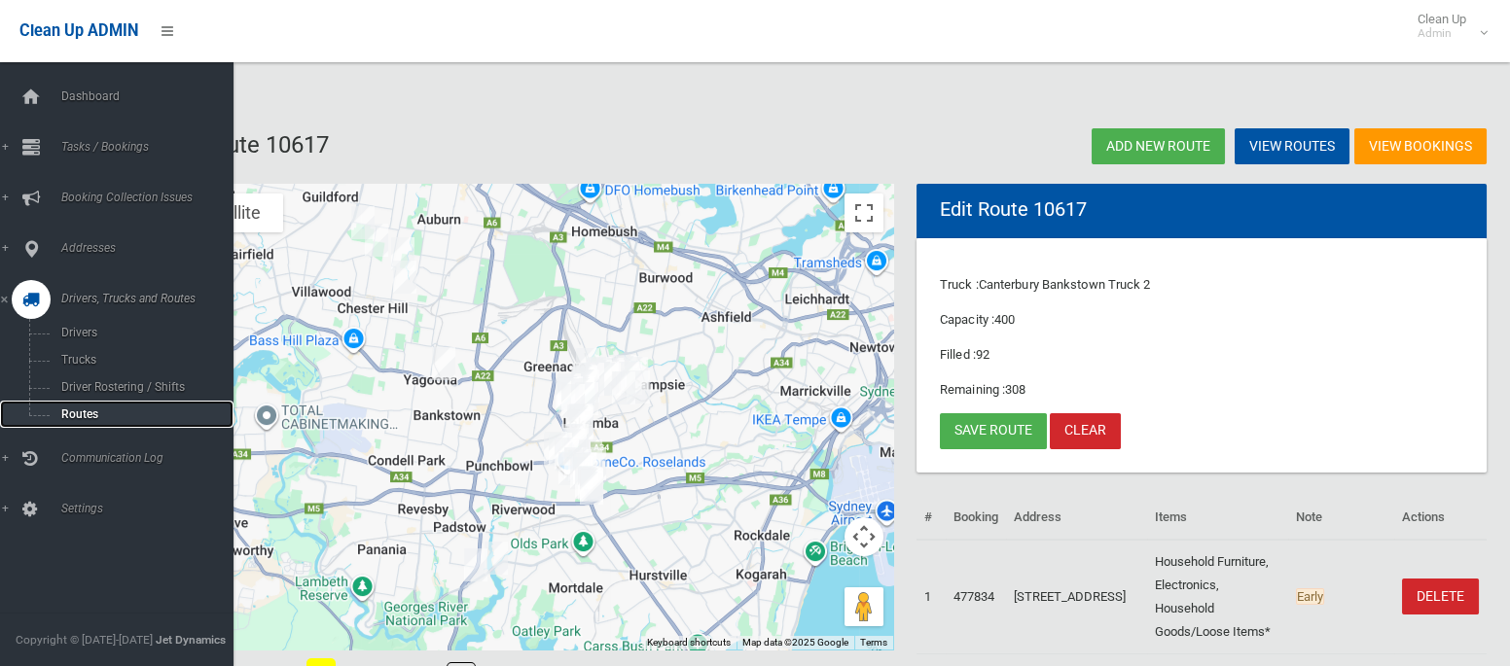
click at [92, 420] on span "Routes" at bounding box center [135, 415] width 161 height 14
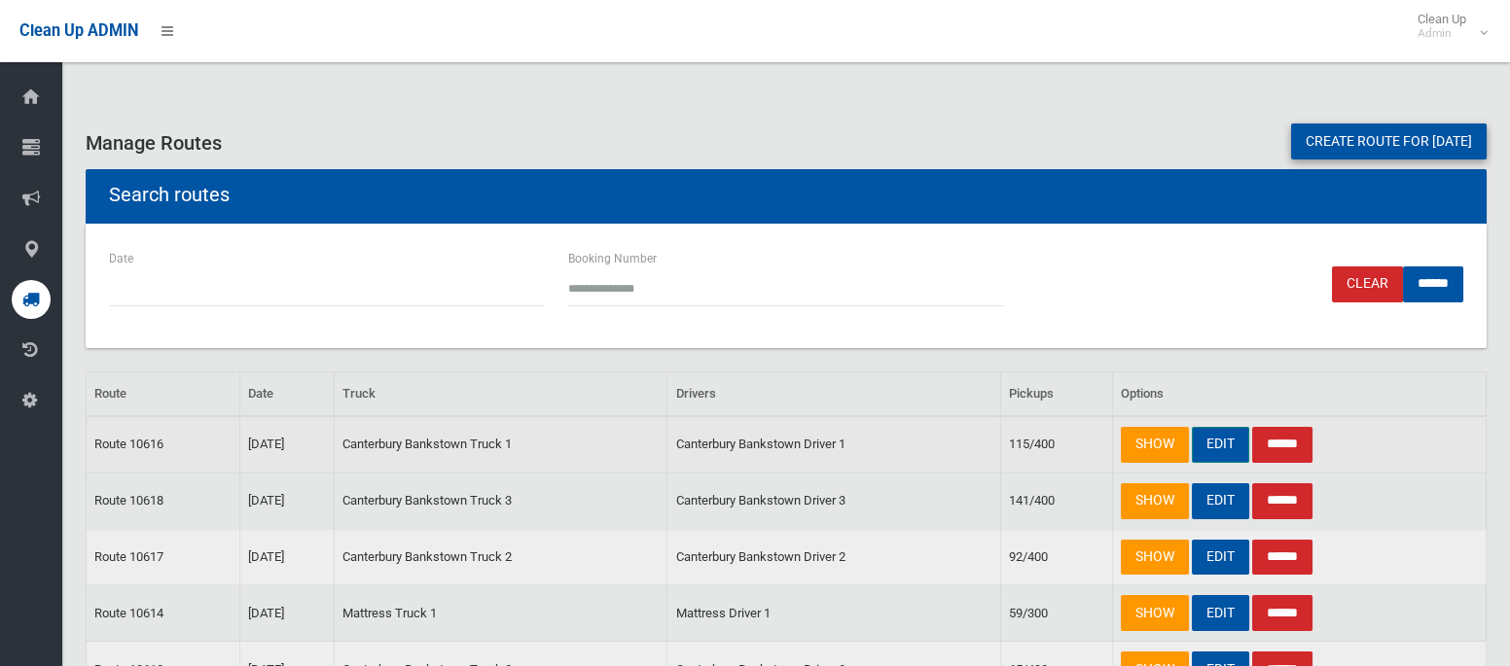
click at [1220, 445] on link "EDIT" at bounding box center [1220, 445] width 57 height 36
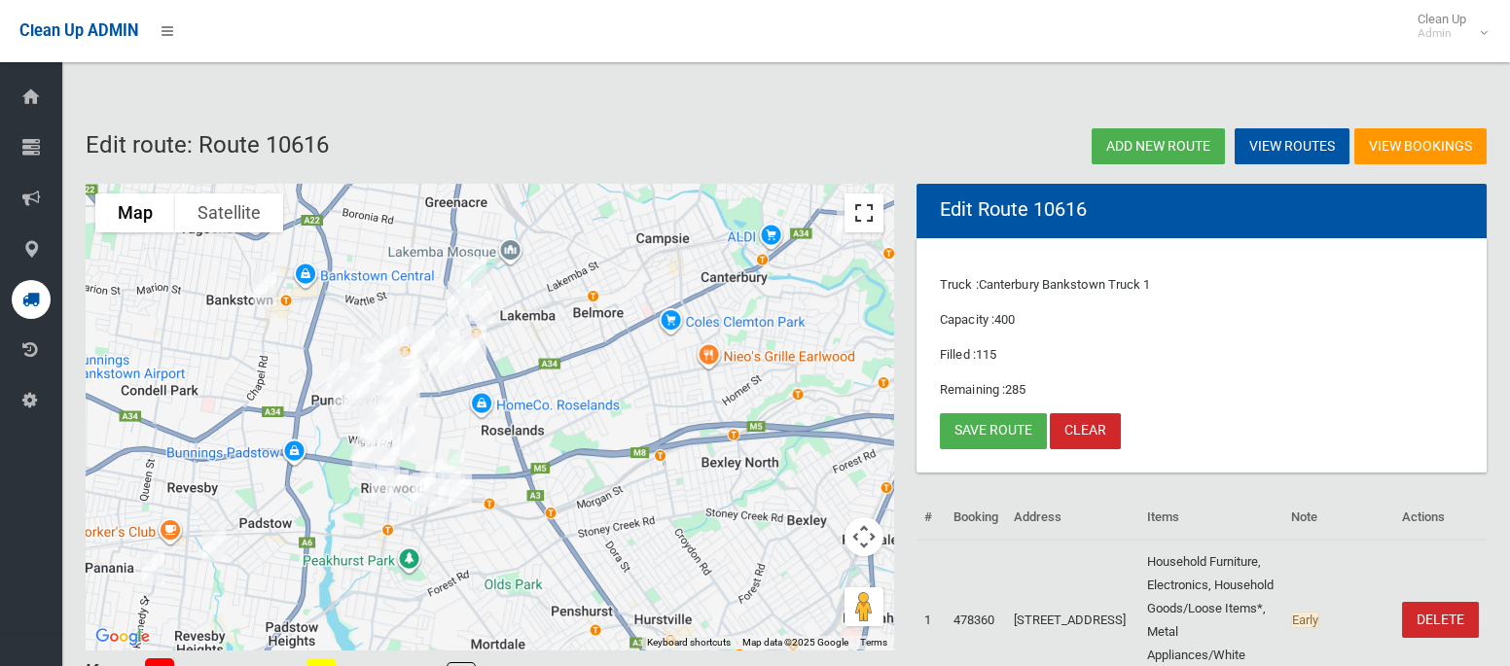
click at [859, 220] on button "Toggle fullscreen view" at bounding box center [863, 213] width 39 height 39
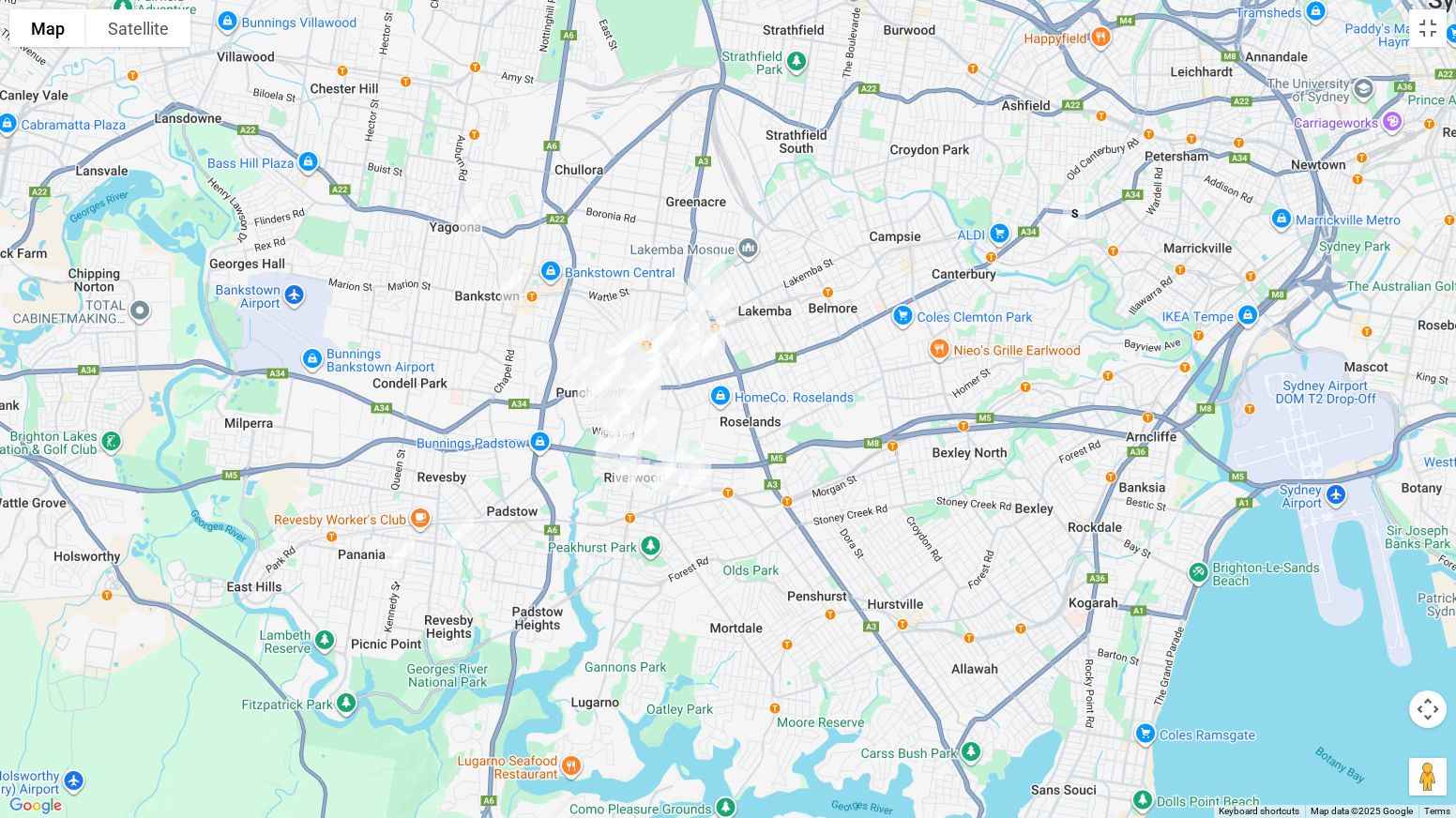
click at [472, 227] on img "101 Dutton Street, YAGOONA NSW 2199" at bounding box center [471, 218] width 38 height 47
click at [1427, 33] on button "Toggle fullscreen view" at bounding box center [1427, 28] width 38 height 38
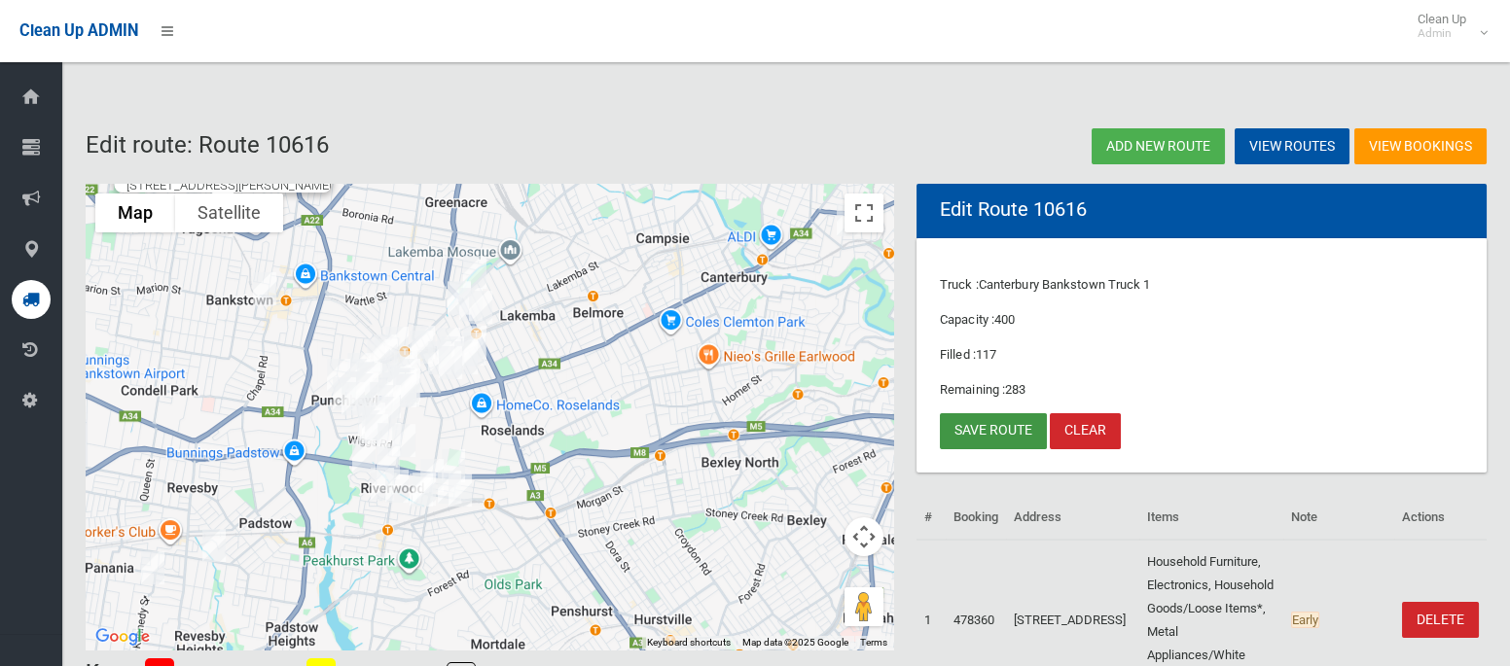
click at [967, 436] on link "Save route" at bounding box center [993, 431] width 107 height 36
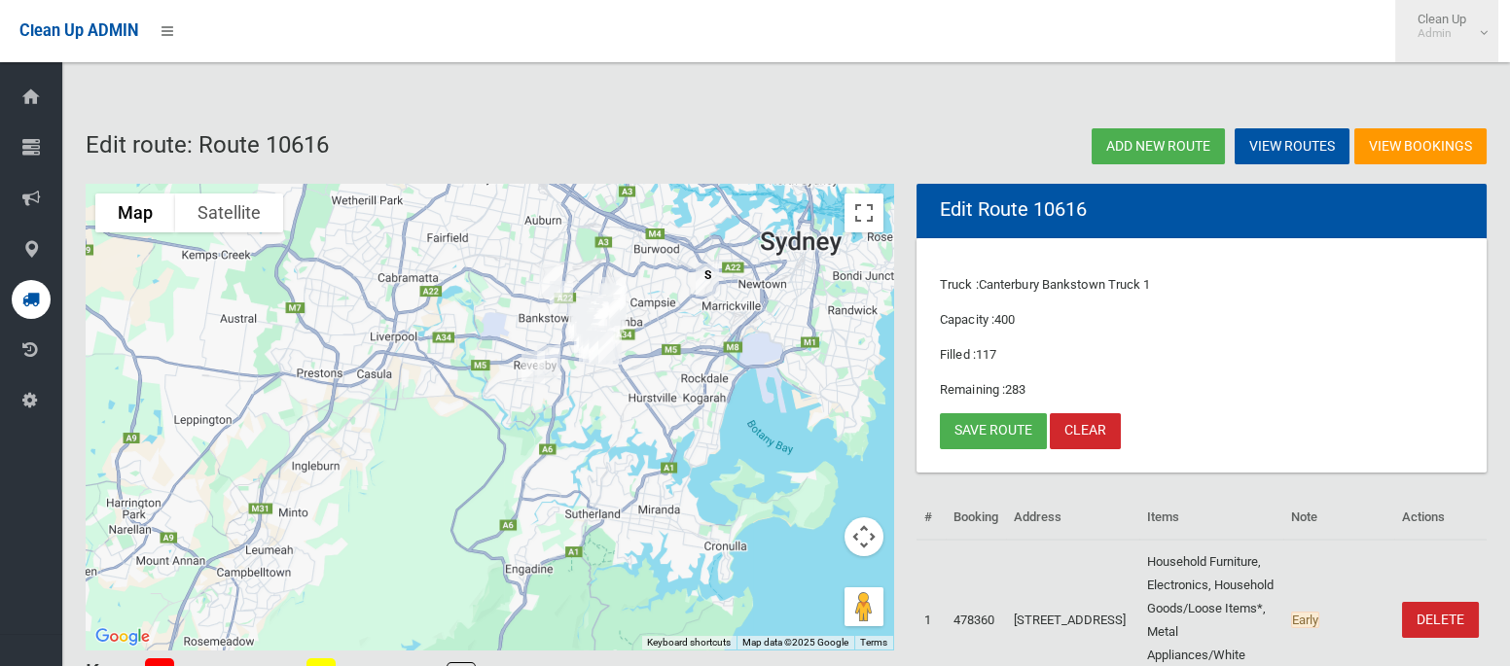
click at [1481, 42] on link "Clean Up Admin" at bounding box center [1446, 31] width 103 height 62
click at [1449, 87] on link "Logout" at bounding box center [1446, 84] width 101 height 33
